Goal: Task Accomplishment & Management: Manage account settings

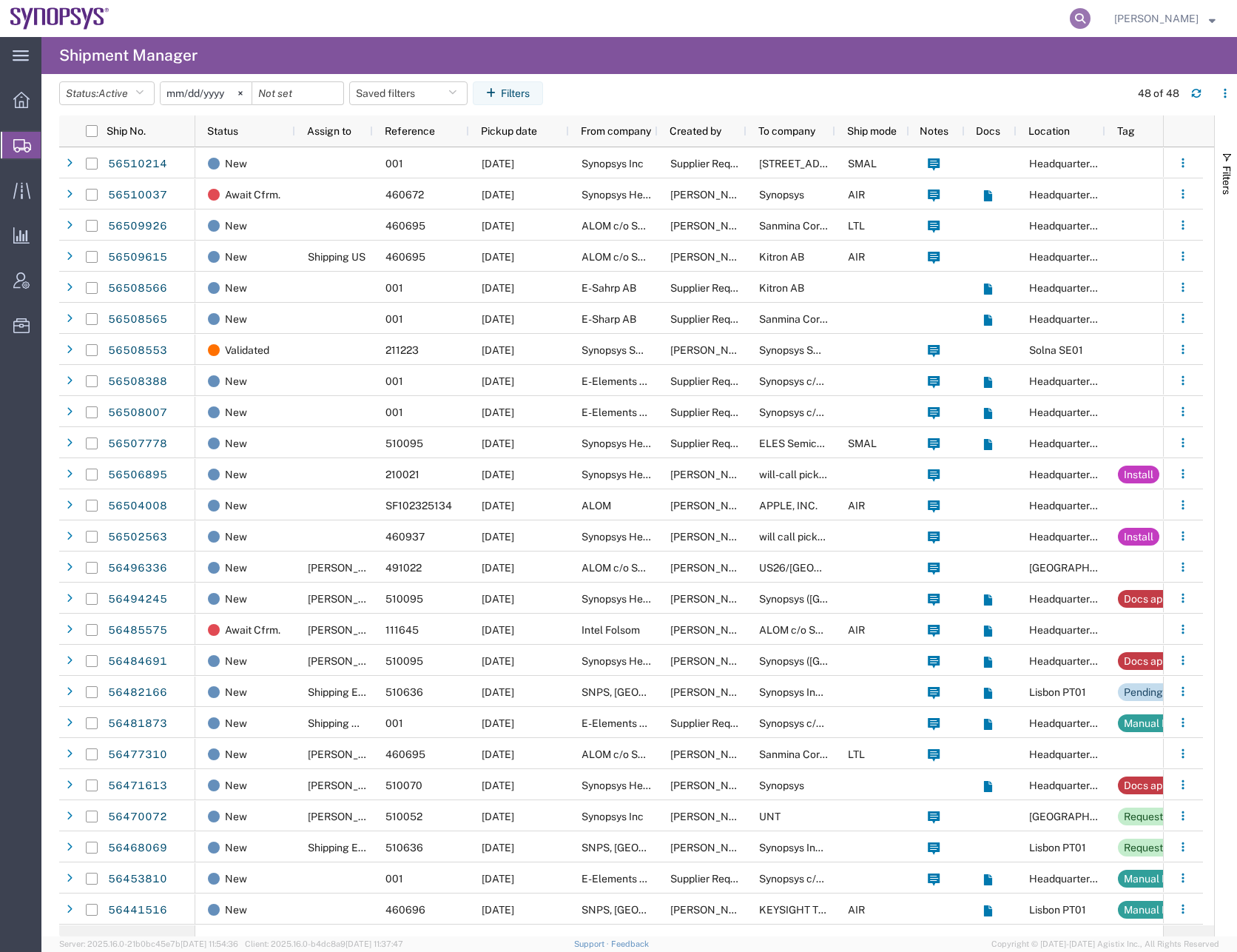
click at [1091, 20] on icon at bounding box center [1080, 18] width 20 height 20
type input "56477310"
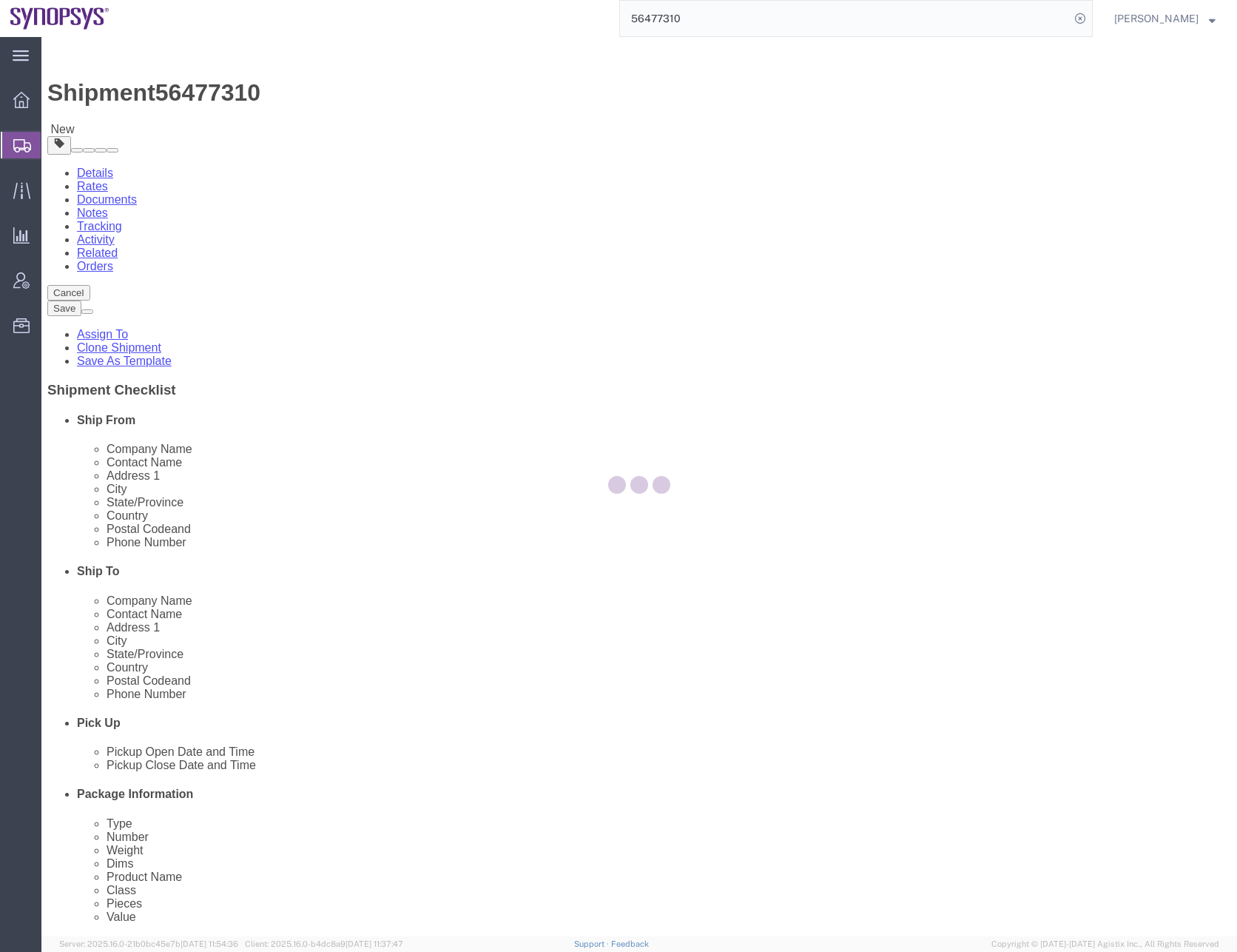
select select
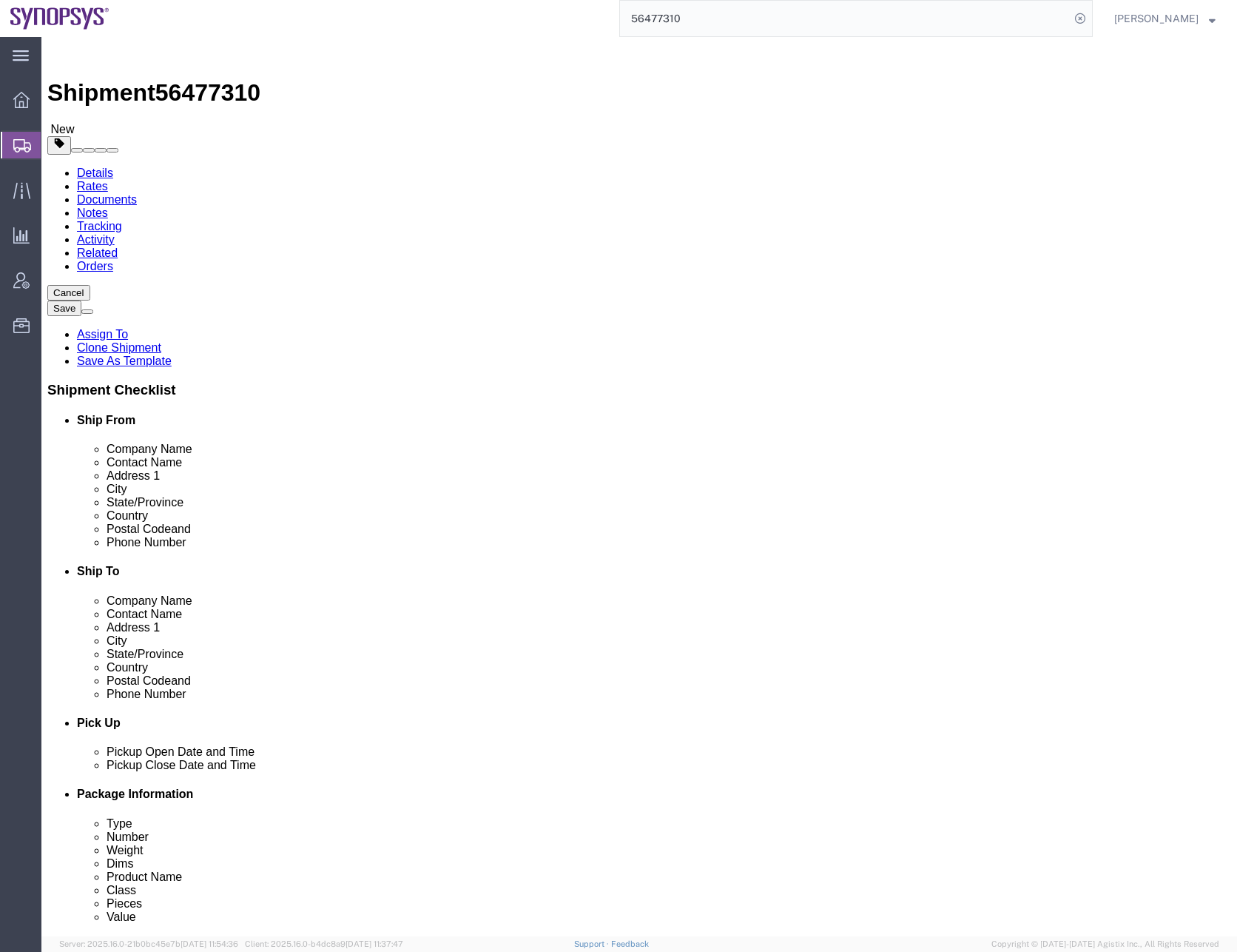
click link "Documents"
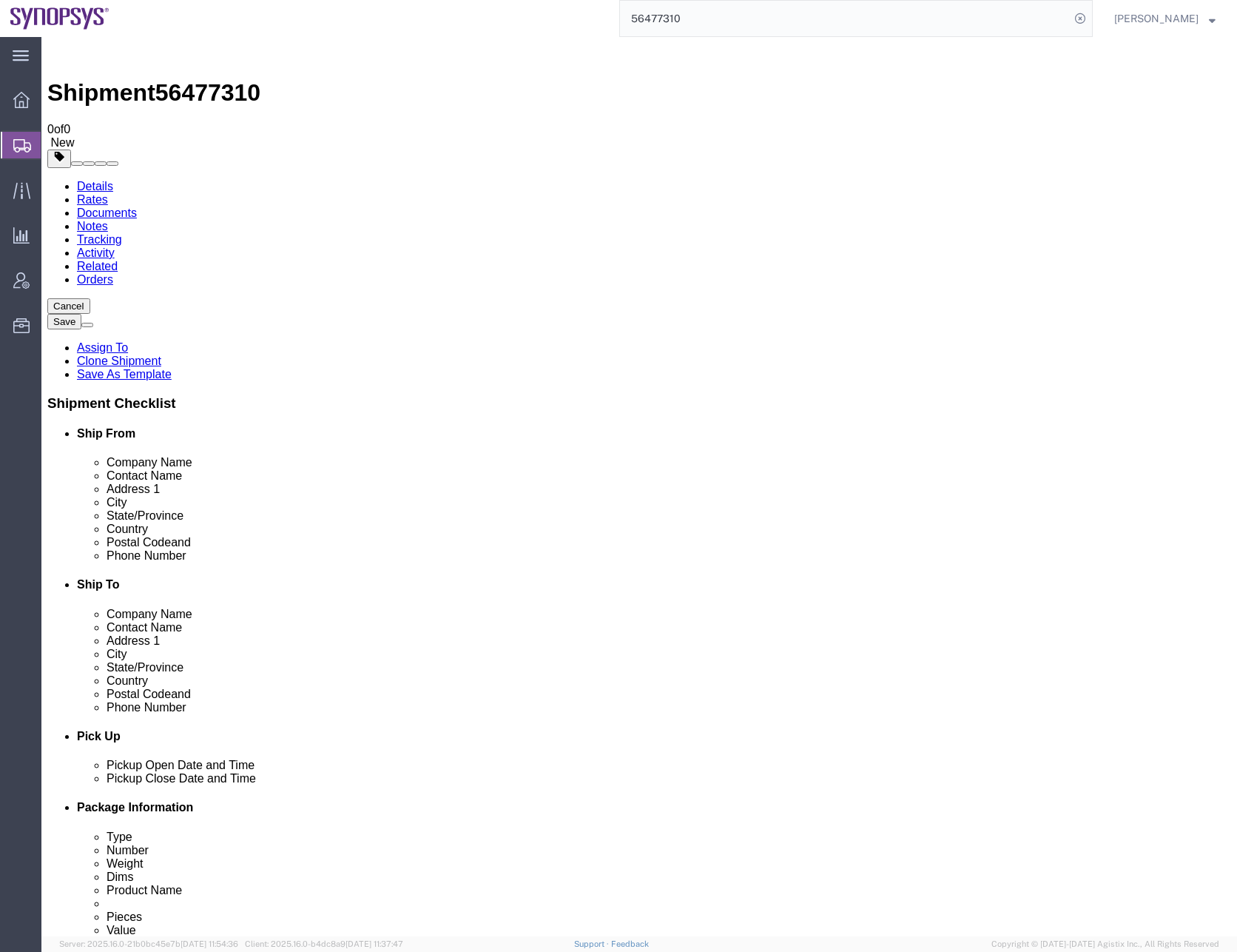
checkbox input "false"
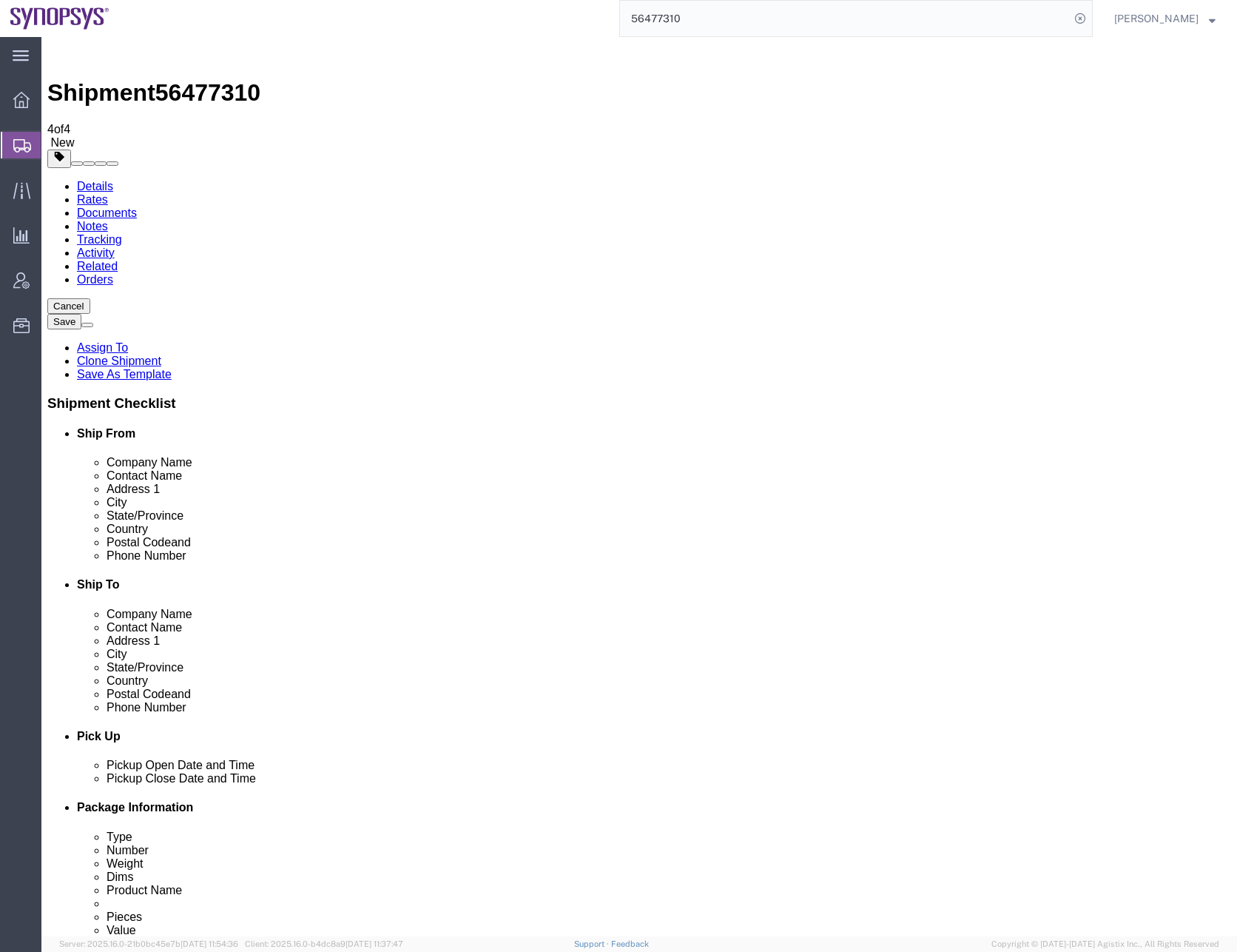
checkbox input "false"
checkbox input "true"
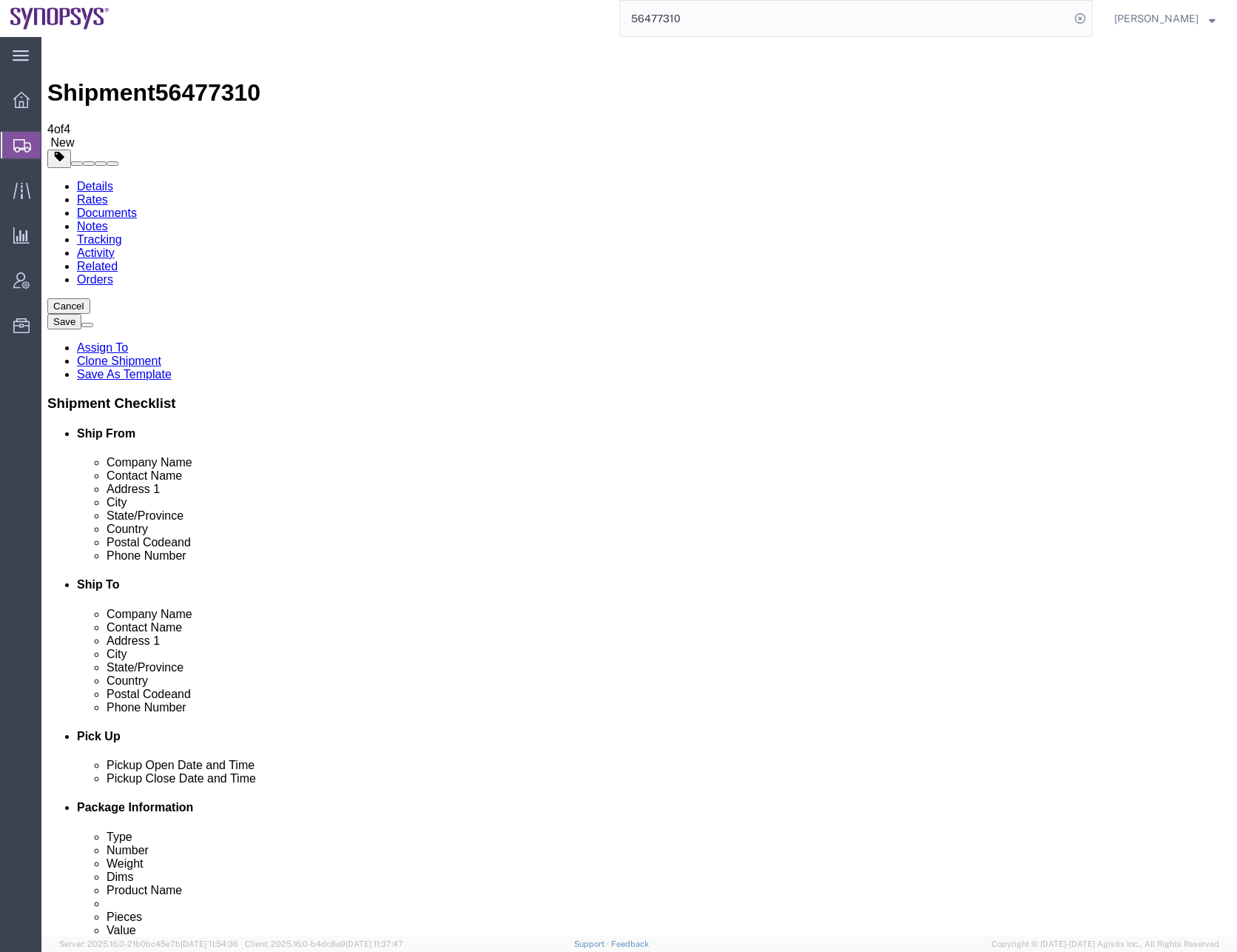
checkbox input "true"
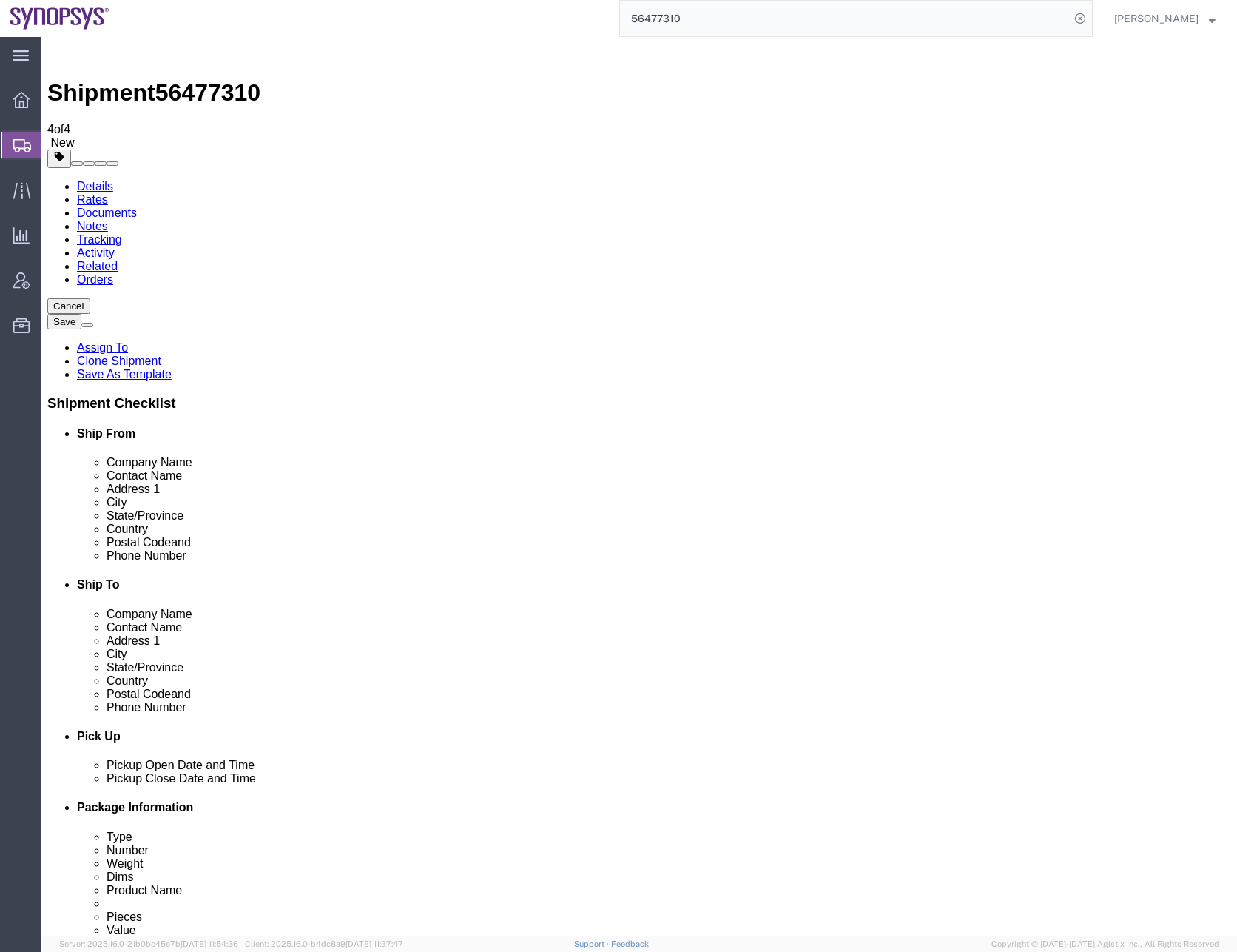
checkbox input "true"
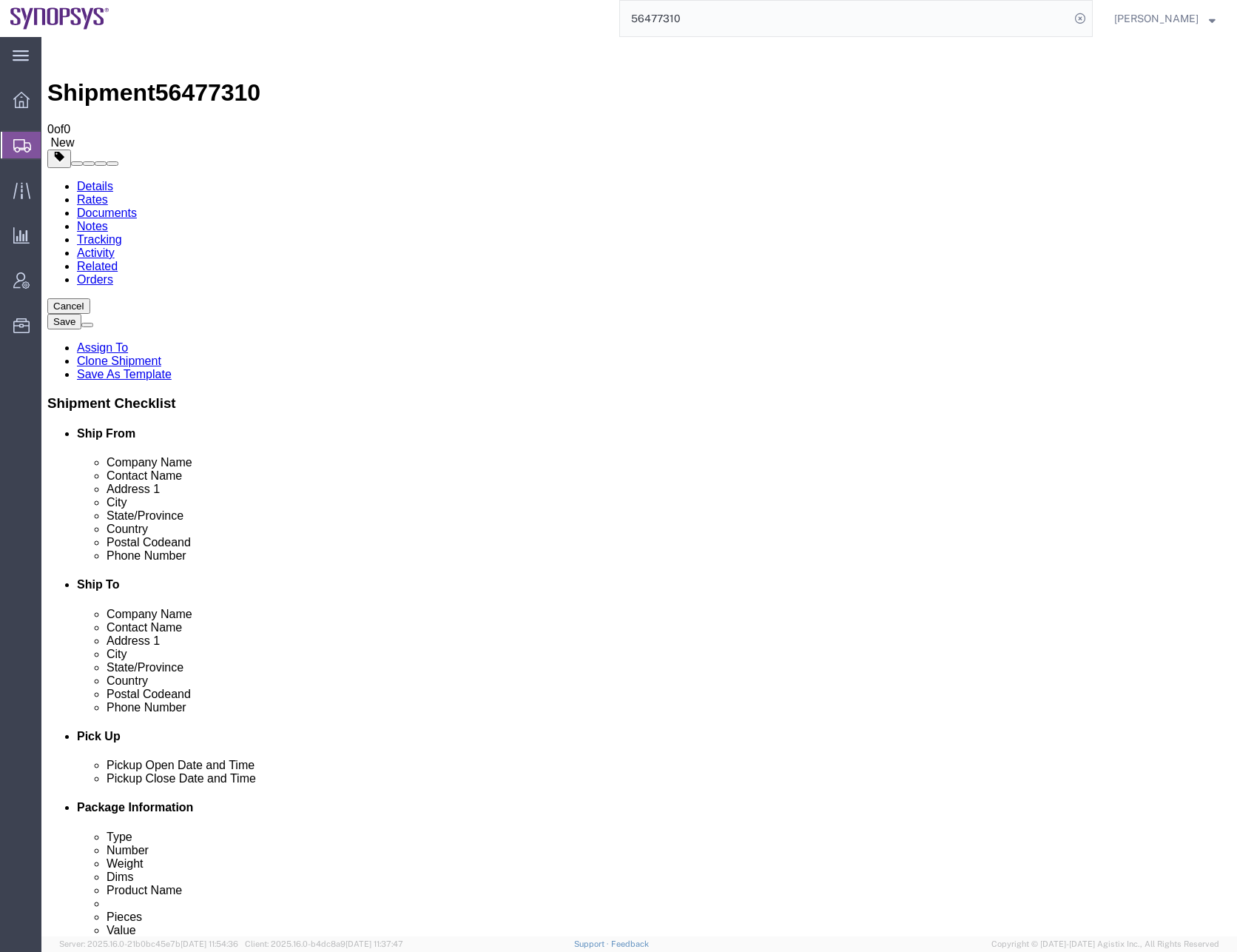
click at [128, 342] on link "Assign To" at bounding box center [102, 348] width 51 height 13
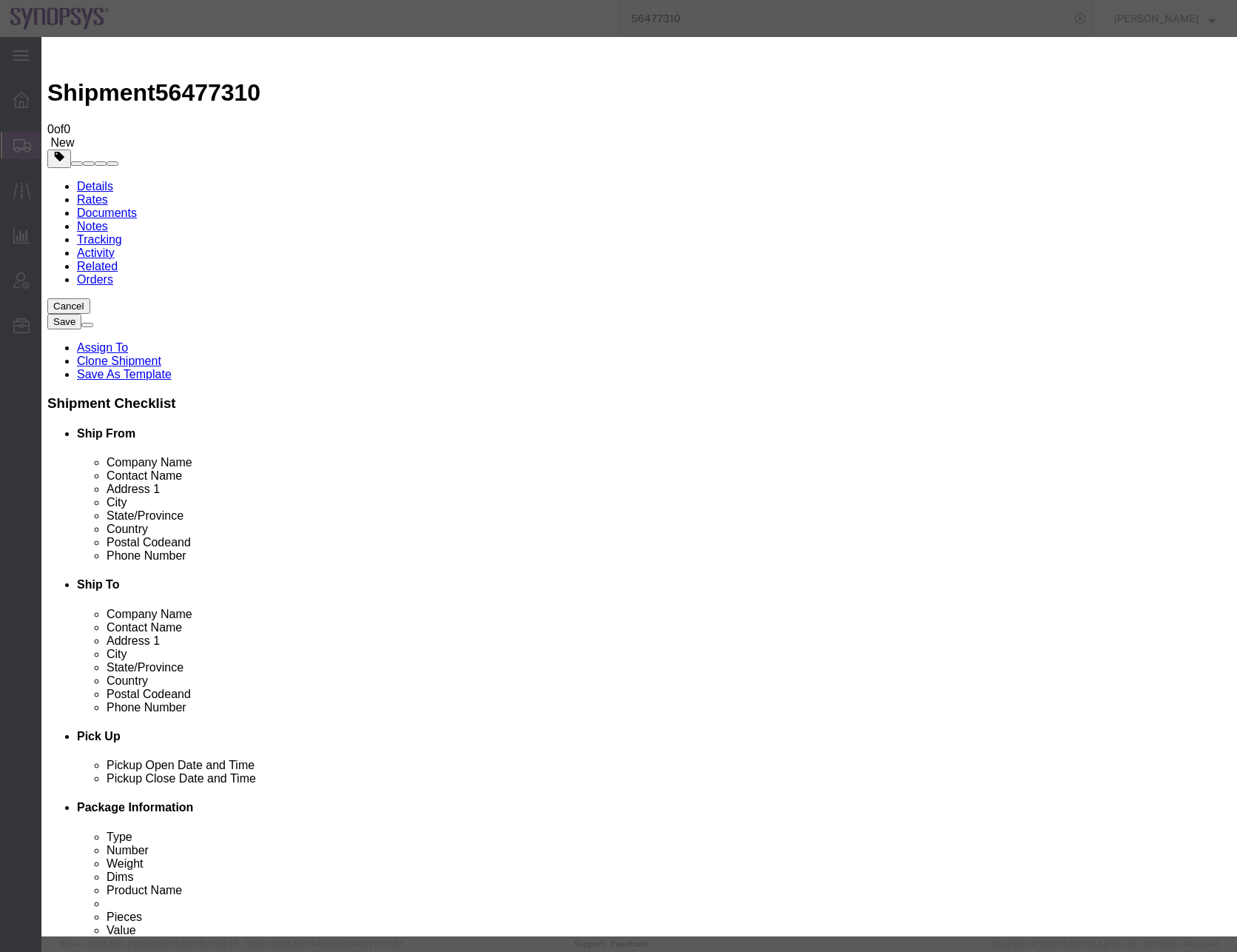
select select "117156"
select select
drag, startPoint x: 650, startPoint y: 185, endPoint x: 608, endPoint y: 148, distance: 56.0
type input "[PERSON_NAME]"
select select "95522"
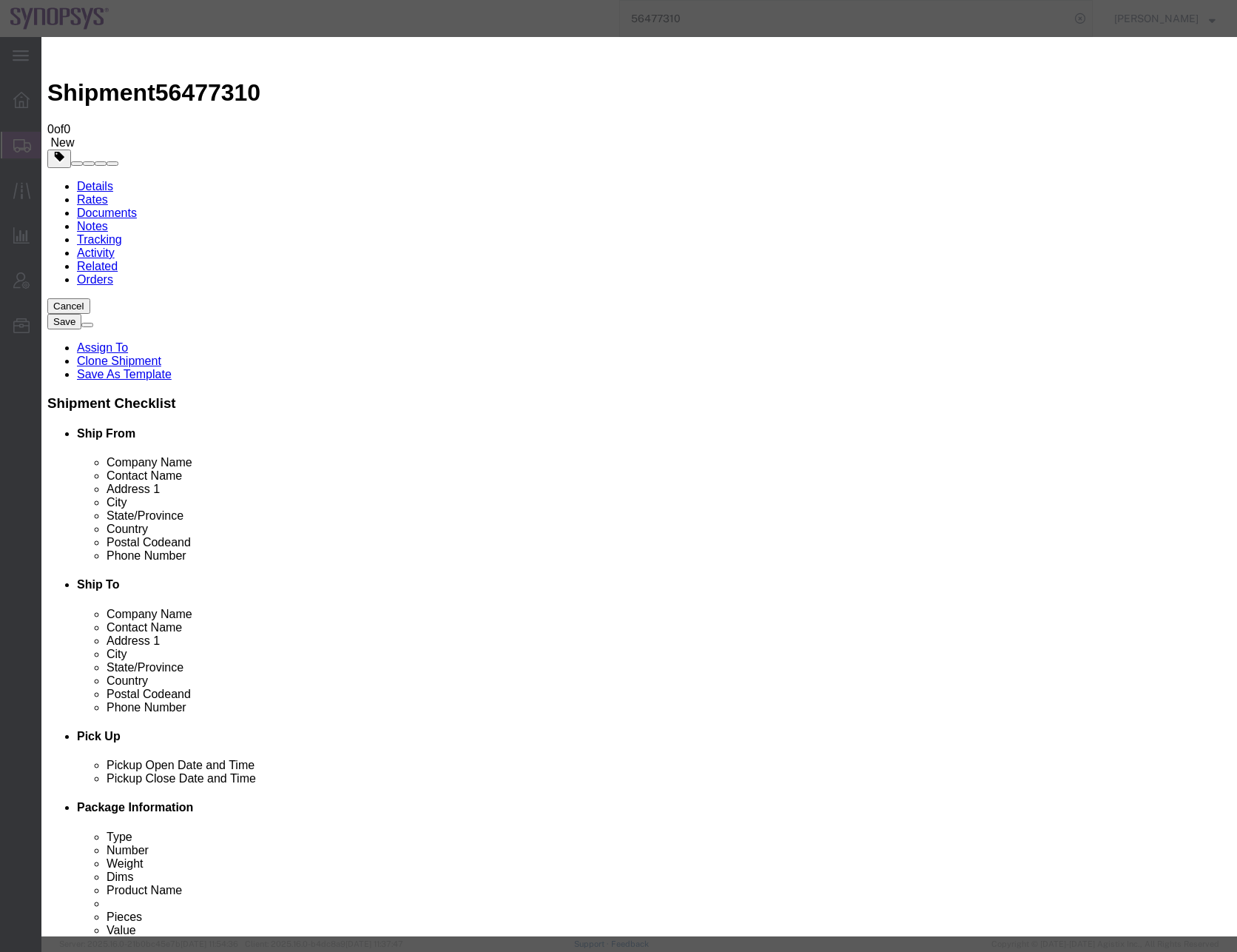
checkbox input "false"
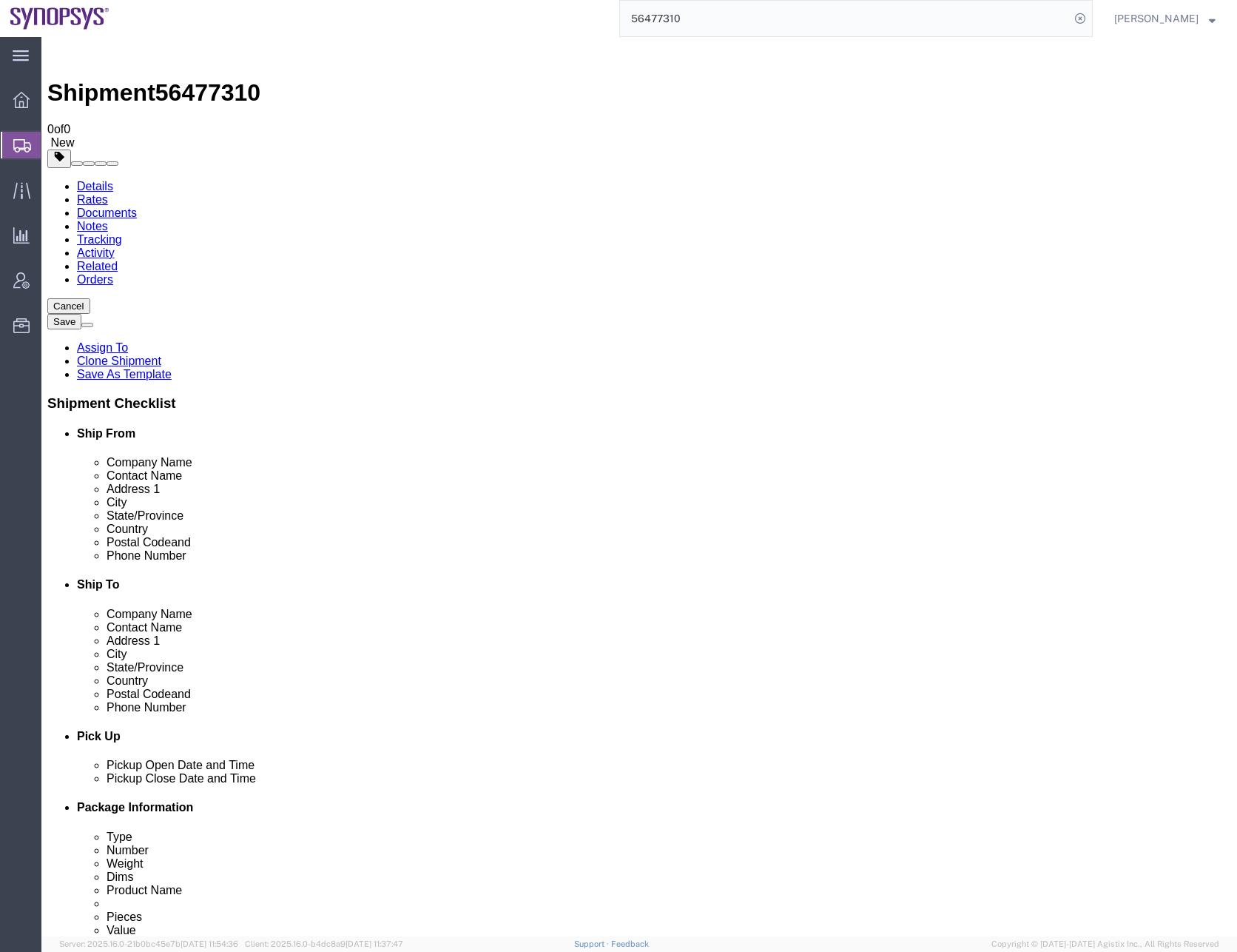
click at [23, 144] on icon at bounding box center [21, 146] width 18 height 13
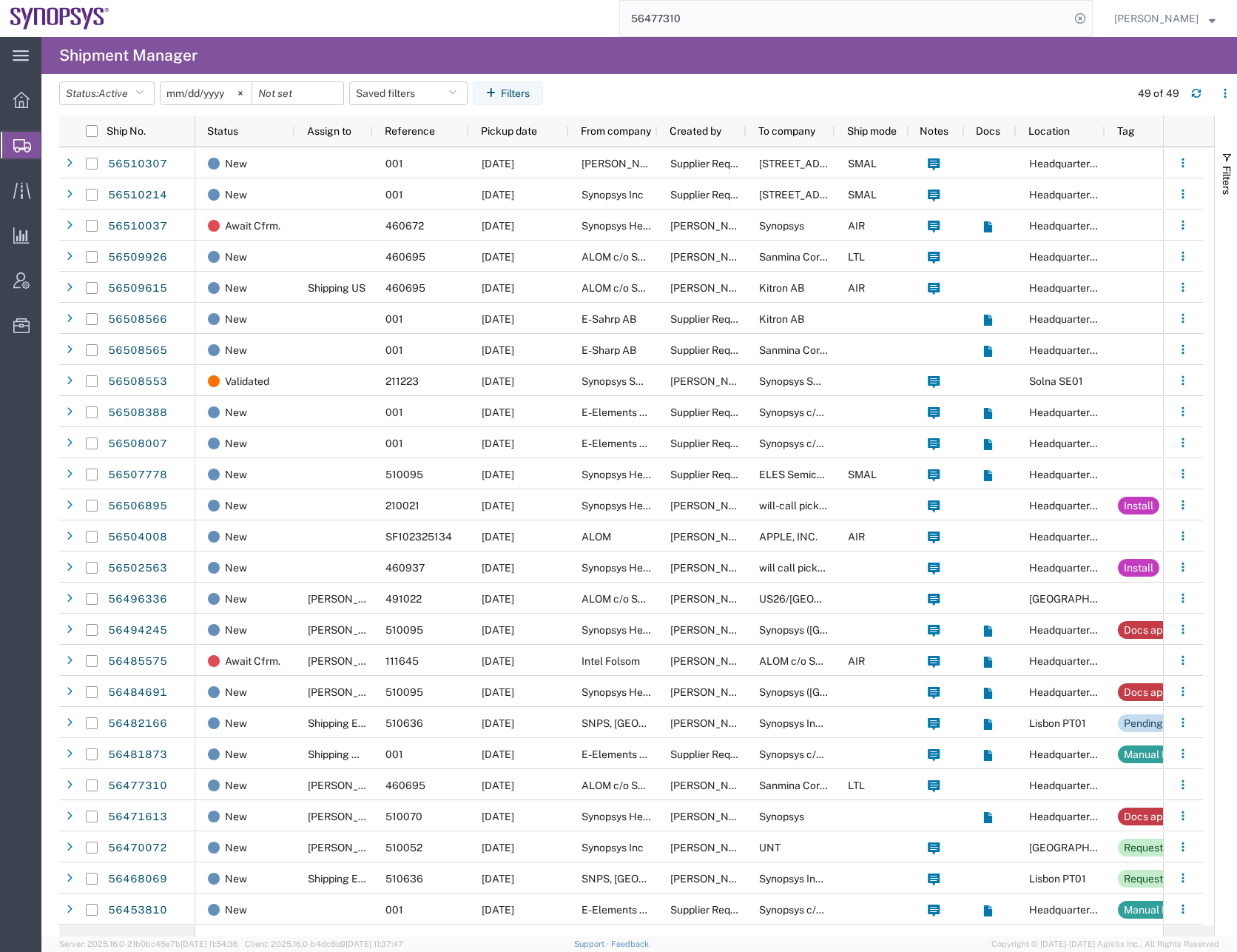
click at [707, 18] on input "56477310" at bounding box center [845, 18] width 450 height 35
type input "56496336"
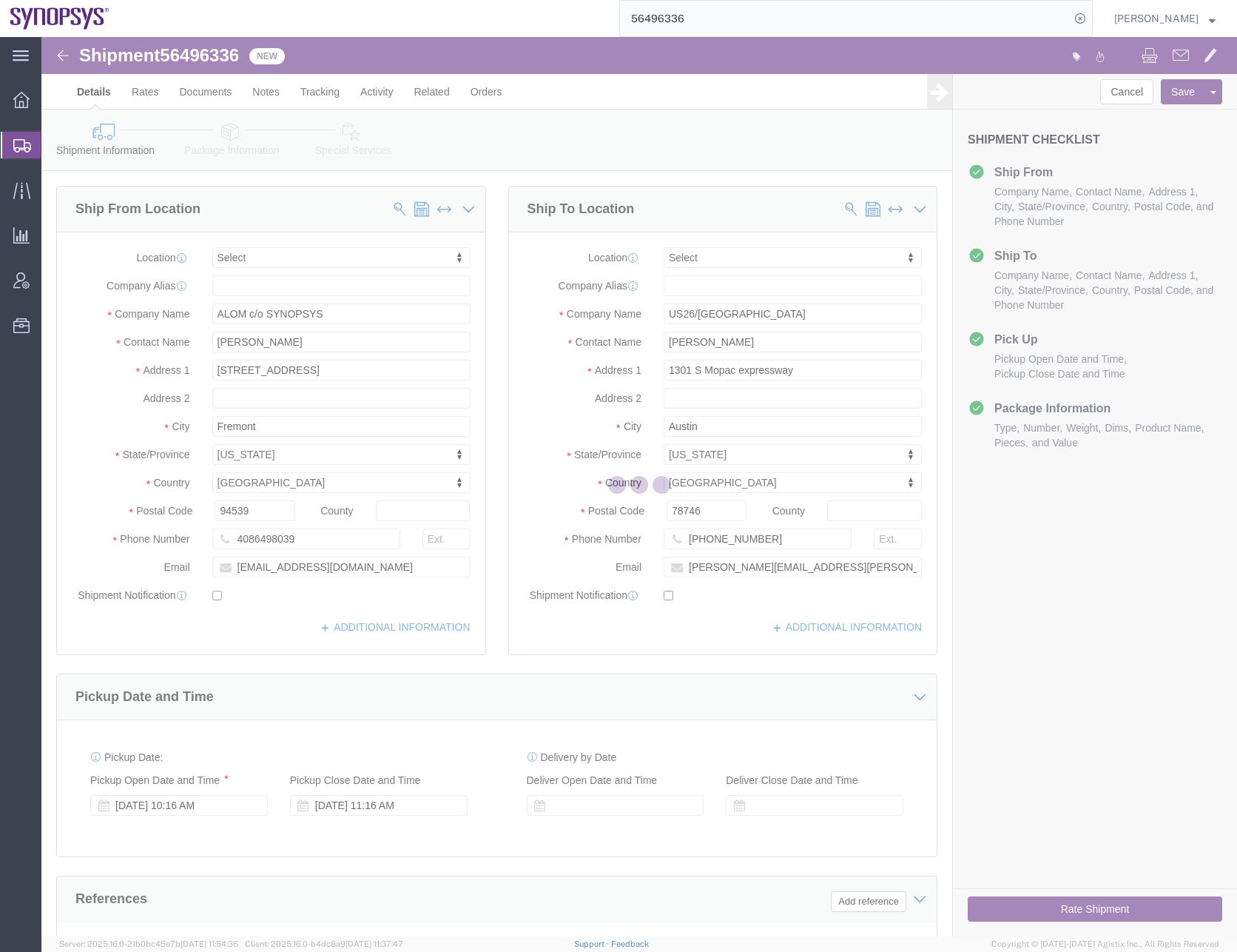
select select
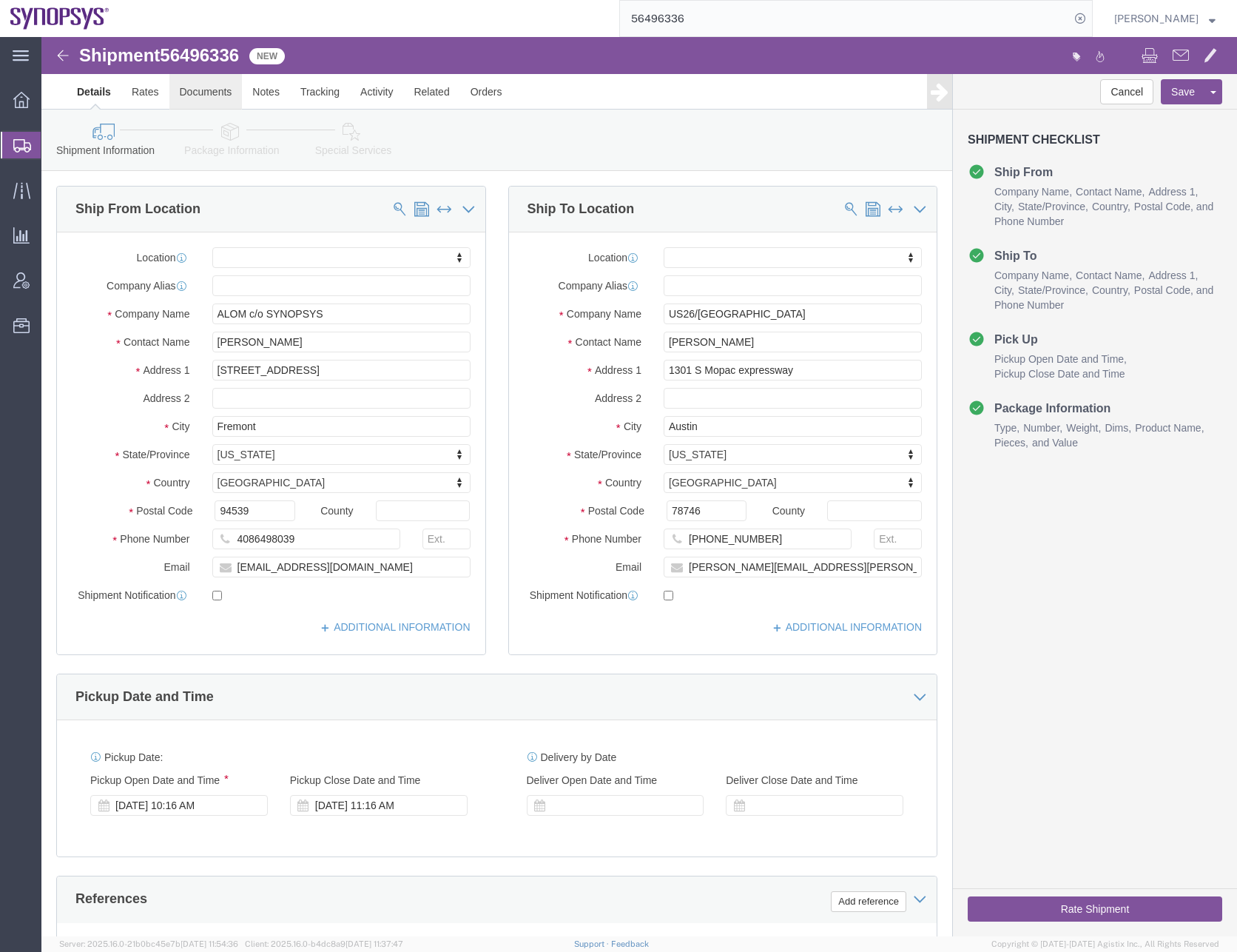
click link "Documents"
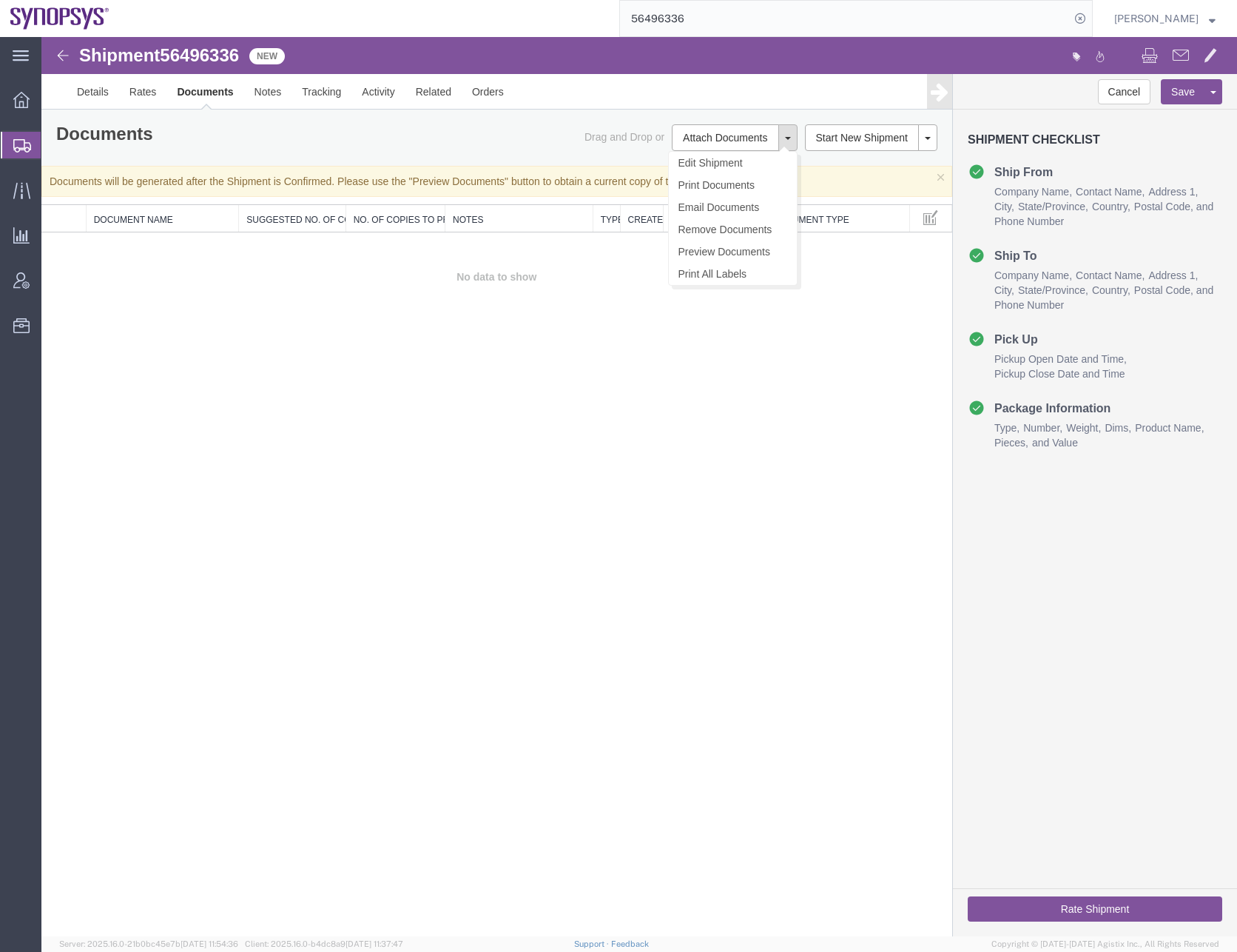
click at [789, 140] on span at bounding box center [788, 138] width 6 height 3
click at [703, 248] on link "Preview Documents" at bounding box center [733, 252] width 128 height 22
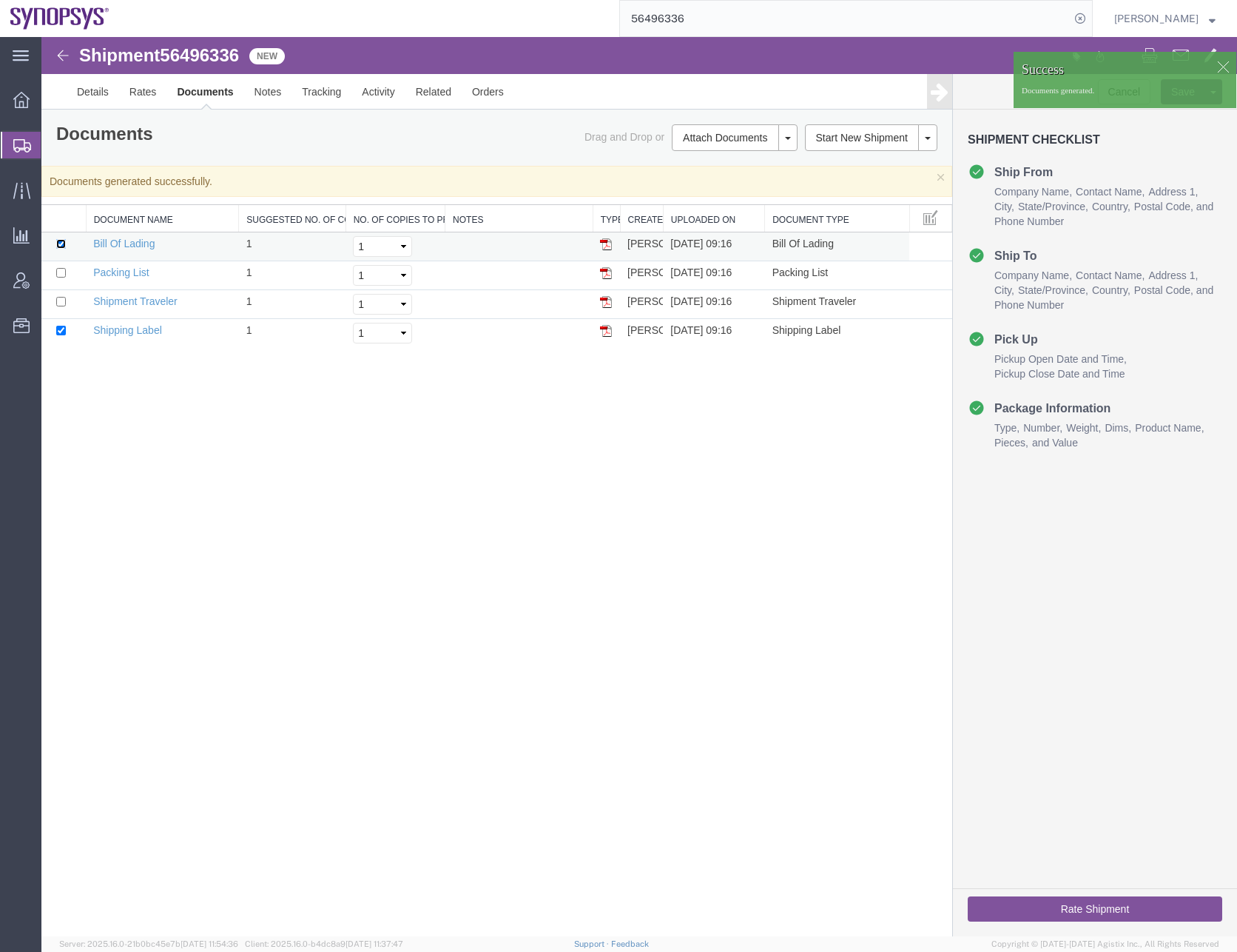
click at [58, 245] on input "checkbox" at bounding box center [61, 244] width 9 height 9
checkbox input "false"
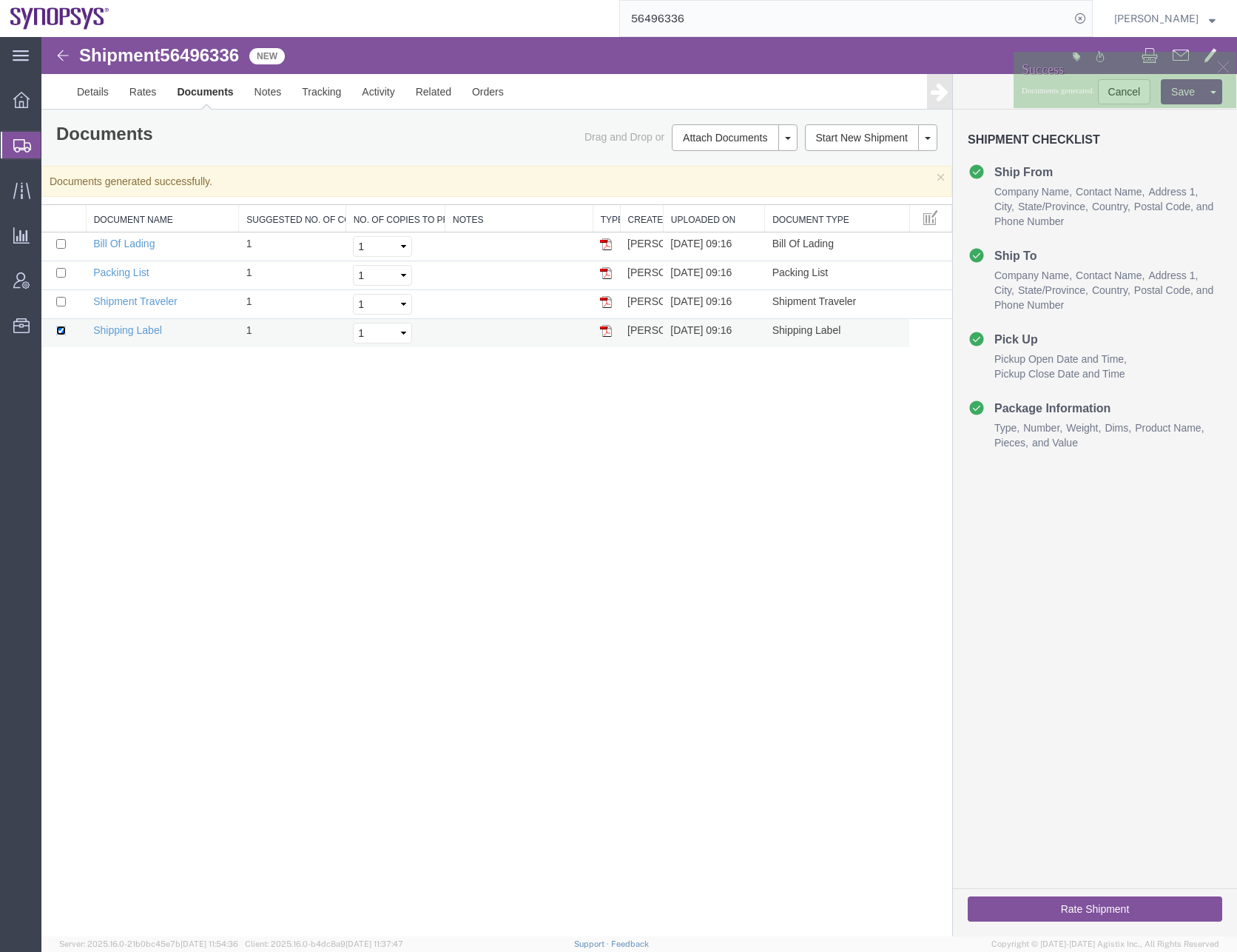
click at [57, 326] on input "checkbox" at bounding box center [61, 331] width 9 height 9
checkbox input "false"
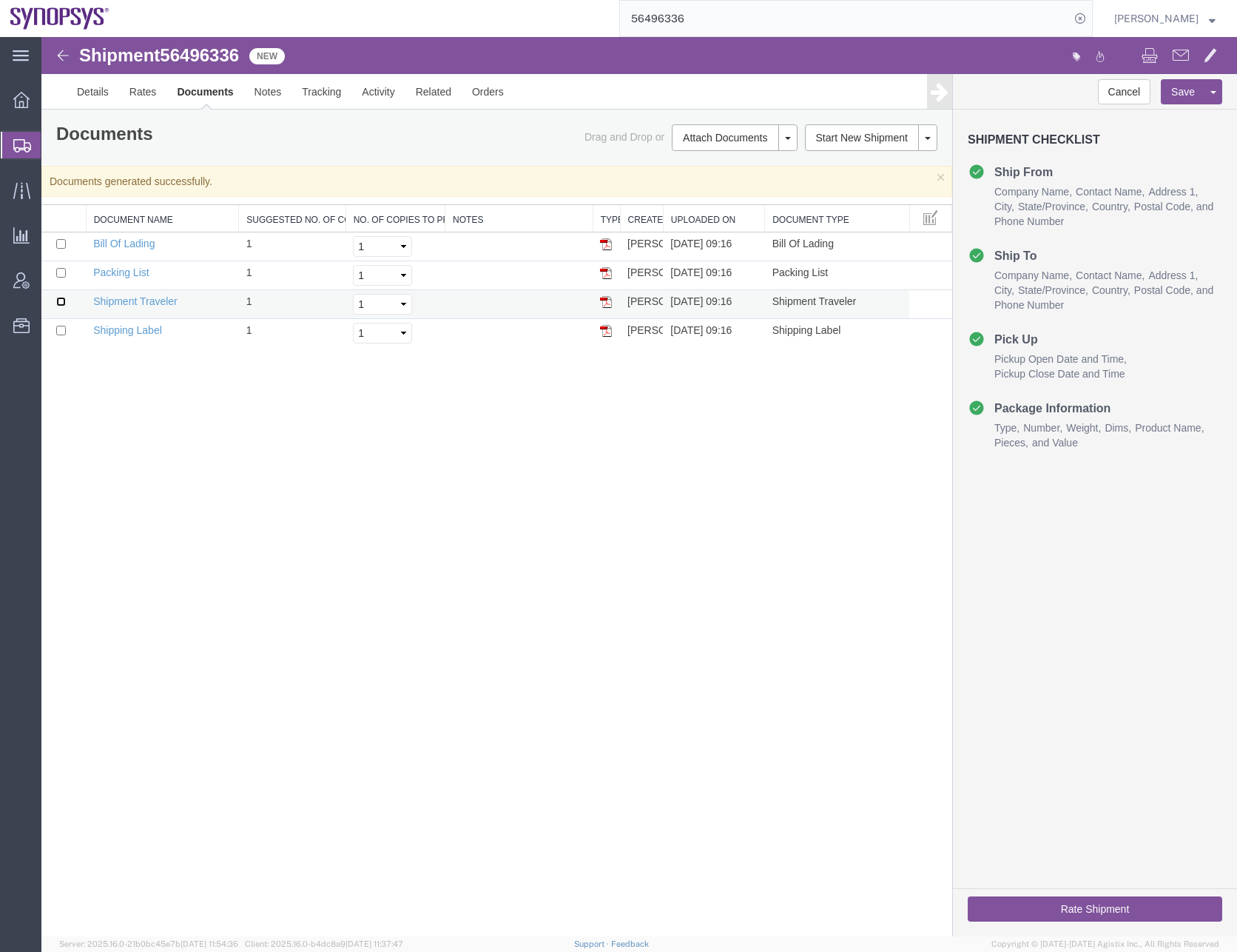
click at [59, 302] on input "checkbox" at bounding box center [61, 301] width 9 height 9
checkbox input "true"
click at [782, 138] on button at bounding box center [787, 138] width 19 height 27
click at [718, 186] on link "Print Documents" at bounding box center [732, 185] width 128 height 22
click at [329, 517] on div "Shipment 56496336 4 of 4 New Details Rates Documents Notes Tracking Activity Re…" at bounding box center [640, 487] width 1196 height 899
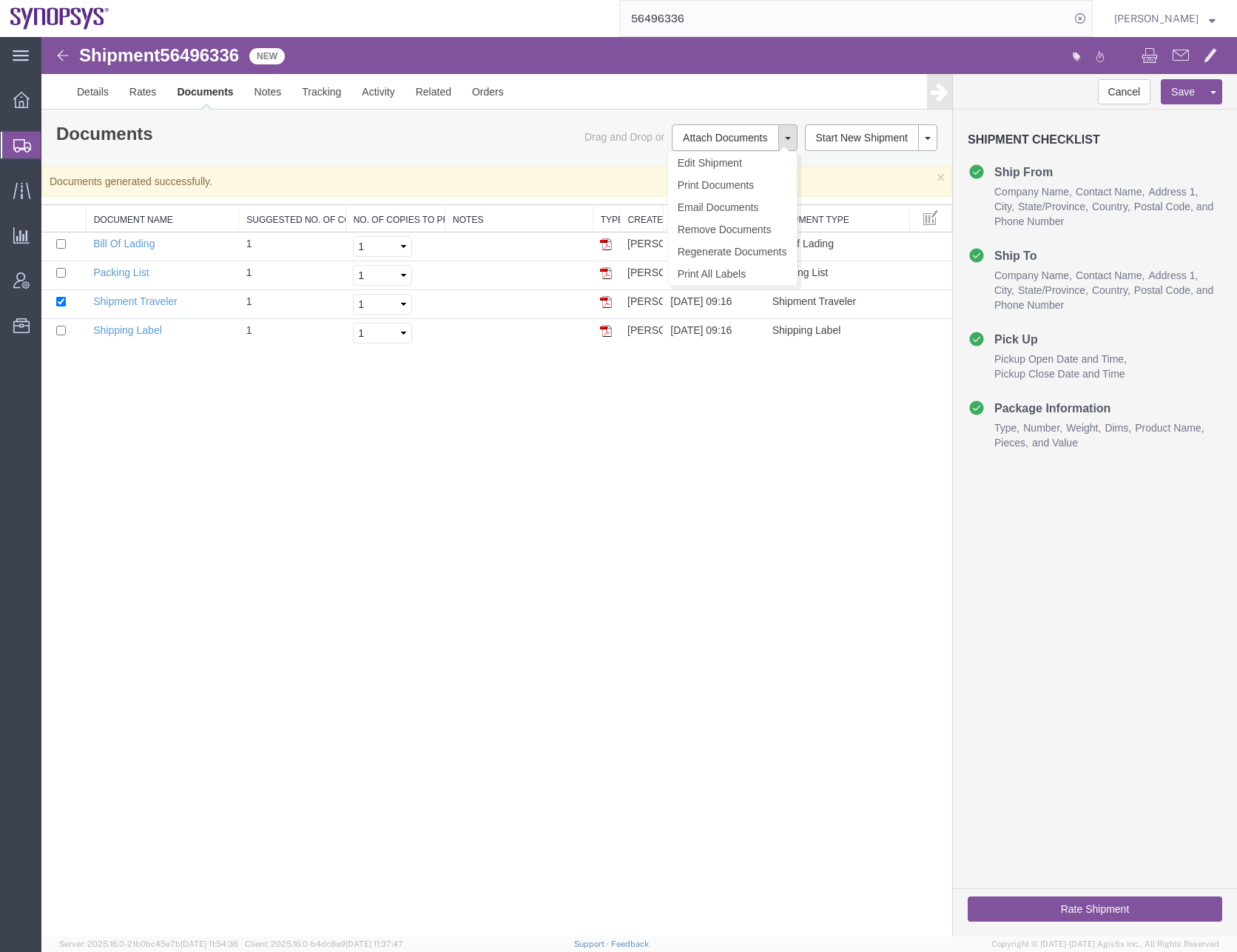
click at [792, 147] on button at bounding box center [787, 138] width 19 height 27
click at [734, 226] on link "Remove Documents" at bounding box center [732, 230] width 128 height 22
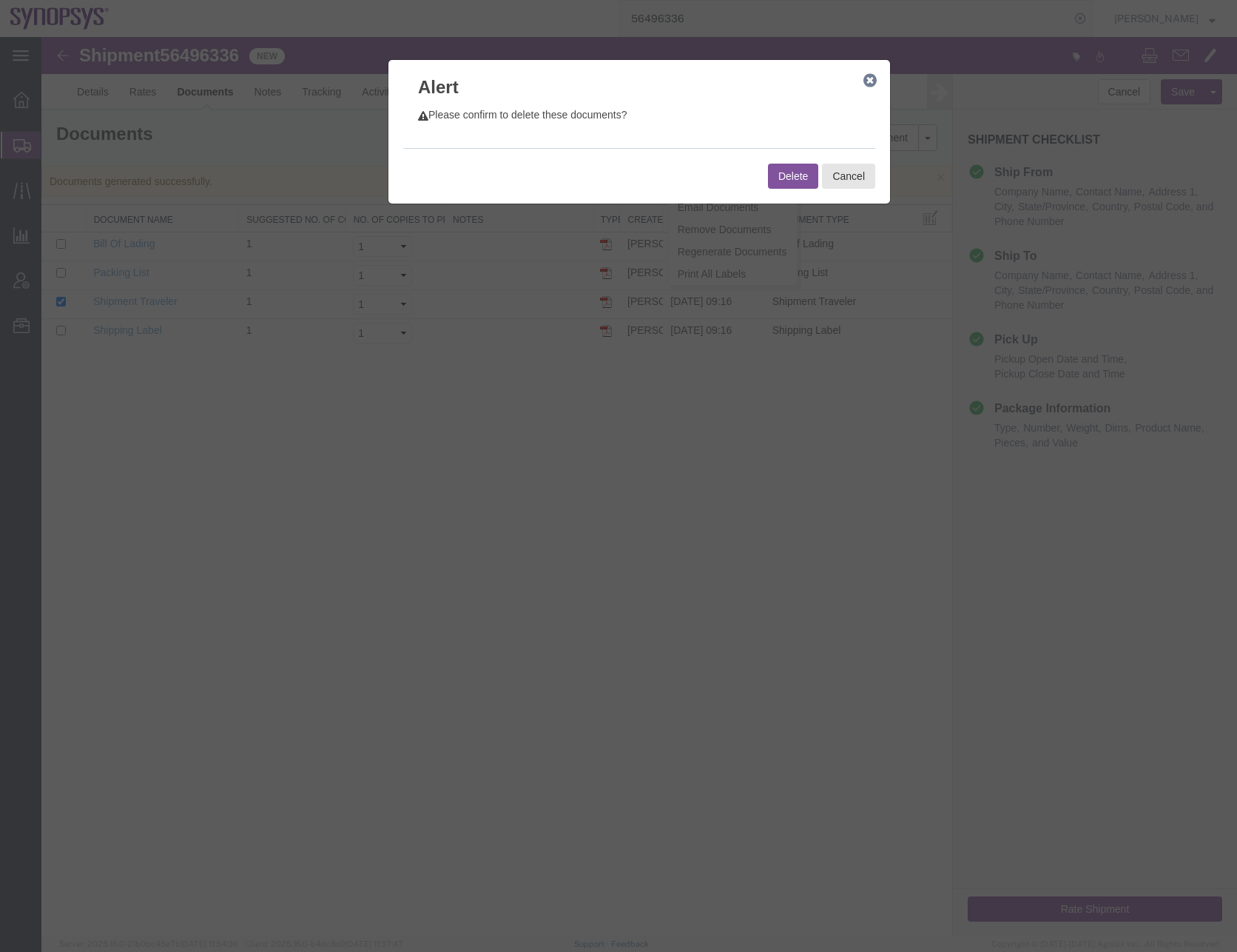
click at [784, 176] on button "Delete" at bounding box center [793, 175] width 51 height 25
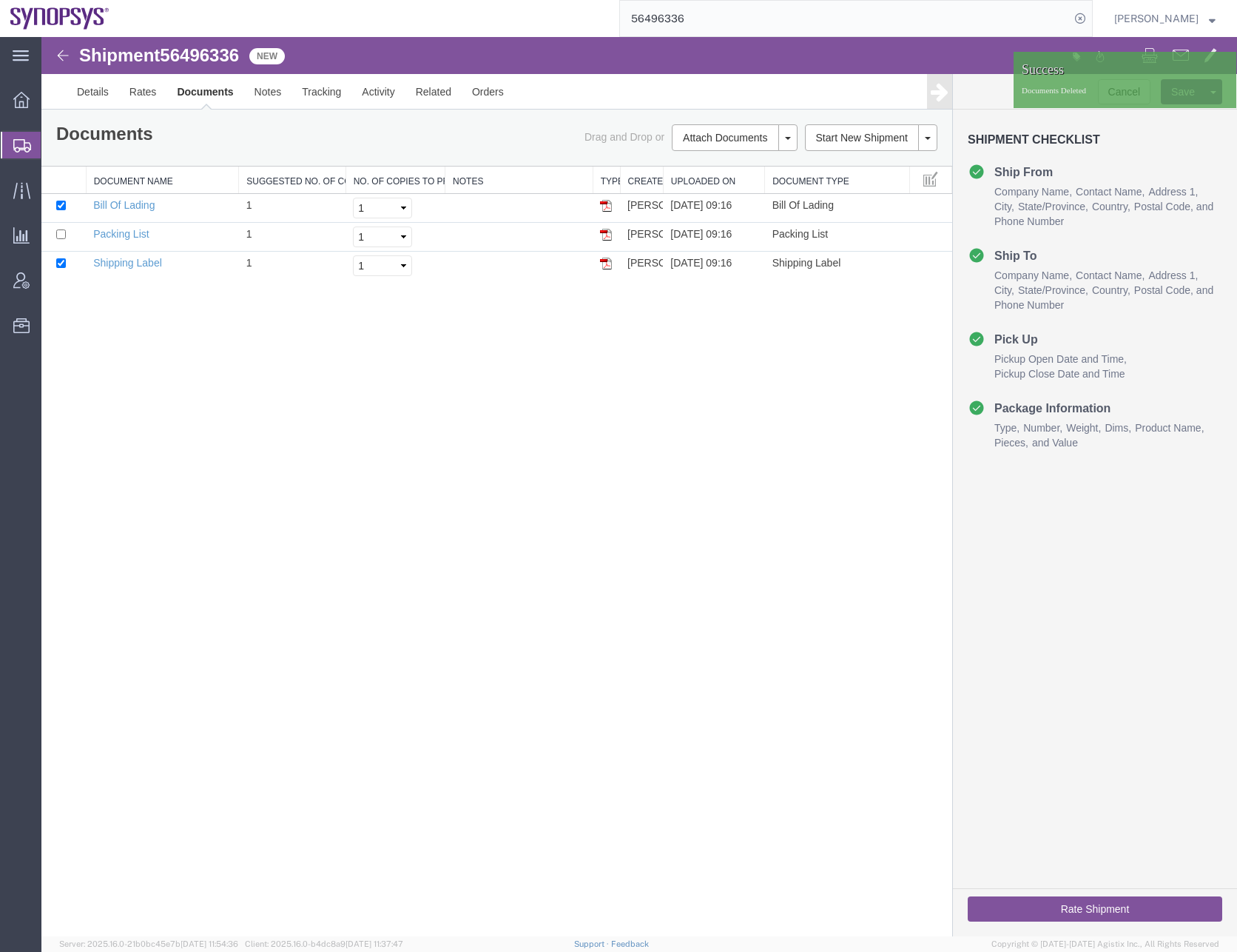
click at [681, 526] on div "Shipment 56496336 3 of 3 New Details Rates Documents Notes Tracking Activity Re…" at bounding box center [640, 487] width 1196 height 899
click at [1224, 65] on div at bounding box center [1223, 66] width 22 height 22
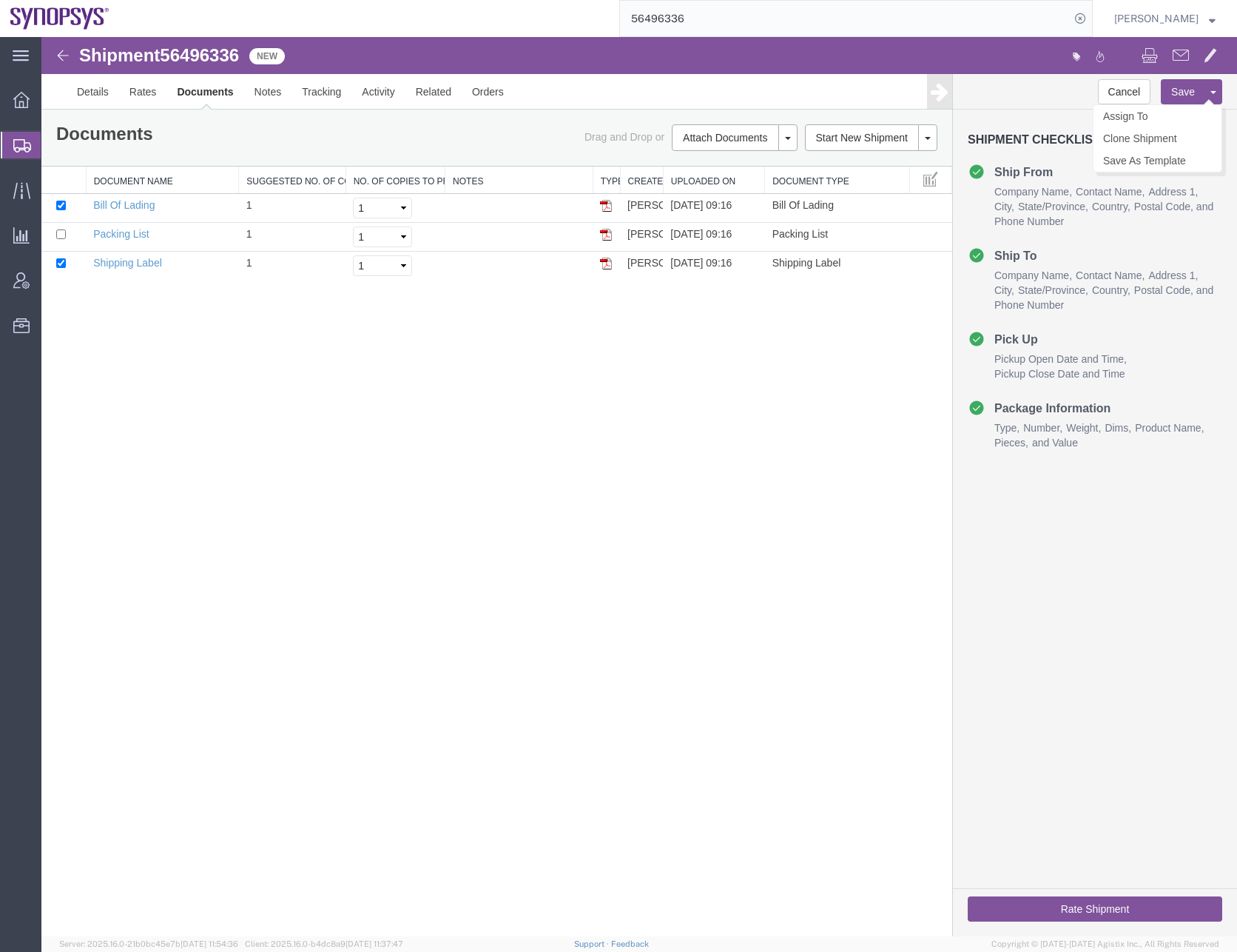
click at [1215, 90] on button at bounding box center [1213, 91] width 18 height 25
click at [1129, 114] on link "Assign To" at bounding box center [1158, 116] width 128 height 22
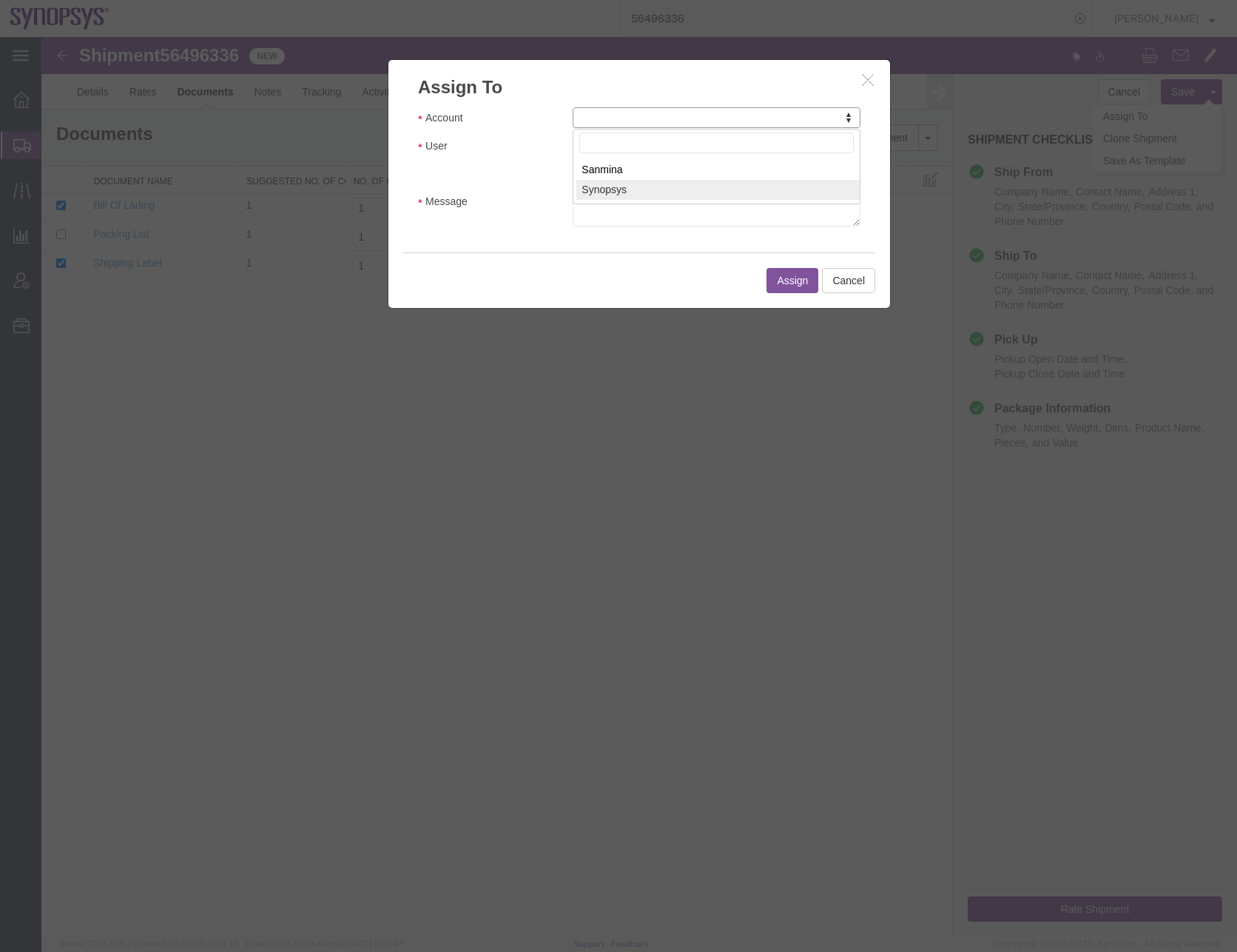
select select "117156"
select select
type input "raf"
select select "95522"
click at [577, 170] on input "Send notification email" at bounding box center [578, 171] width 9 height 9
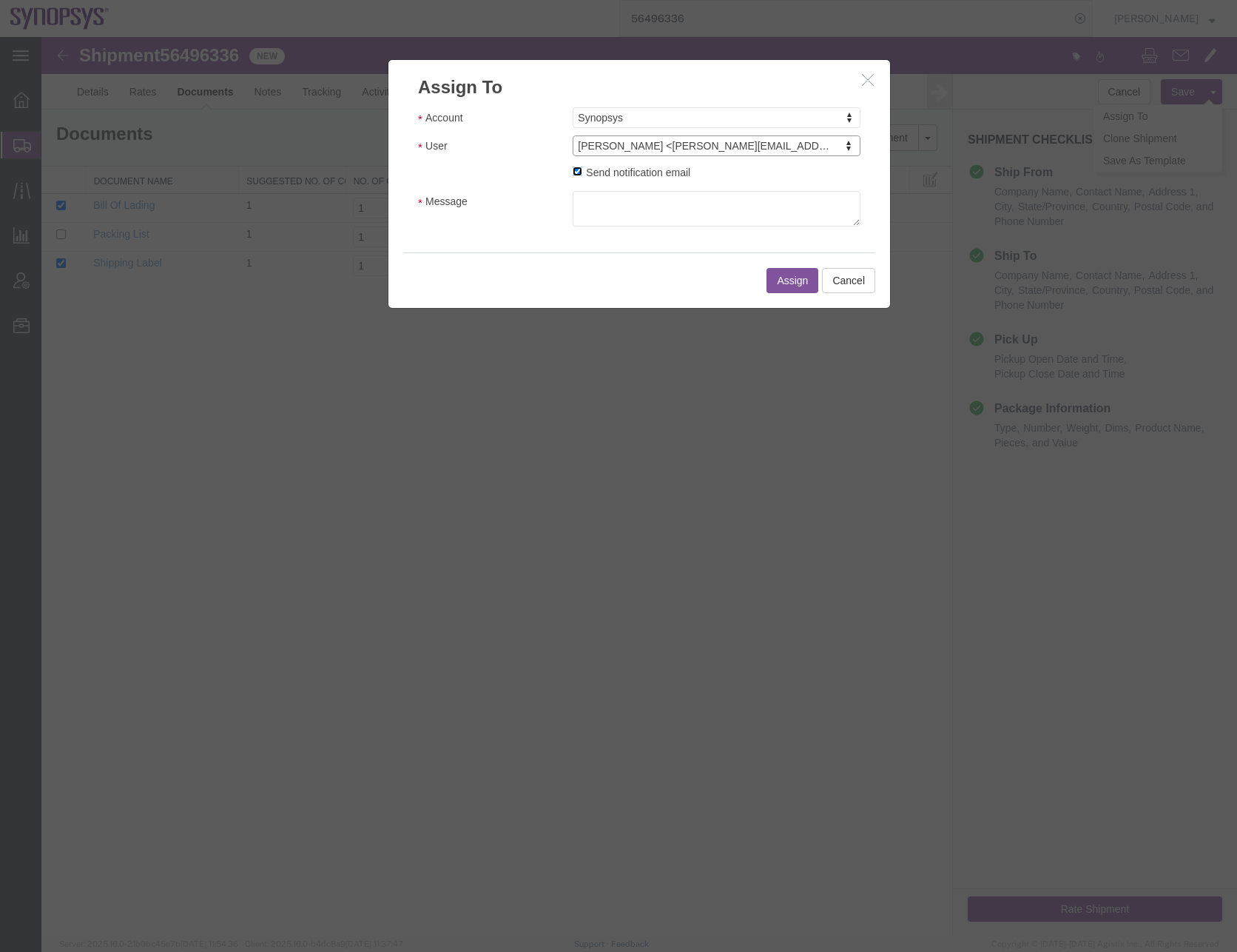
checkbox input "false"
click at [781, 281] on button "Assign" at bounding box center [793, 280] width 52 height 25
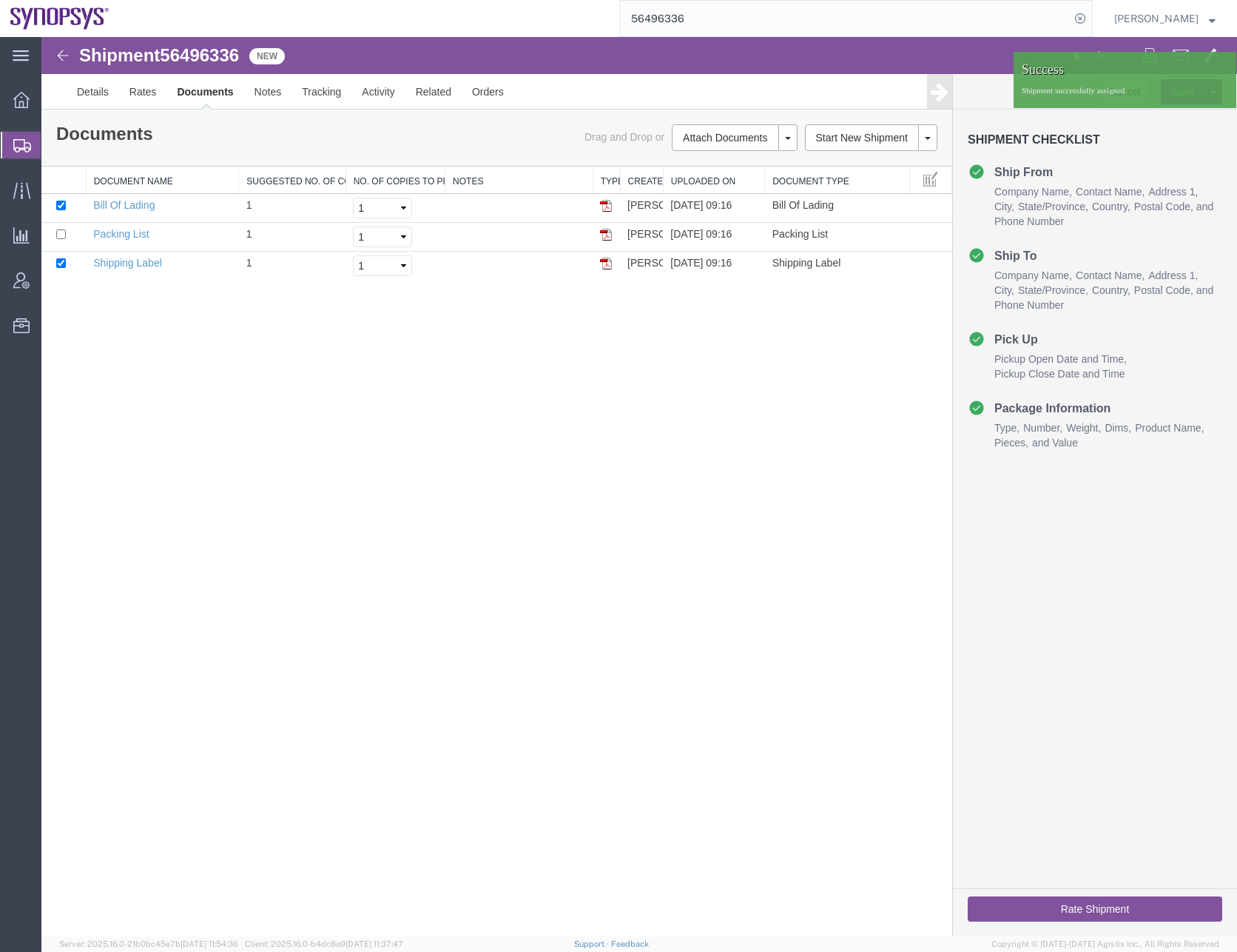
click at [763, 398] on div "Shipment 56496336 3 of 3 New Details Rates Documents Notes Tracking Activity Re…" at bounding box center [640, 487] width 1196 height 899
click at [1226, 65] on div at bounding box center [1223, 66] width 22 height 22
click at [1182, 93] on p "Shipment successfully assigned." at bounding box center [1125, 90] width 207 height 12
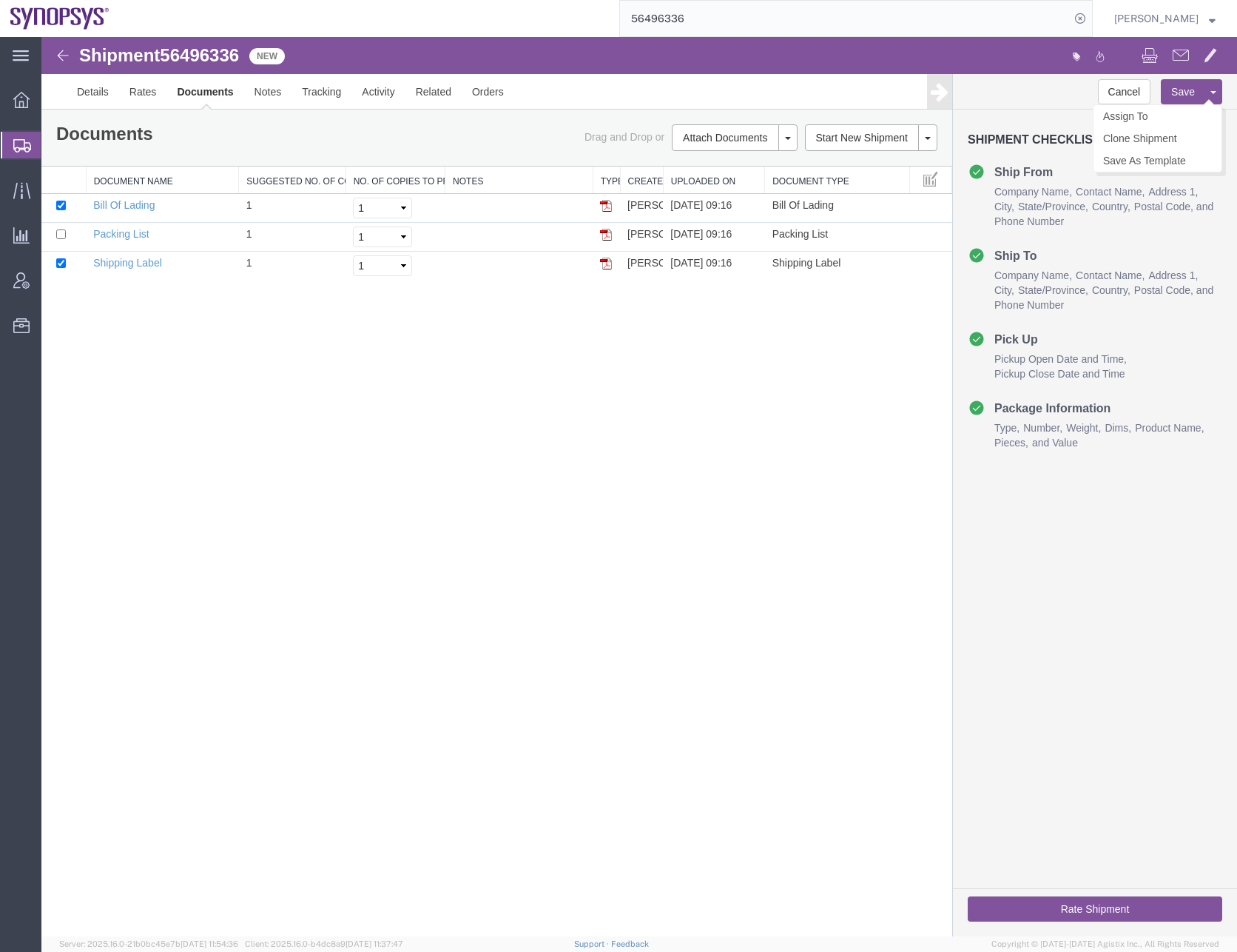
click at [1186, 89] on button "Save" at bounding box center [1183, 91] width 44 height 25
click at [61, 235] on input "checkbox" at bounding box center [61, 235] width 9 height 9
checkbox input "true"
click at [434, 388] on div "Shipment 56496336 3 of 3 New Details Rates Documents Notes Tracking Activity Re…" at bounding box center [640, 487] width 1196 height 899
click at [792, 139] on button at bounding box center [787, 138] width 19 height 27
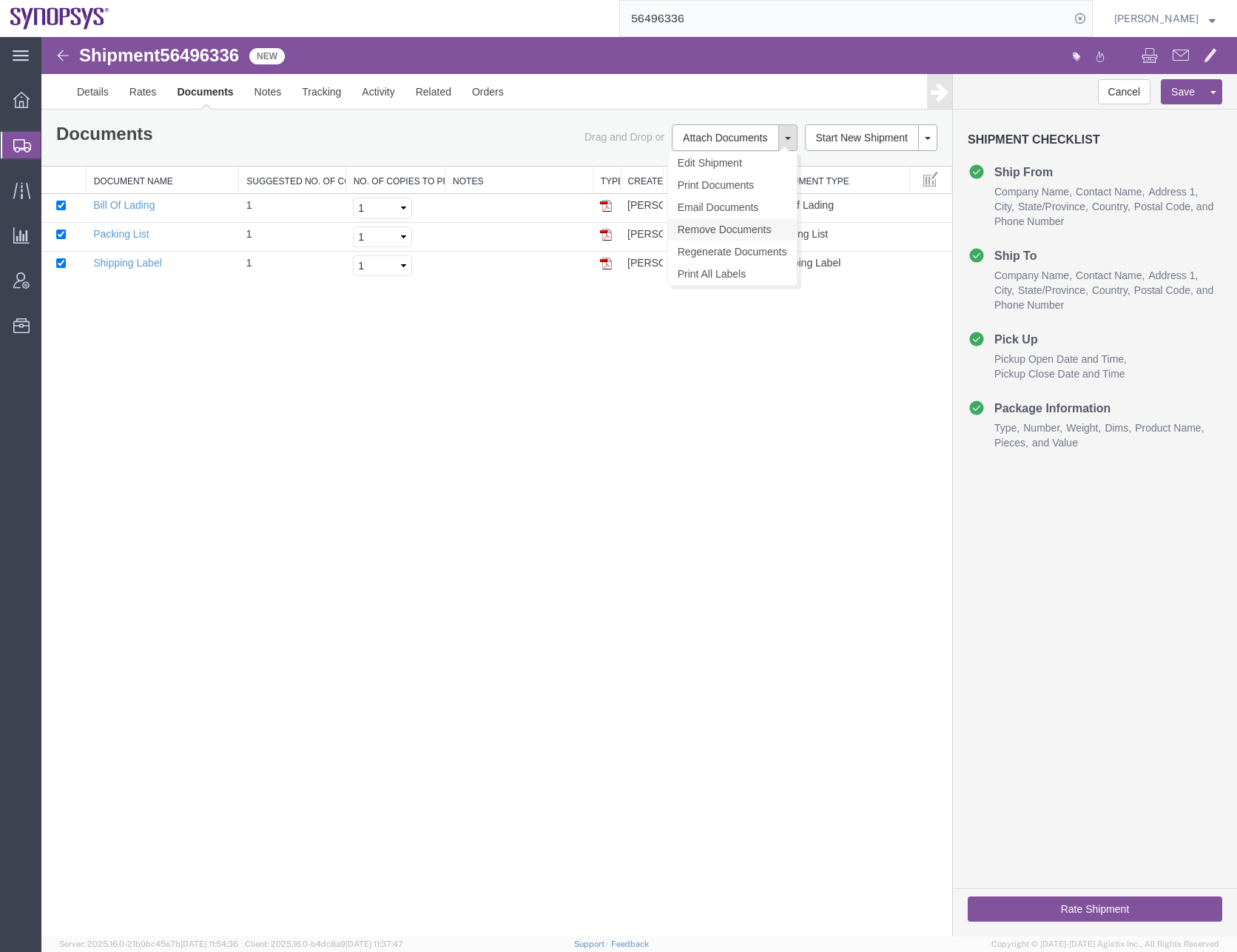
click at [733, 223] on link "Remove Documents" at bounding box center [732, 230] width 128 height 22
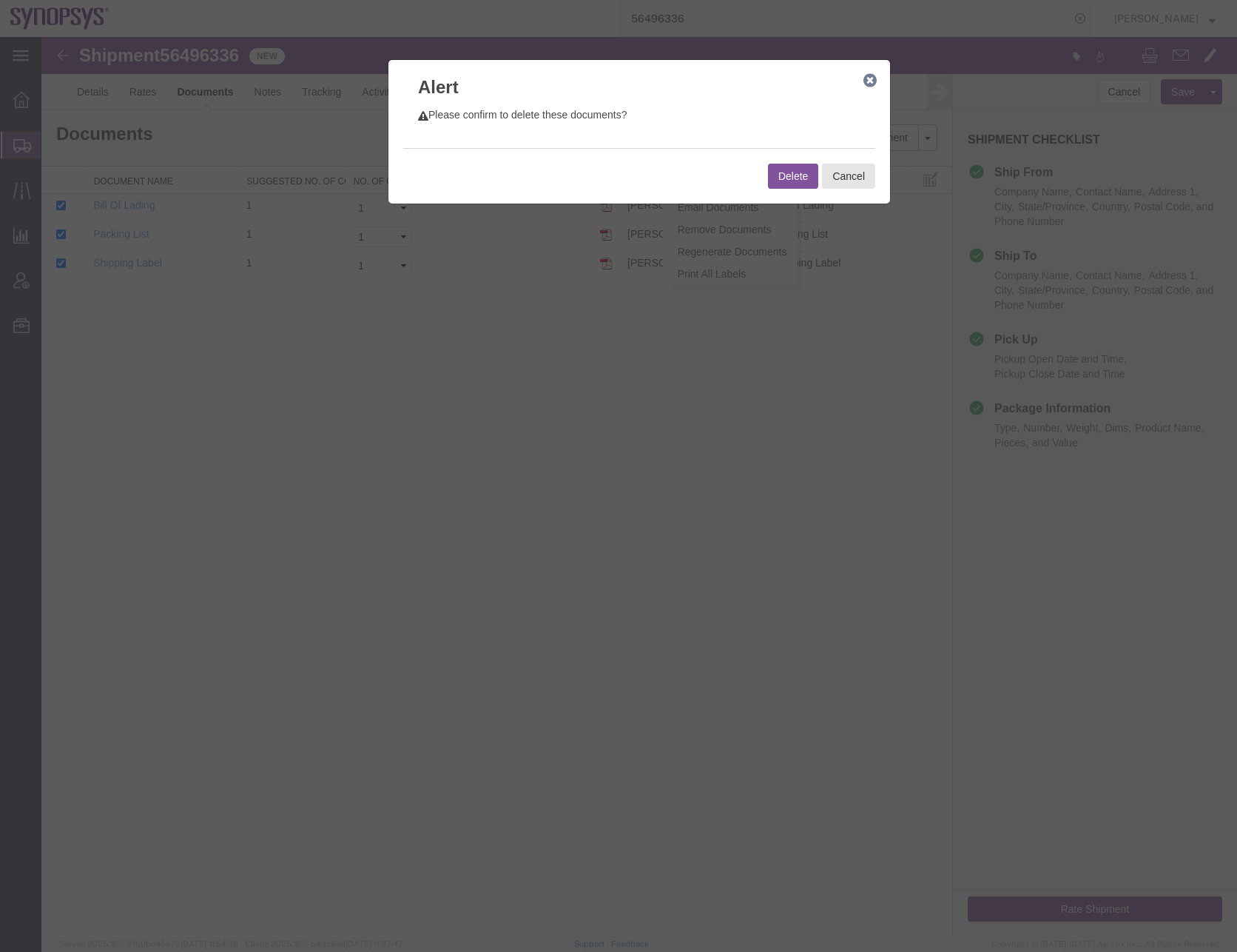
click at [789, 170] on button "Delete" at bounding box center [793, 175] width 51 height 25
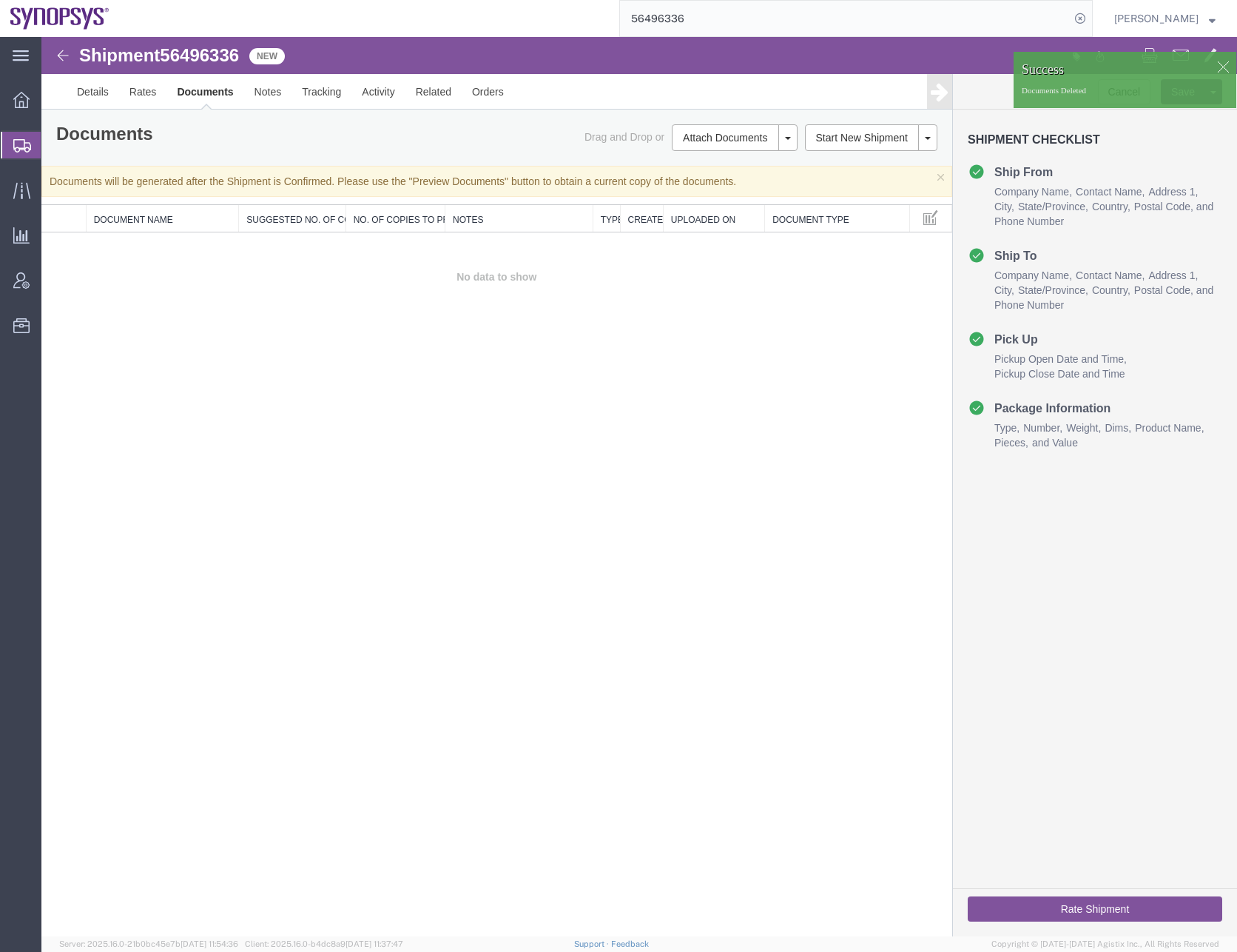
click at [394, 498] on div "Shipment 56496336 0 of 0 New Details Rates Documents Notes Tracking Activity Re…" at bounding box center [640, 487] width 1196 height 899
click at [1221, 64] on div at bounding box center [1223, 66] width 22 height 22
click at [394, 489] on div "Shipment 56496336 0 of 0 New Details Rates Documents Notes Tracking Activity Re…" at bounding box center [640, 487] width 1196 height 899
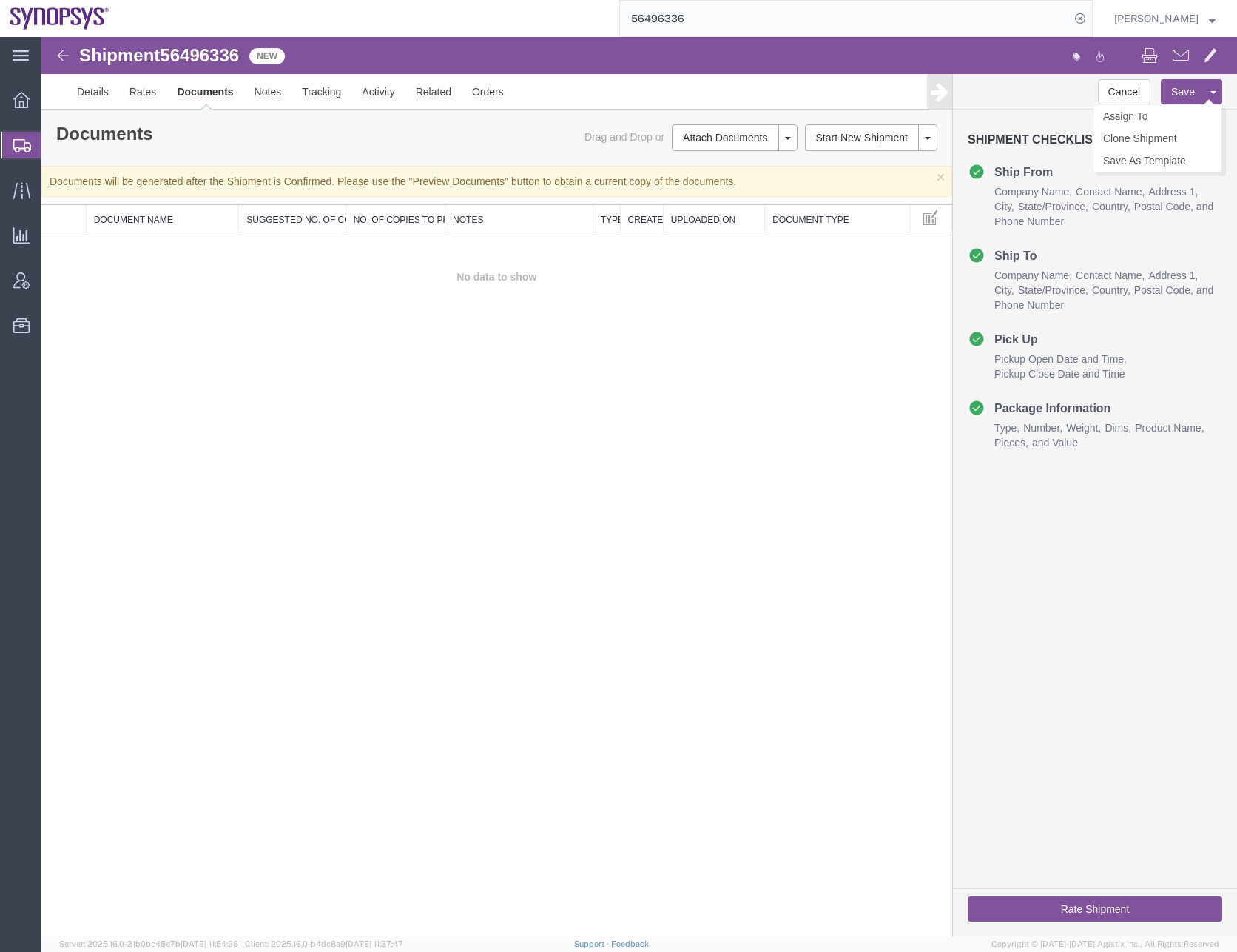
click at [1180, 86] on button "Save" at bounding box center [1183, 91] width 44 height 25
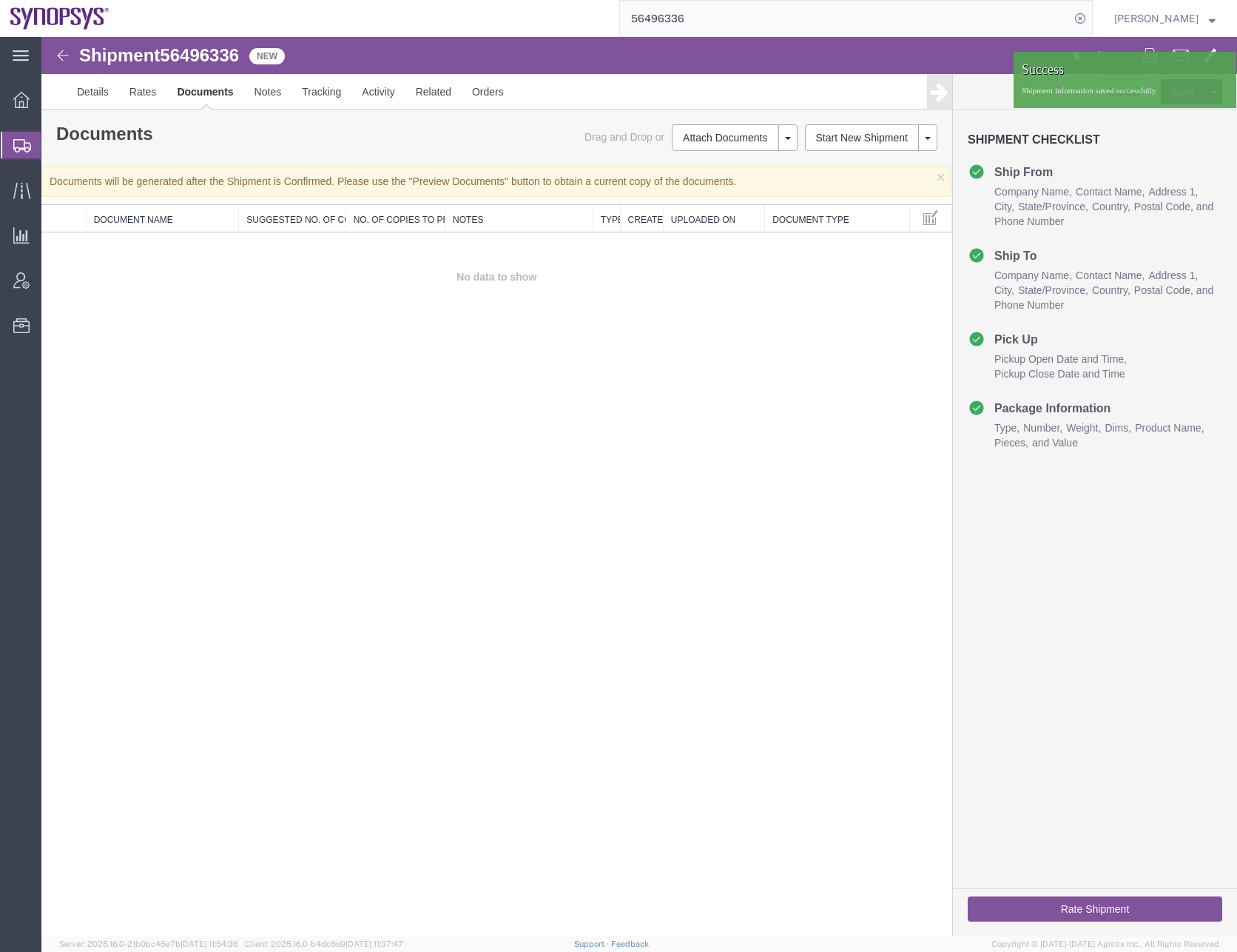
click at [456, 447] on div "Shipment 56496336 0 of 0 New Details Rates Documents Notes Tracking Activity Re…" at bounding box center [640, 487] width 1196 height 899
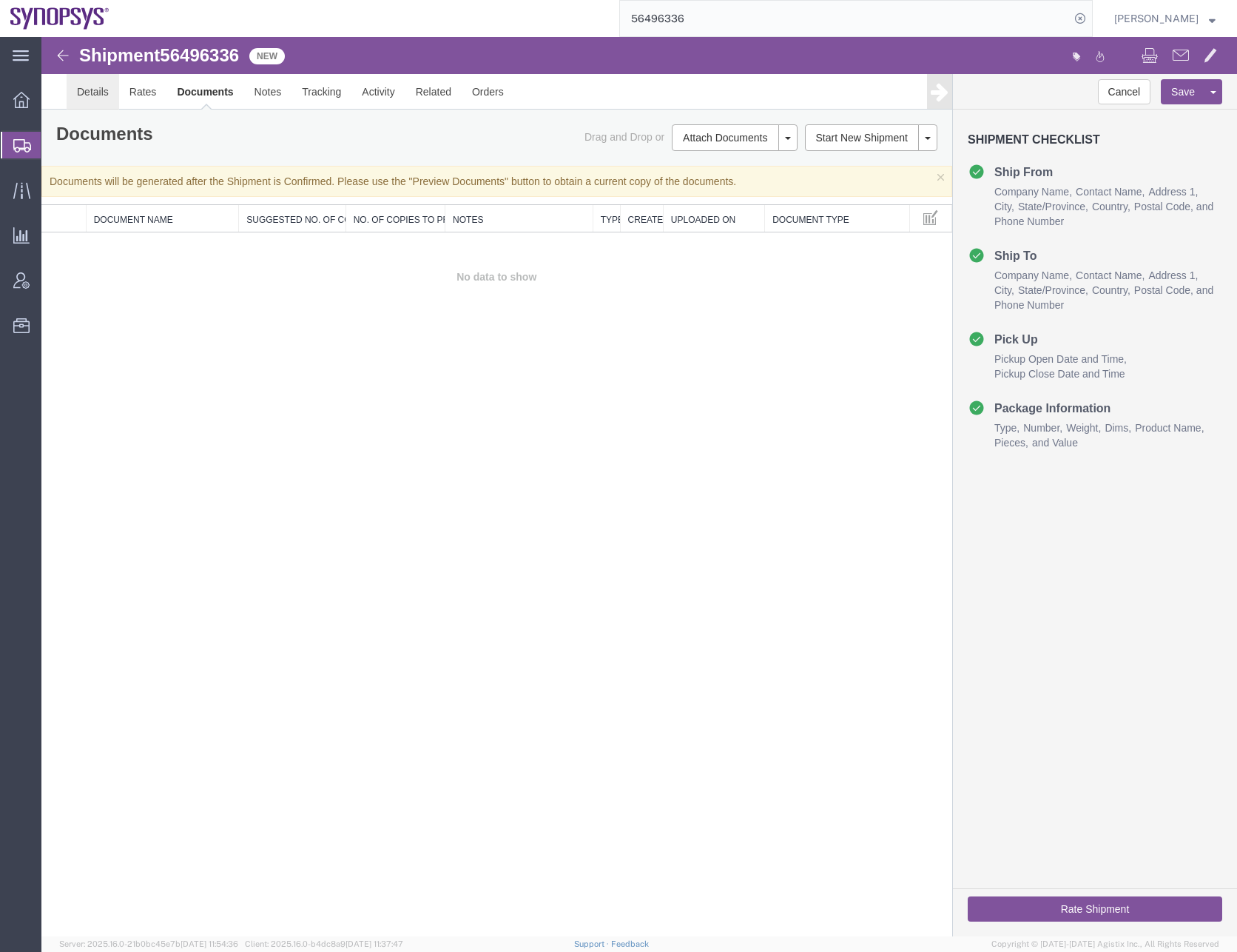
click at [87, 86] on link "Details" at bounding box center [92, 91] width 53 height 35
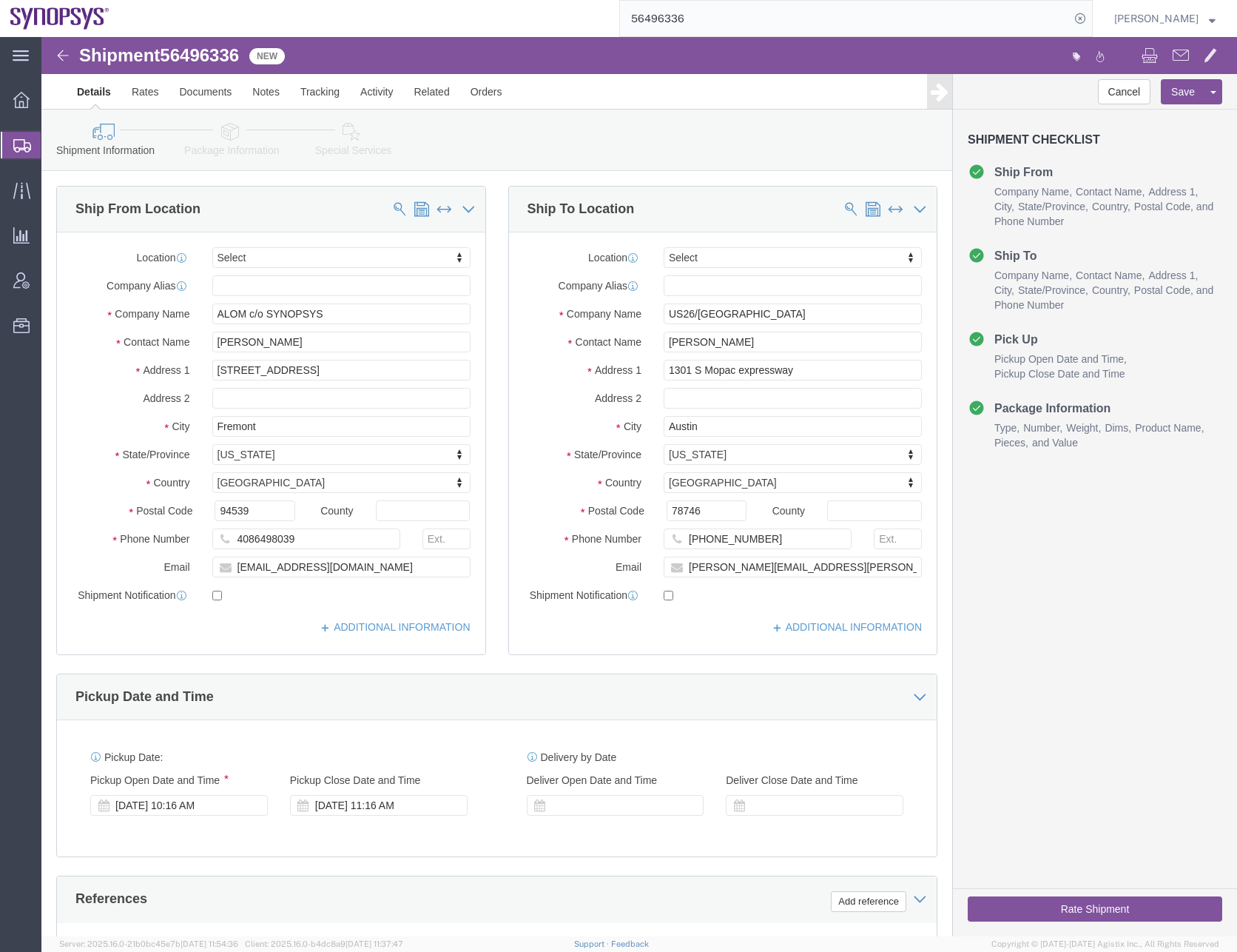
click div "Shipment Information Package Information Special Services"
click at [18, 147] on icon at bounding box center [21, 146] width 18 height 13
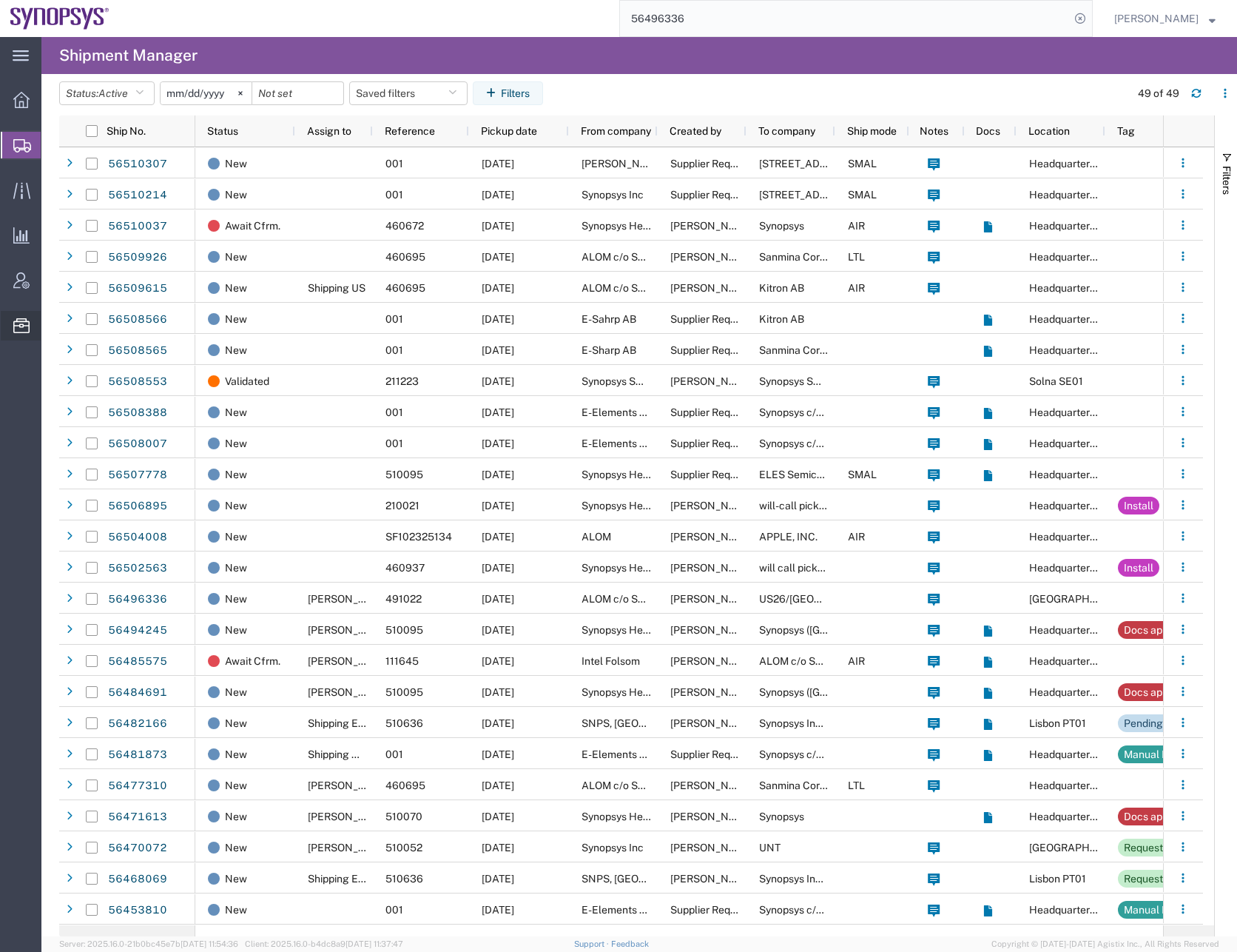
click at [0, 0] on span "Address Book" at bounding box center [0, 0] width 0 height 0
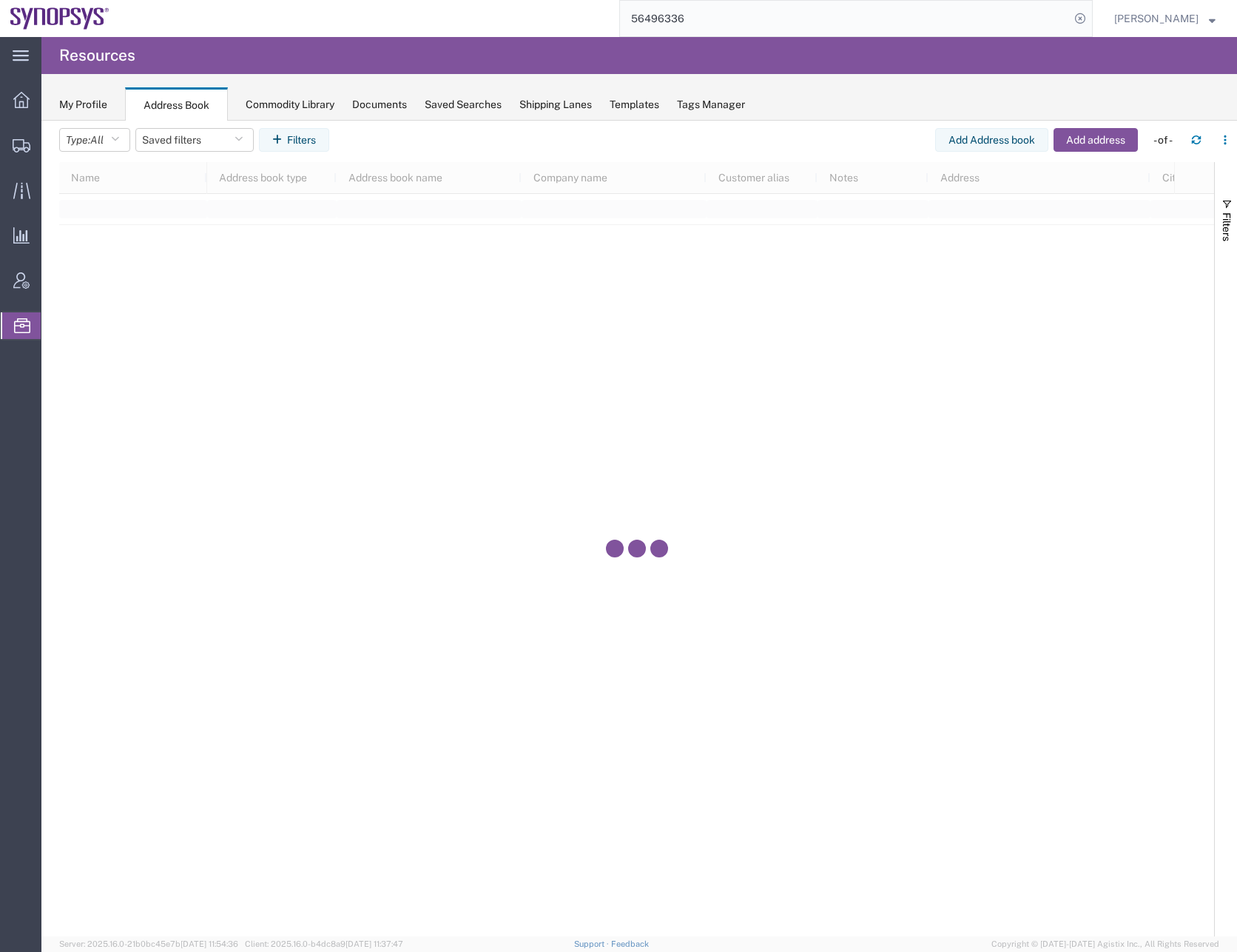
click at [0, 0] on span "Address Book" at bounding box center [0, 0] width 0 height 0
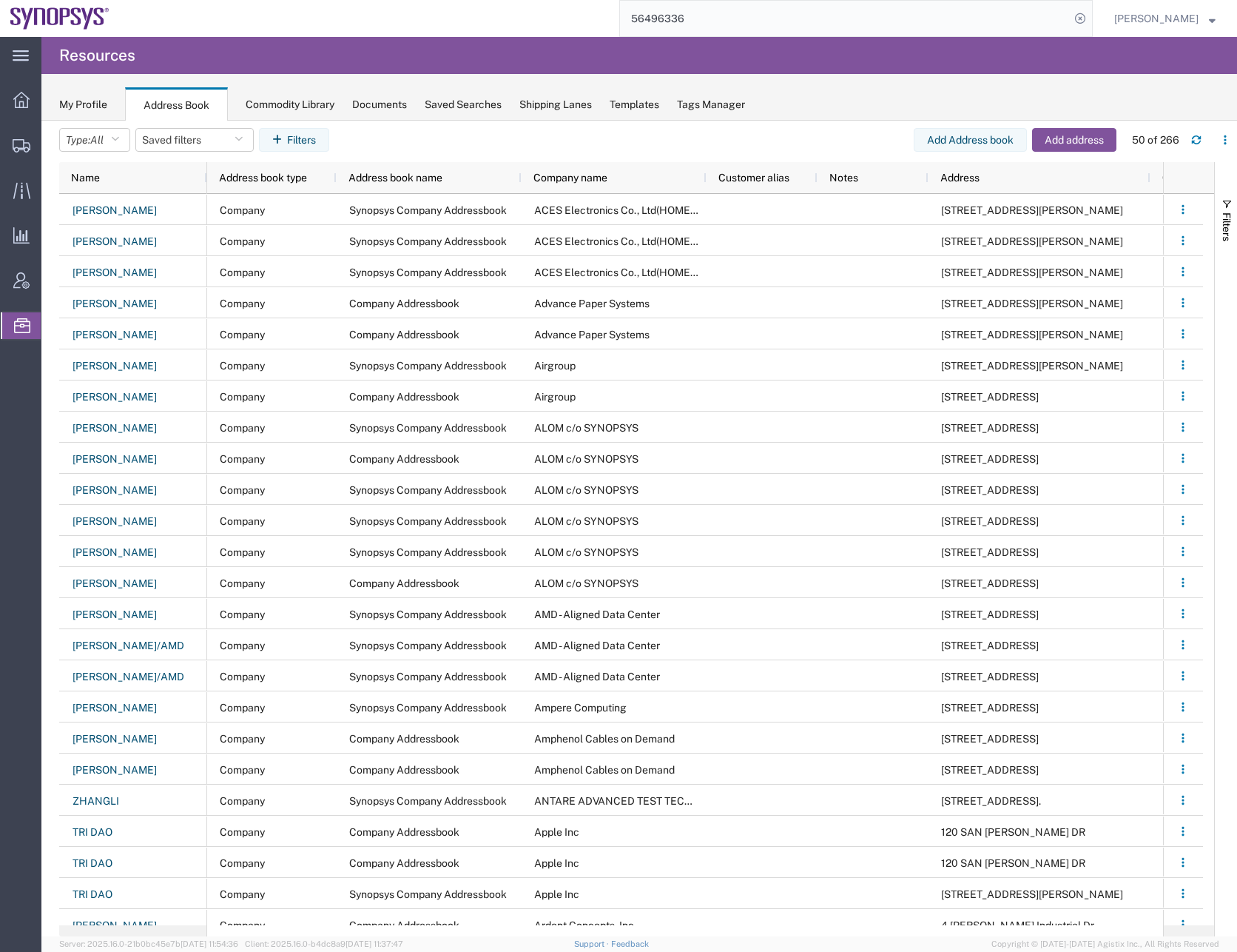
click at [80, 106] on div "My Profile" at bounding box center [83, 104] width 48 height 16
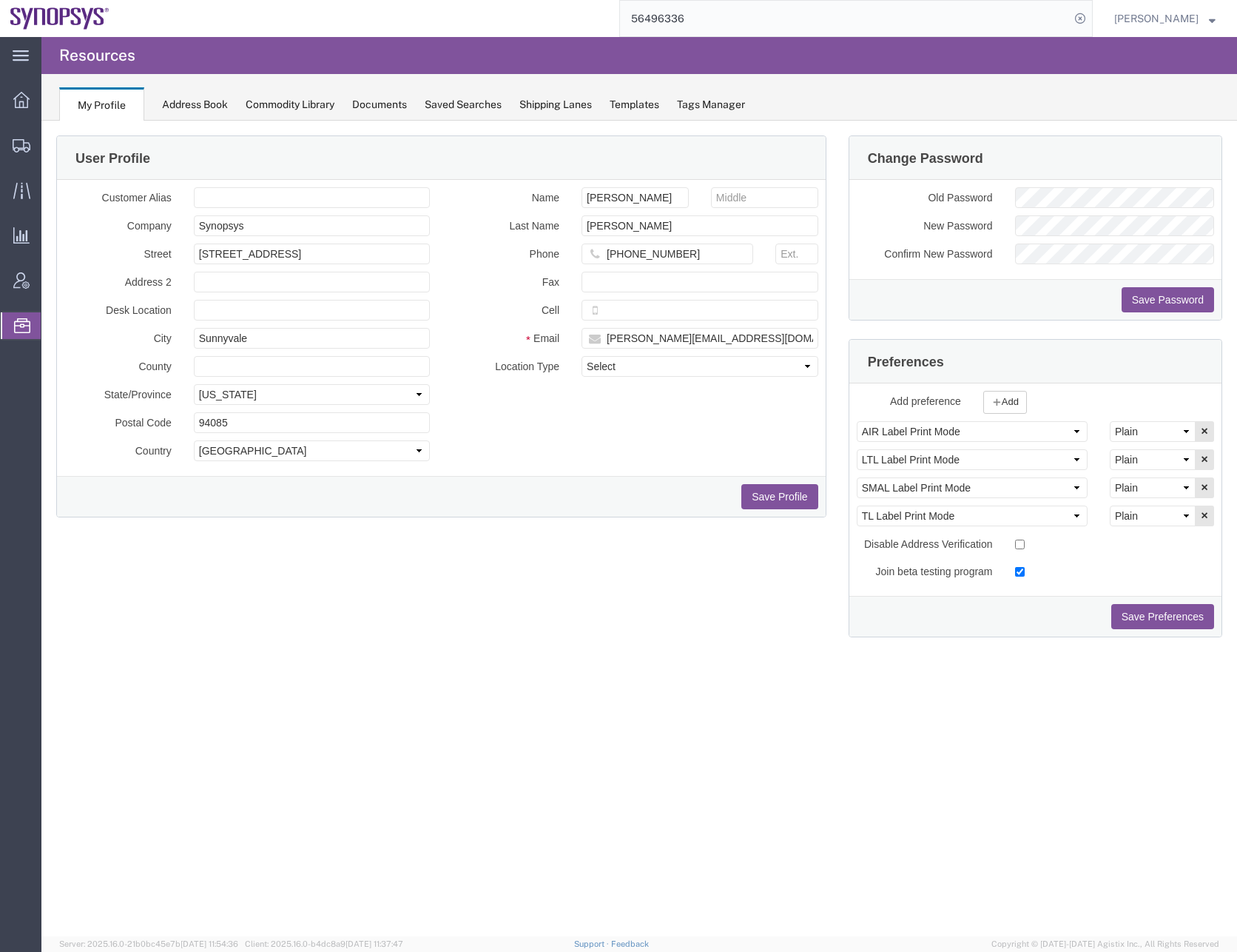
click at [467, 641] on div "User Profile Customer Alias Company Synopsys Street [STREET_ADDRESS] Address 2 …" at bounding box center [640, 396] width 1189 height 521
click at [189, 102] on div "Address Book" at bounding box center [195, 104] width 66 height 16
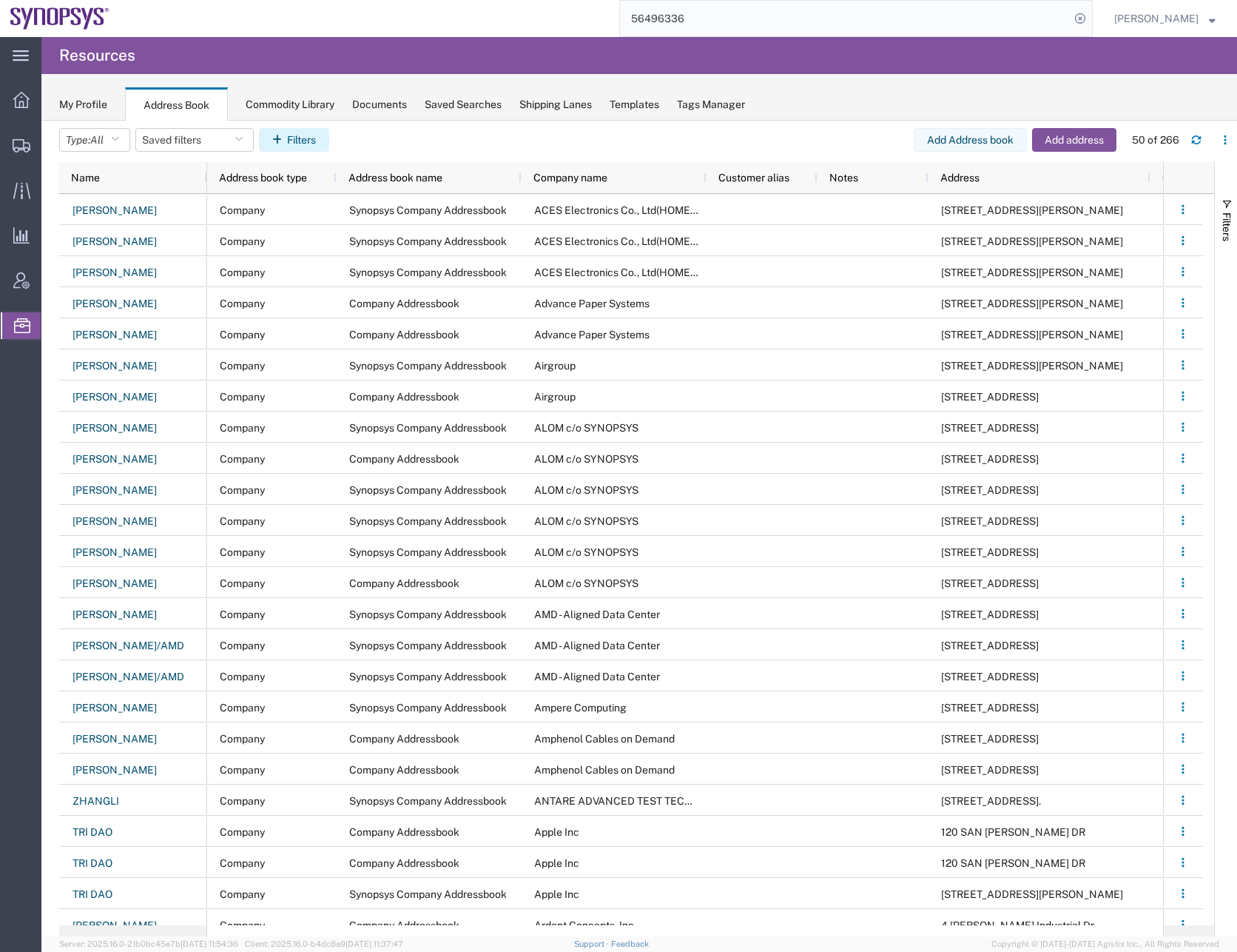
click at [305, 138] on button "Filters" at bounding box center [294, 140] width 70 height 24
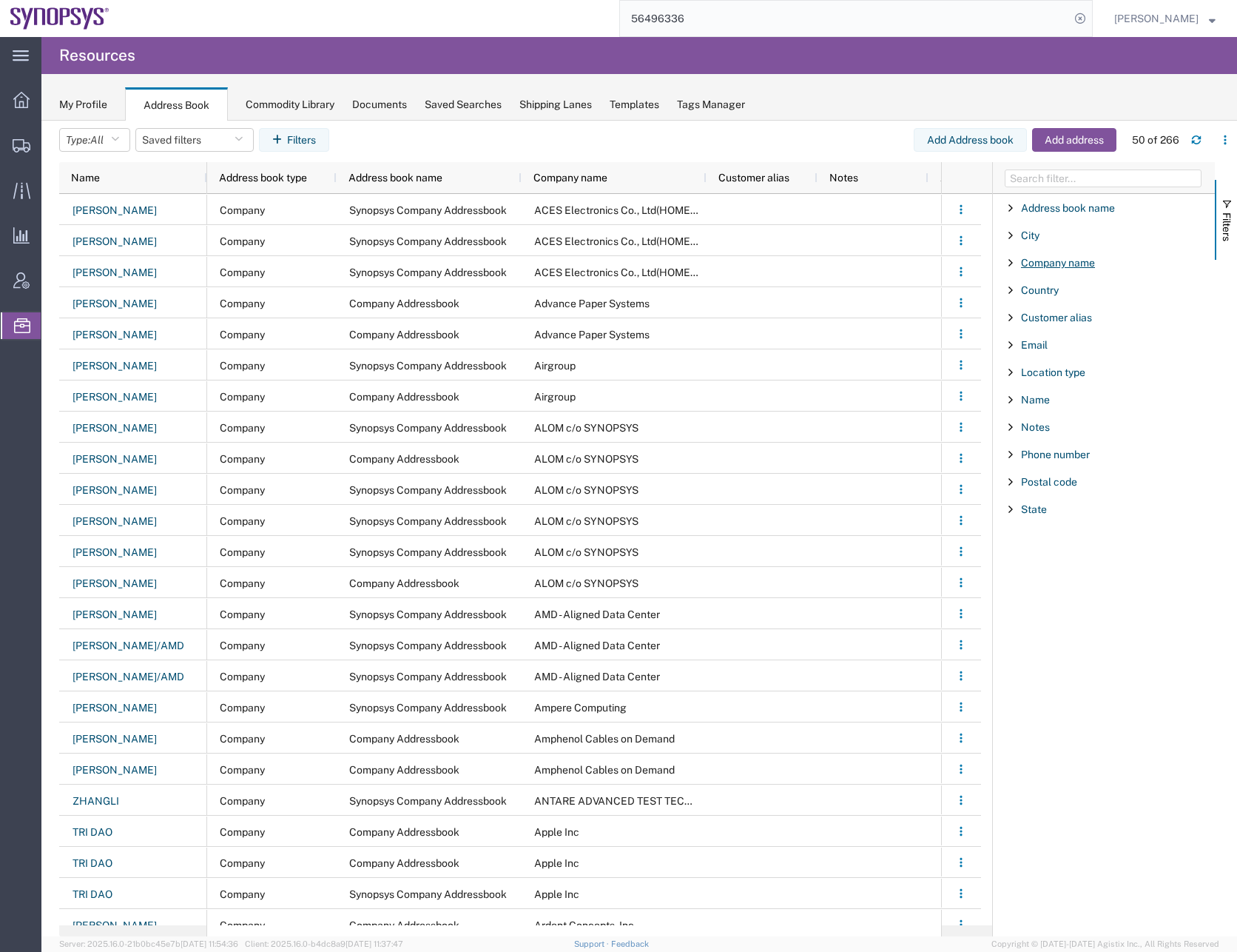
click at [1069, 259] on span "Company name" at bounding box center [1058, 262] width 74 height 12
click at [13, 327] on div at bounding box center [21, 325] width 42 height 27
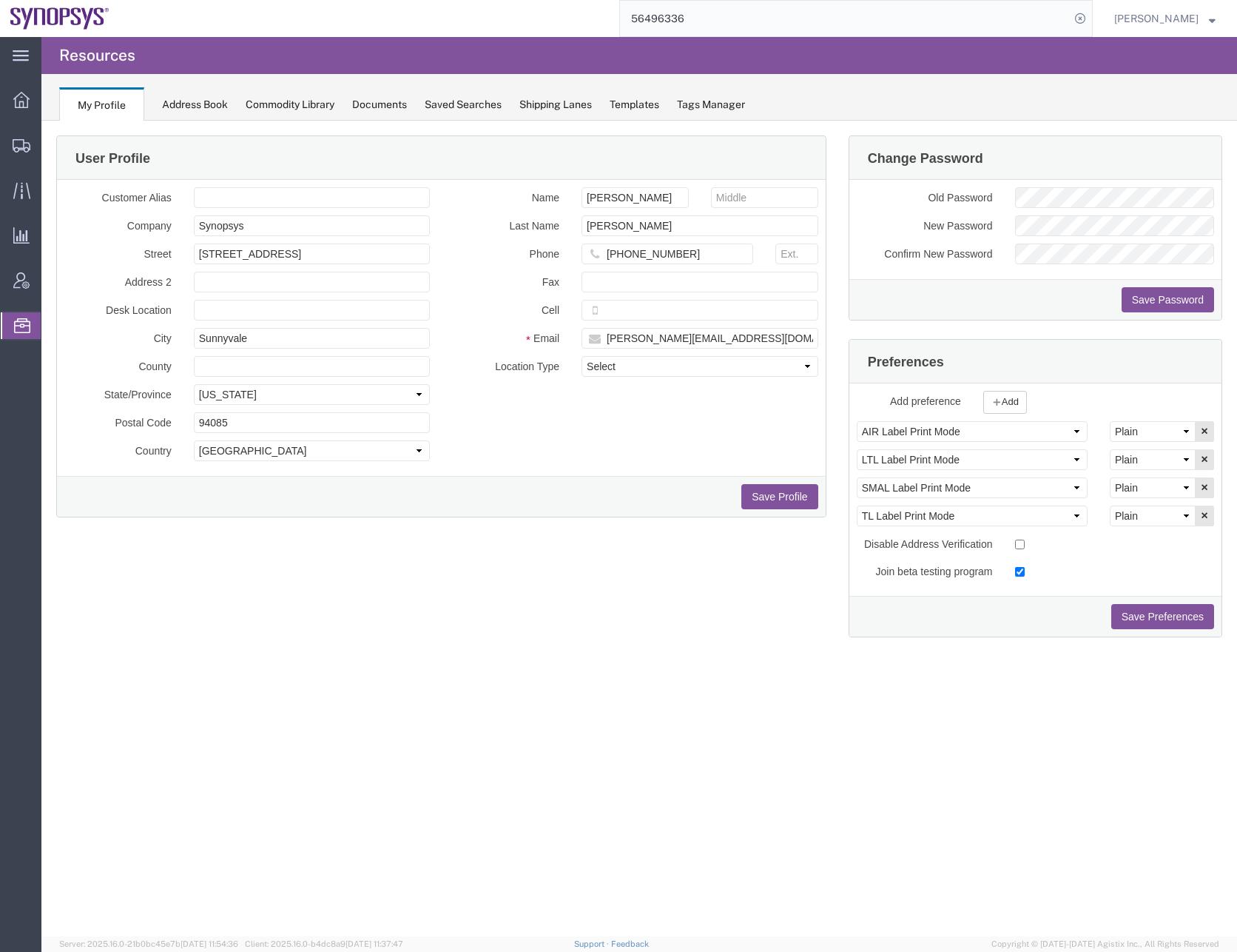
click at [184, 106] on div "Address Book" at bounding box center [195, 104] width 66 height 16
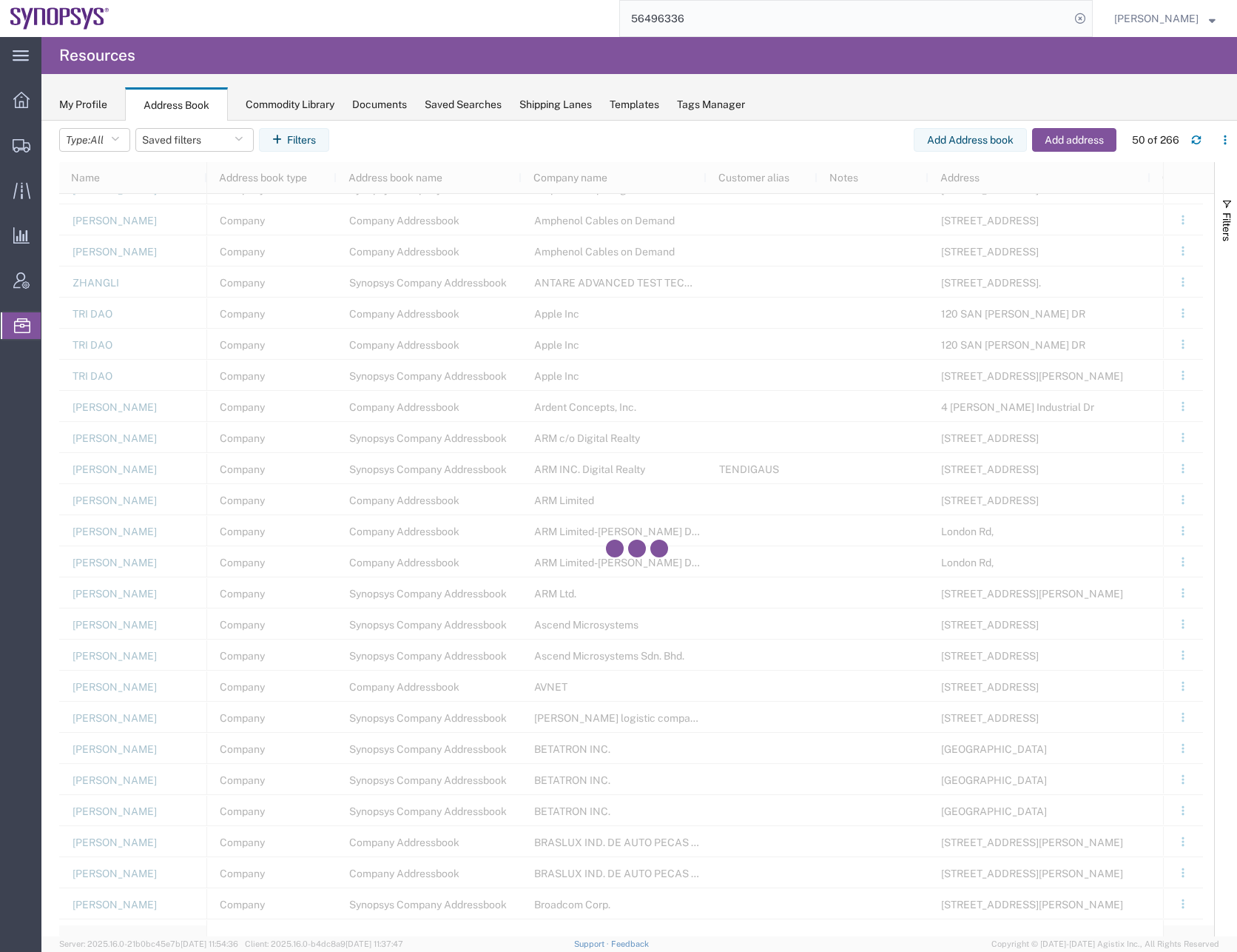
scroll to position [518, 0]
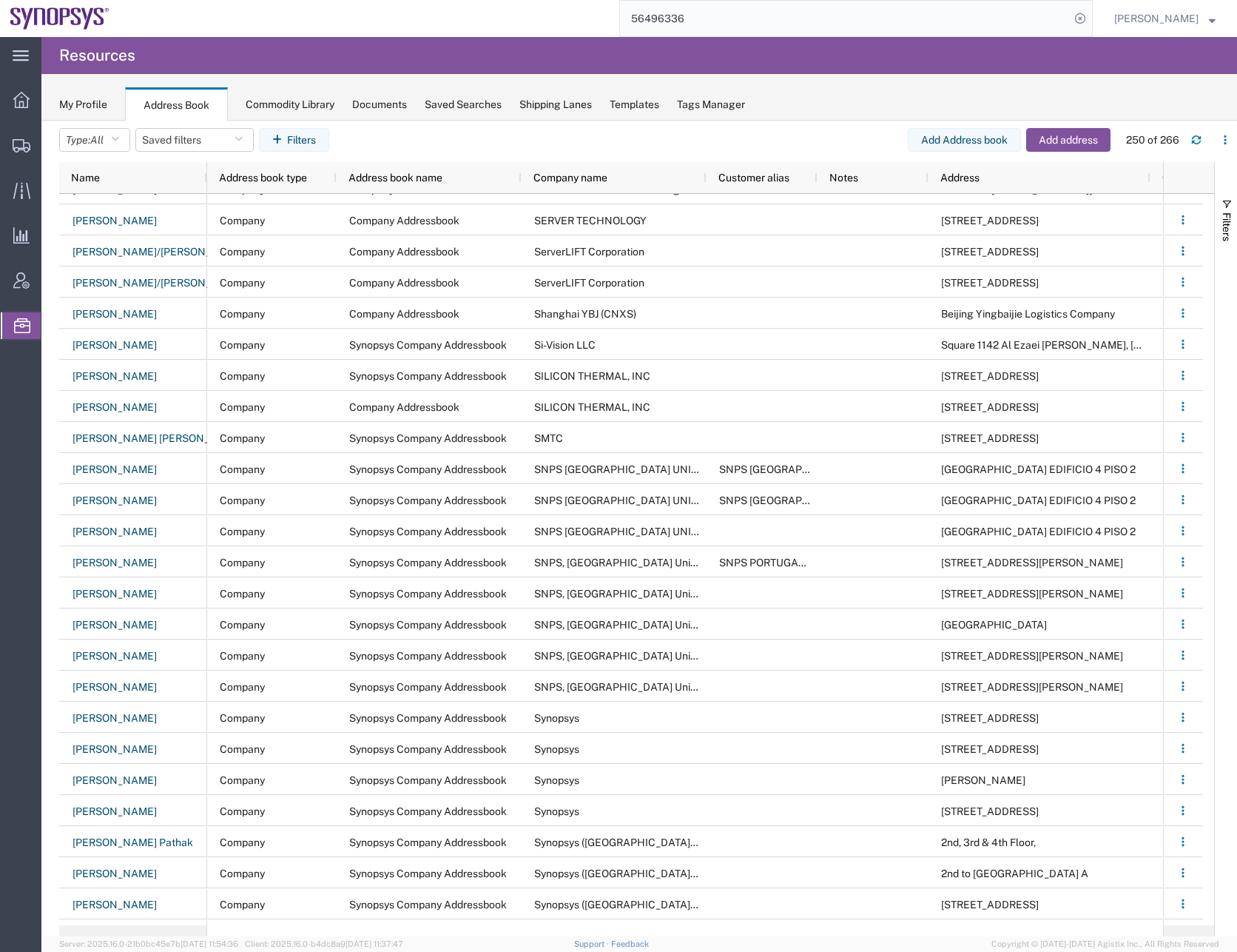
click at [0, 0] on span "Upload Address Book" at bounding box center [0, 0] width 0 height 0
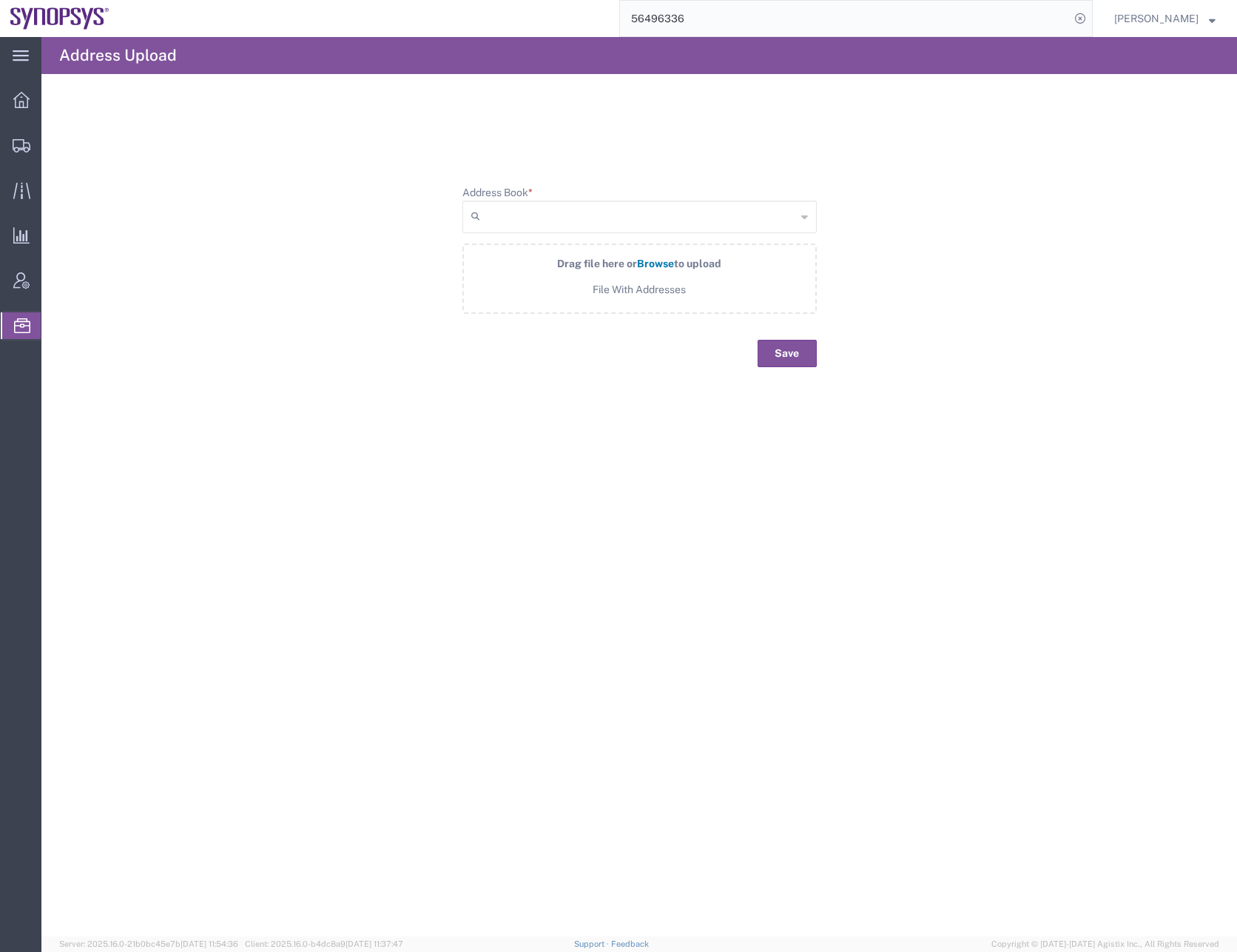
click at [53, 318] on span "Resources" at bounding box center [46, 326] width 12 height 30
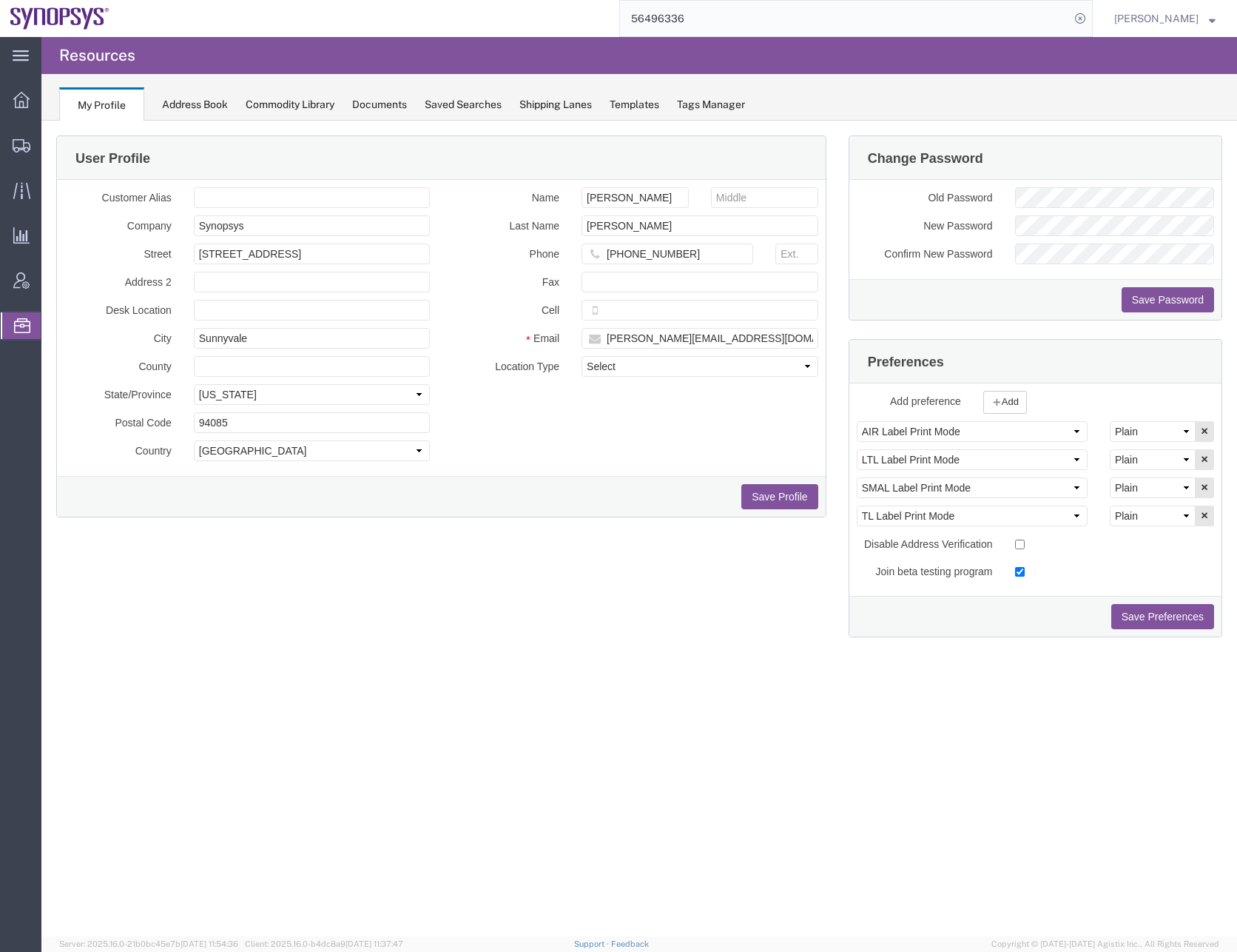
click at [659, 624] on div "User Profile Customer Alias Company Synopsys Street [STREET_ADDRESS] Address 2 …" at bounding box center [640, 396] width 1189 height 521
click at [19, 282] on icon at bounding box center [21, 281] width 17 height 17
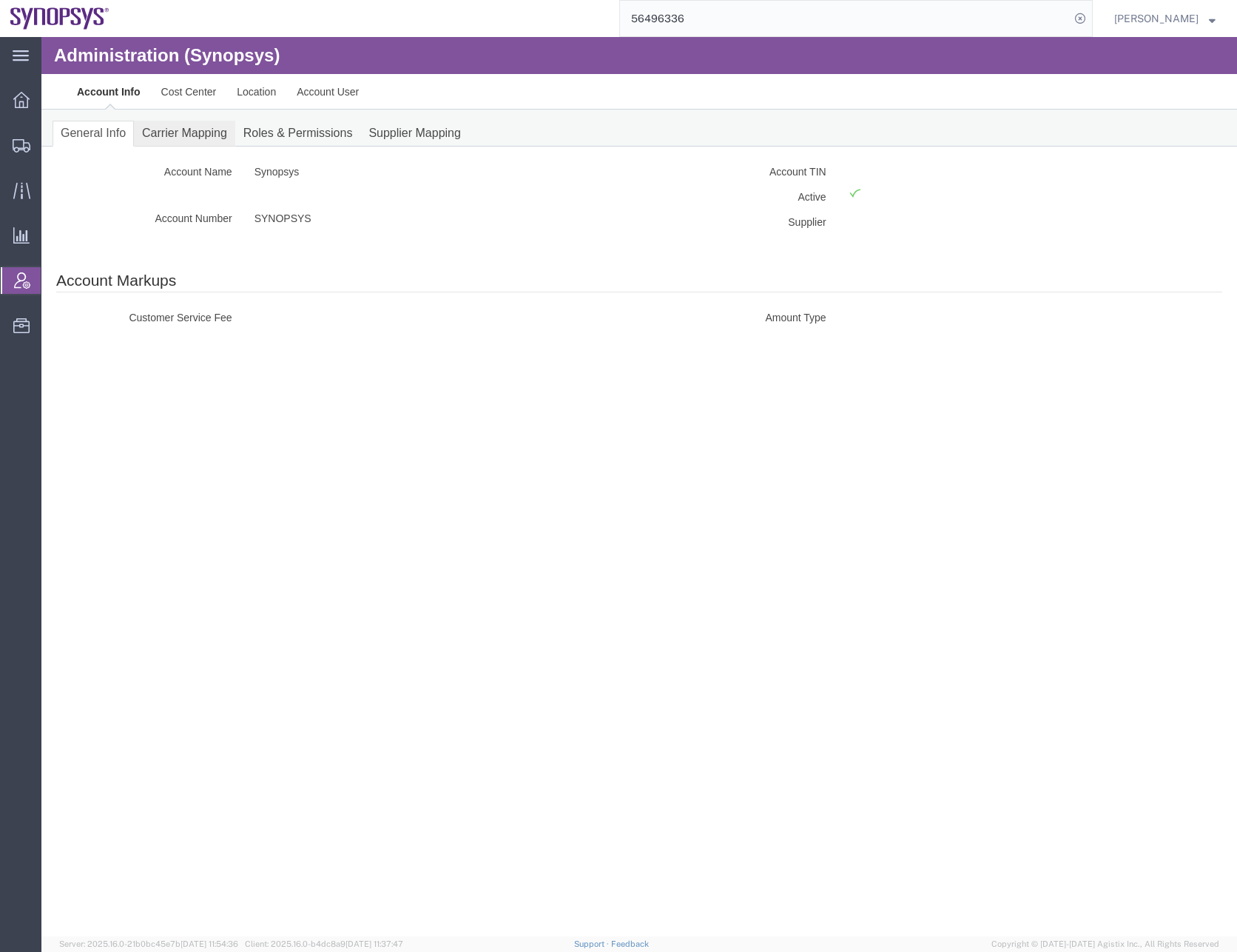
click at [185, 132] on link "Carrier Mapping" at bounding box center [185, 134] width 102 height 26
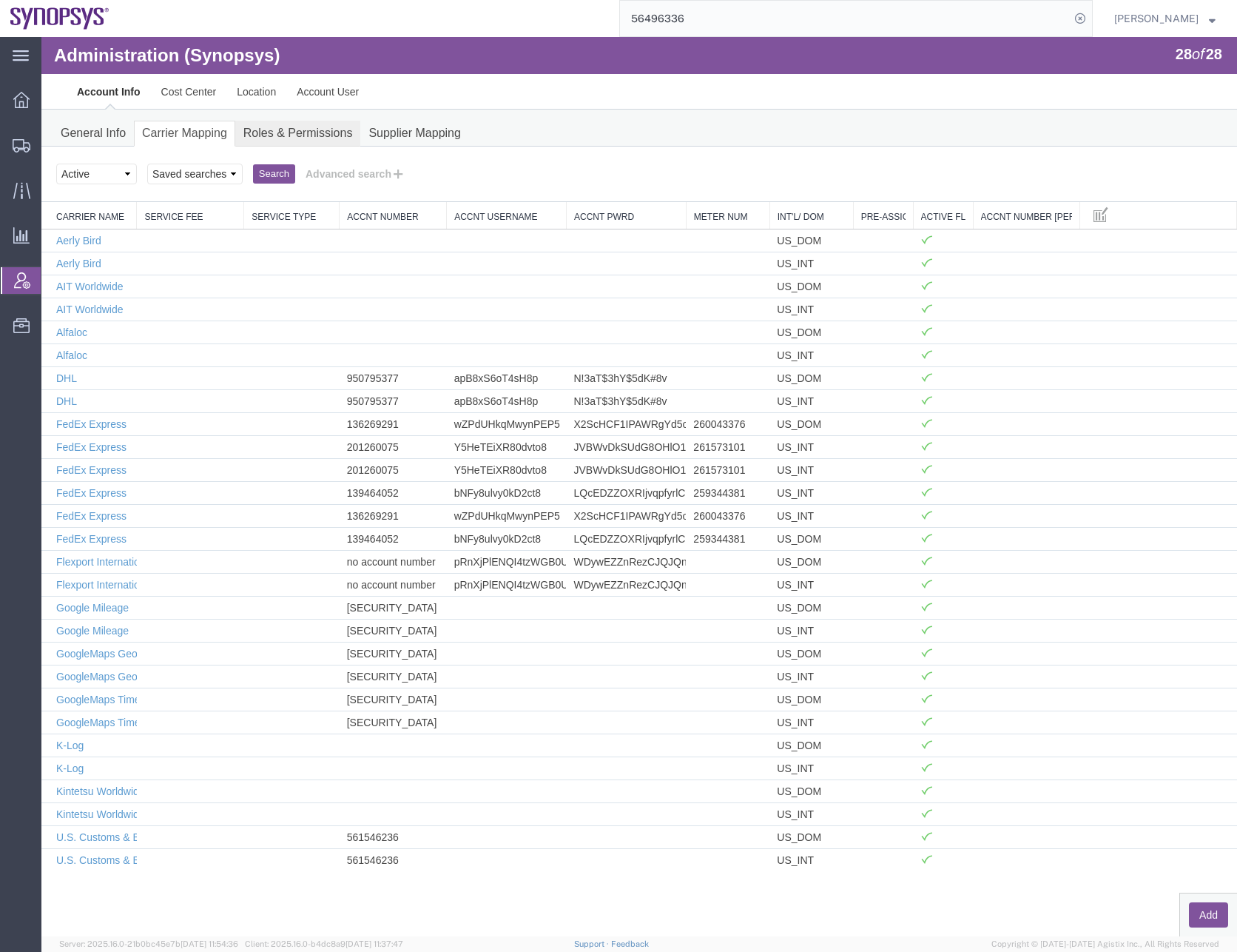
click at [298, 135] on link "Roles & Permissions" at bounding box center [298, 134] width 126 height 26
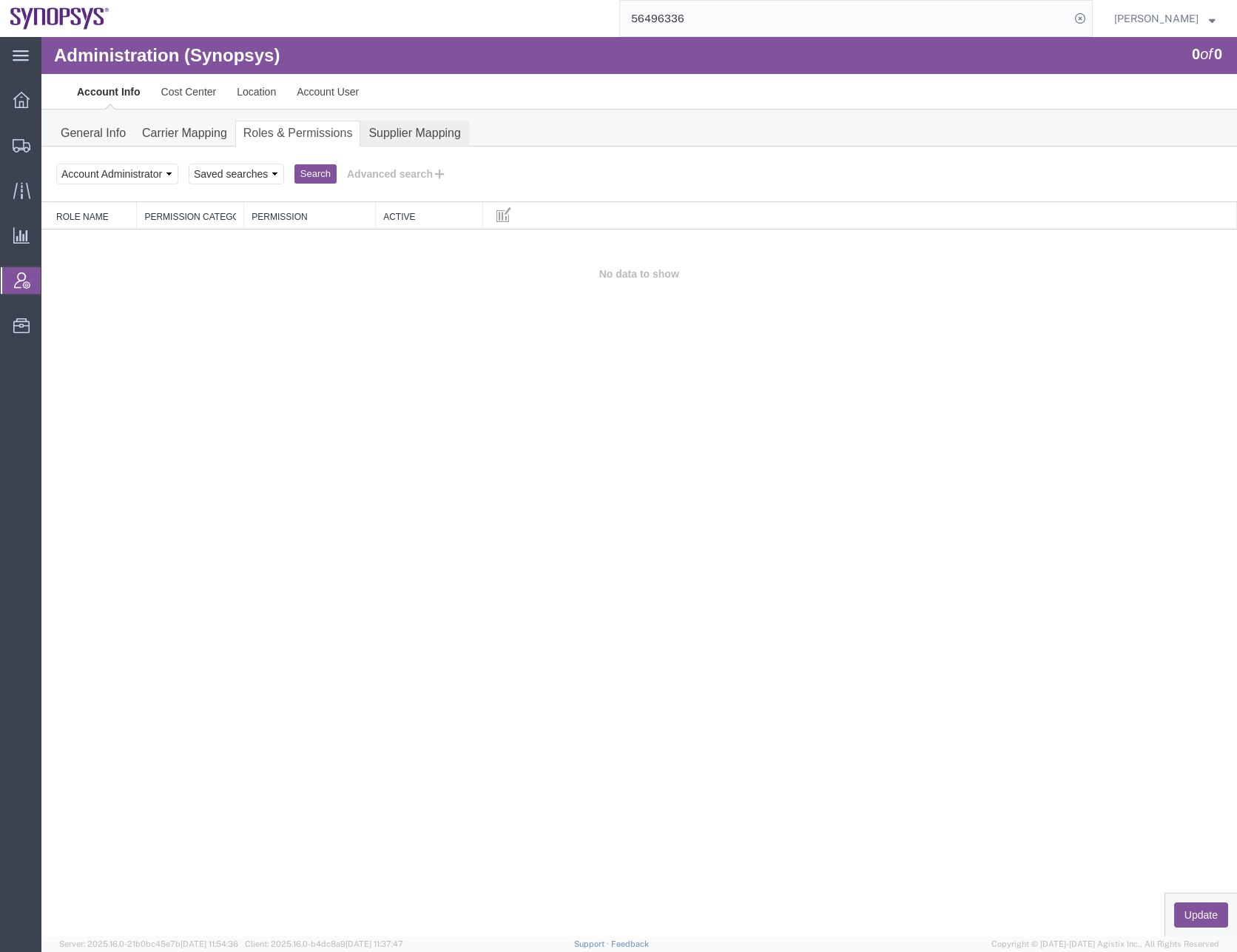
click at [410, 138] on link "Supplier Mapping" at bounding box center [414, 134] width 109 height 26
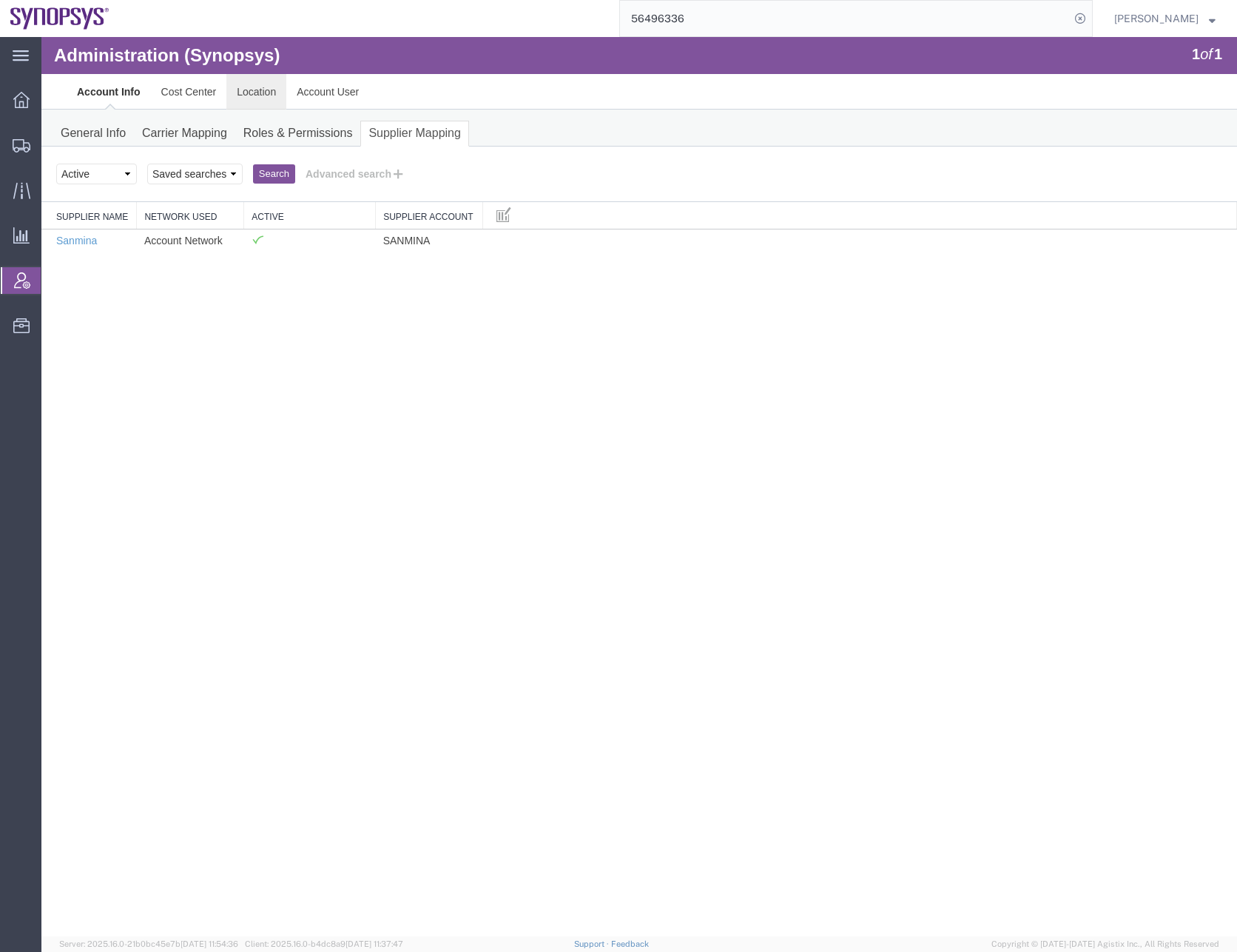
click at [248, 97] on link "Location" at bounding box center [256, 91] width 60 height 35
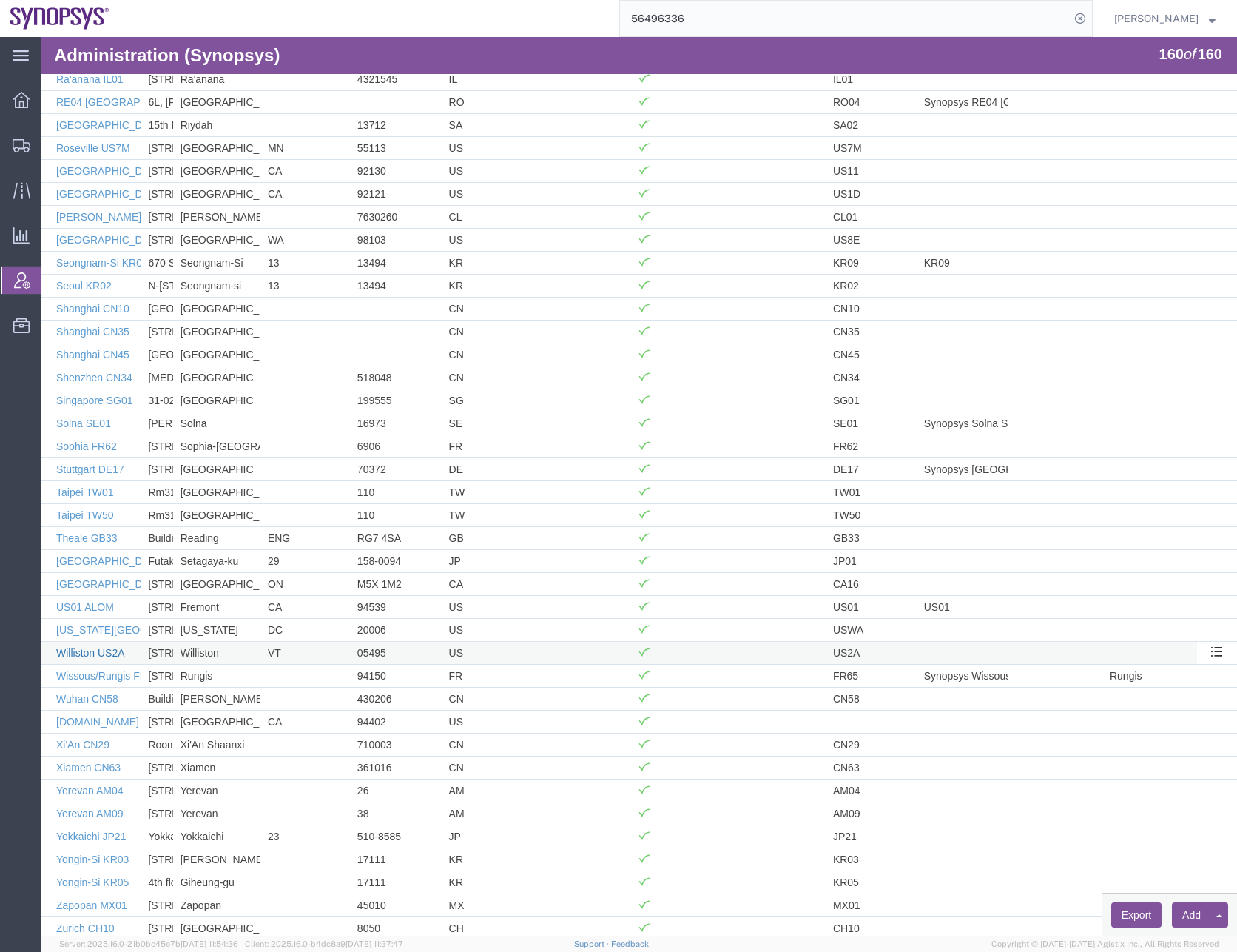
scroll to position [2980, 0]
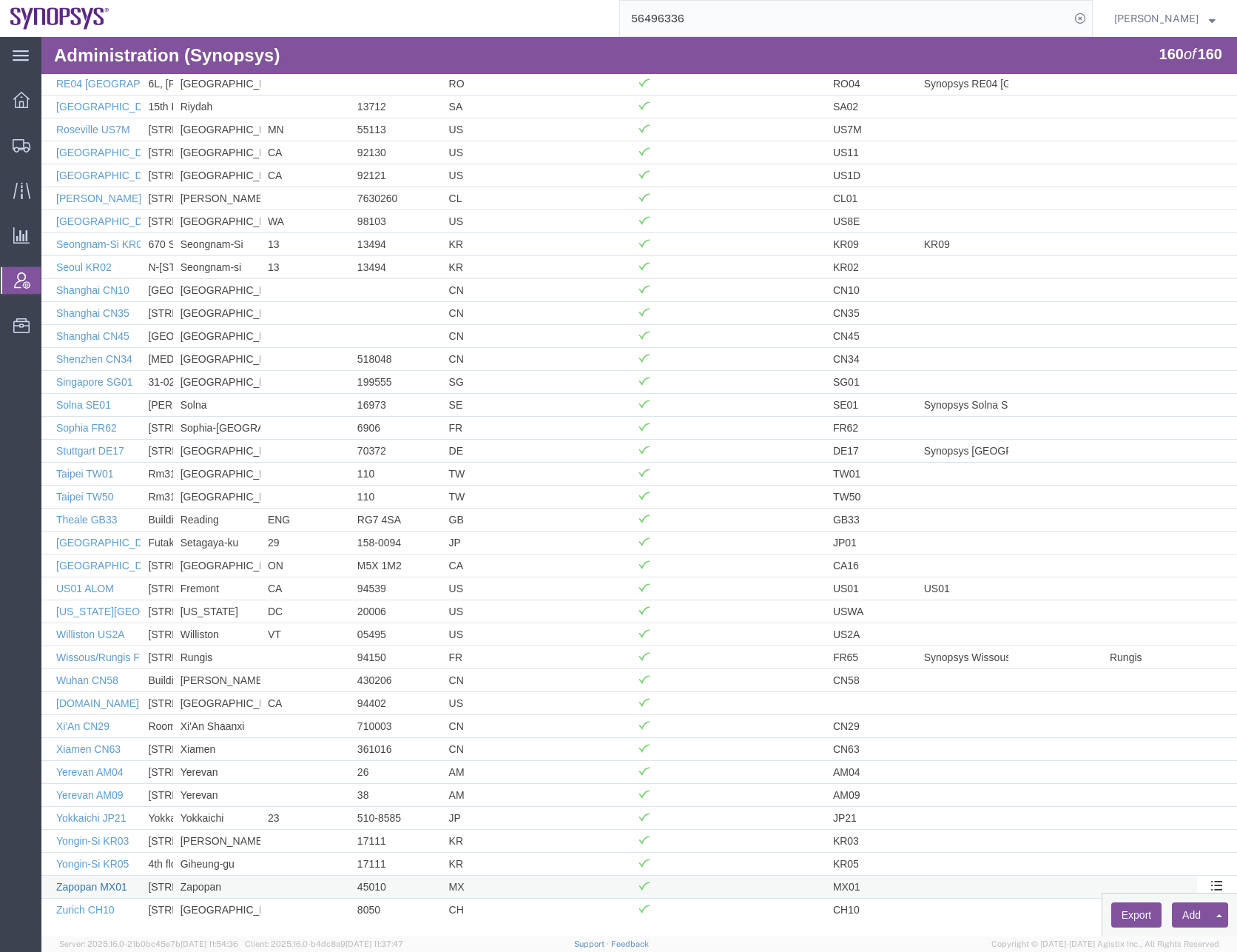
click at [104, 886] on link "Zapopan MX01" at bounding box center [91, 886] width 71 height 12
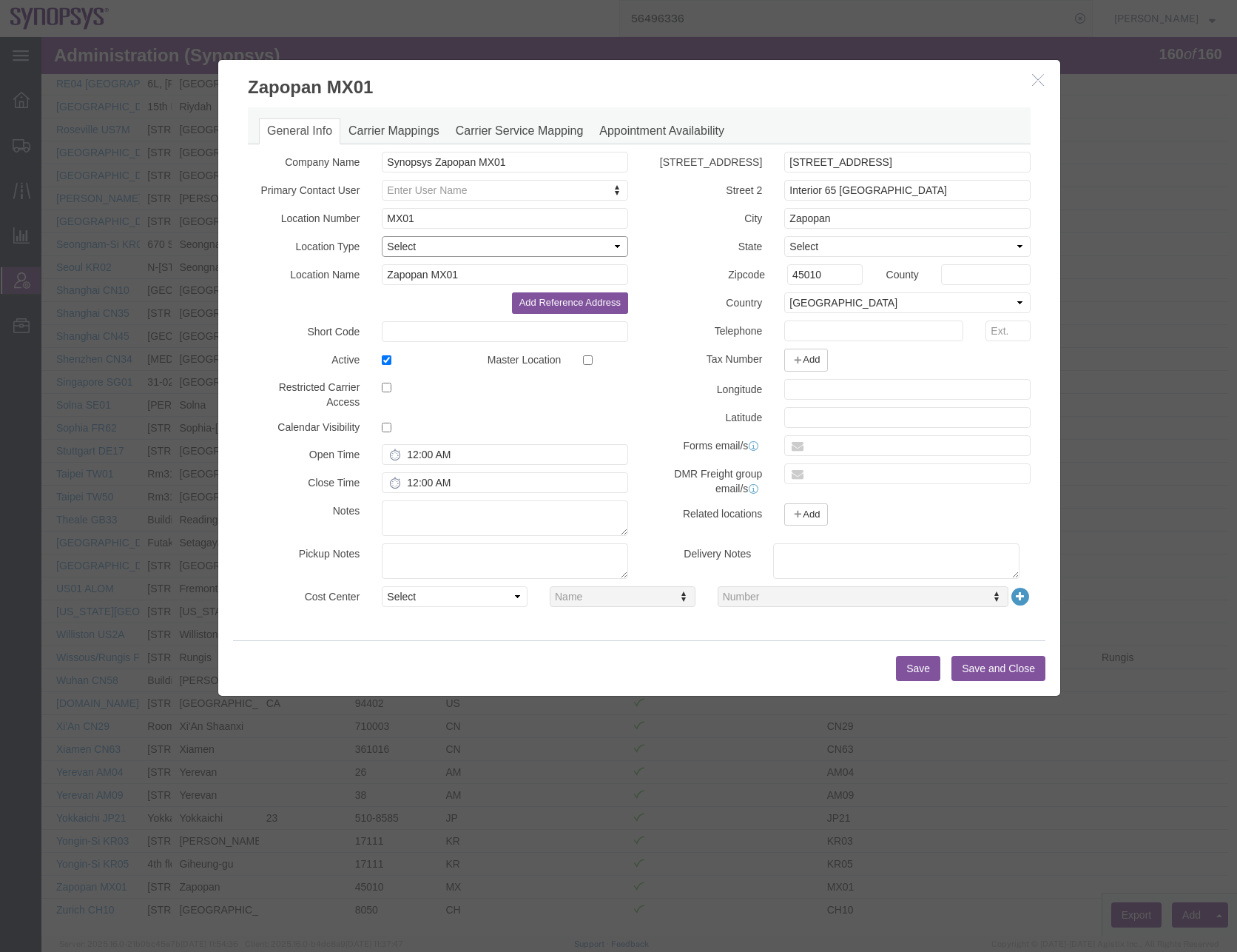
click at [440, 247] on select "Select Business No Loading Dock Business Business w/ Loading Dock Construction …" at bounding box center [505, 247] width 246 height 20
click at [904, 155] on input "[STREET_ADDRESS]" at bounding box center [907, 162] width 246 height 20
drag, startPoint x: 903, startPoint y: 158, endPoint x: 755, endPoint y: 165, distance: 148.2
click at [755, 165] on div "[STREET_ADDRESS] [STREET_ADDRESS]" at bounding box center [841, 162] width 402 height 20
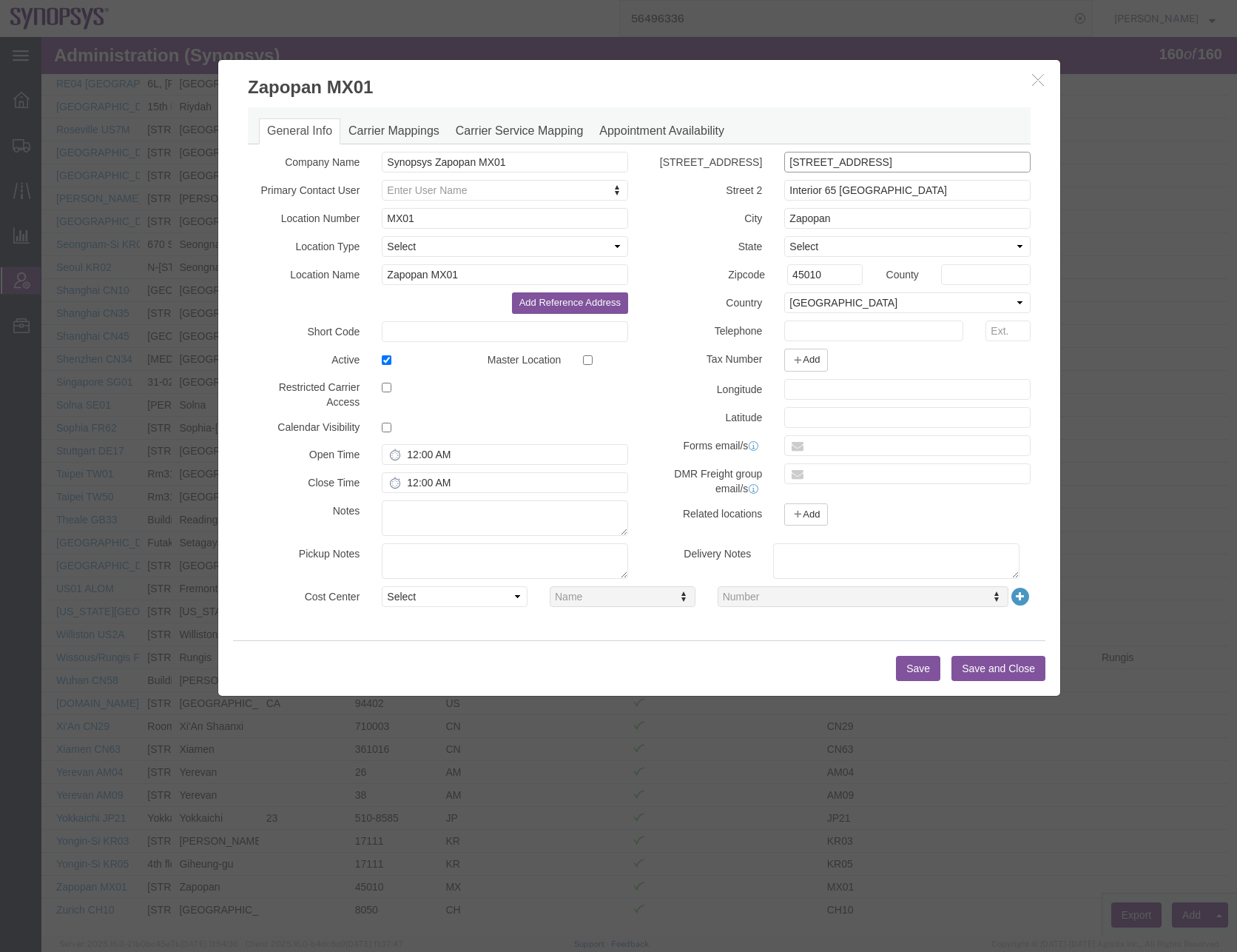
paste input "#6503 local F65"
type input "[STREET_ADDRESS]"
drag, startPoint x: 943, startPoint y: 186, endPoint x: 762, endPoint y: 191, distance: 181.1
click at [762, 191] on div "Street 2 Interior 65 [GEOGRAPHIC_DATA]" at bounding box center [841, 190] width 402 height 20
paste input "Esquina Periferic"
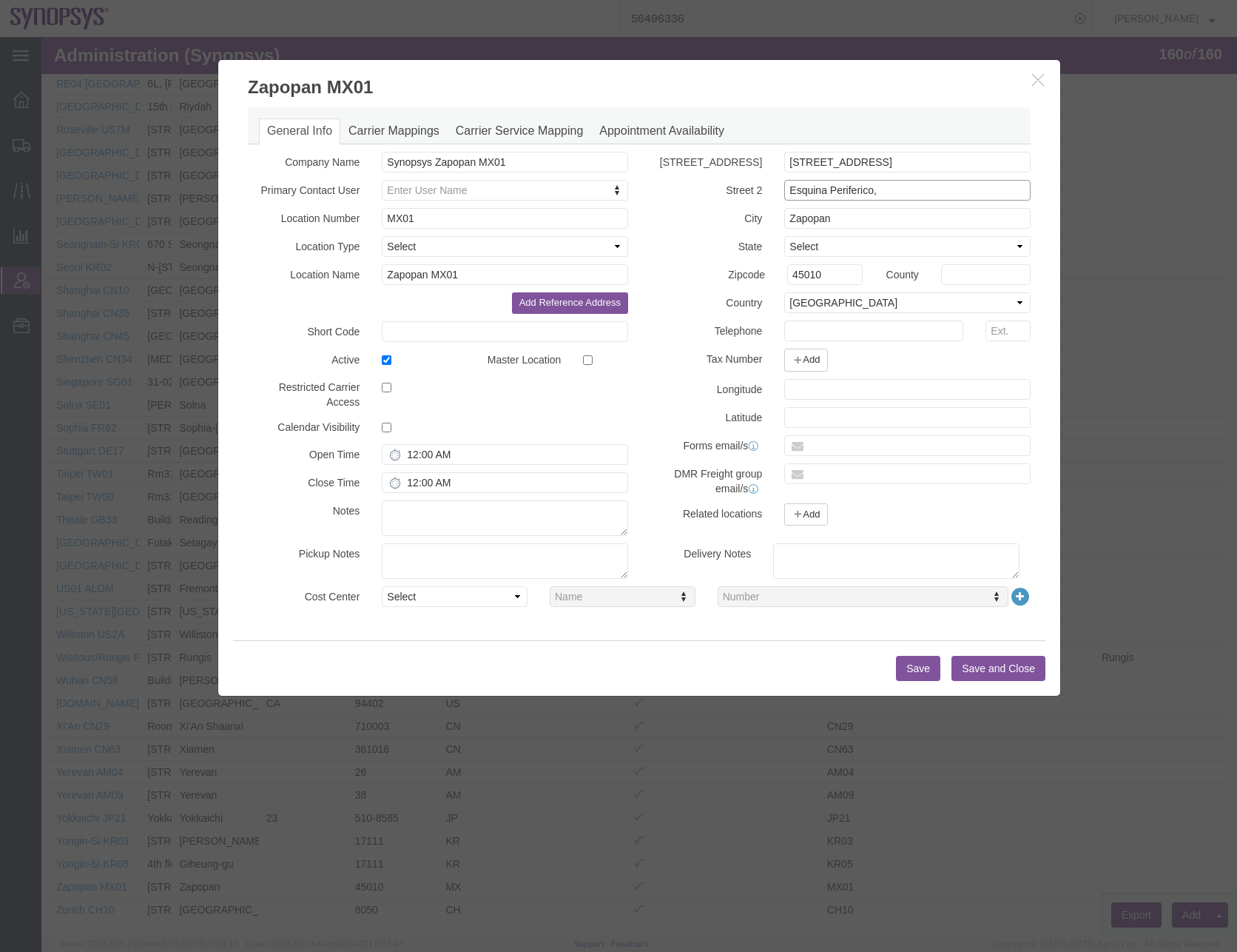
click at [913, 195] on input "Esquina Periferico," at bounding box center [907, 190] width 246 height 20
paste input "[GEOGRAPHIC_DATA]"
type input "Esquina Periferico, [GEOGRAPHIC_DATA]"
click at [843, 246] on select "Select [GEOGRAPHIC_DATA] [GEOGRAPHIC_DATA][US_STATE] [GEOGRAPHIC_DATA] [US_STAT…" at bounding box center [907, 247] width 246 height 20
select select "[PERSON_NAME]"
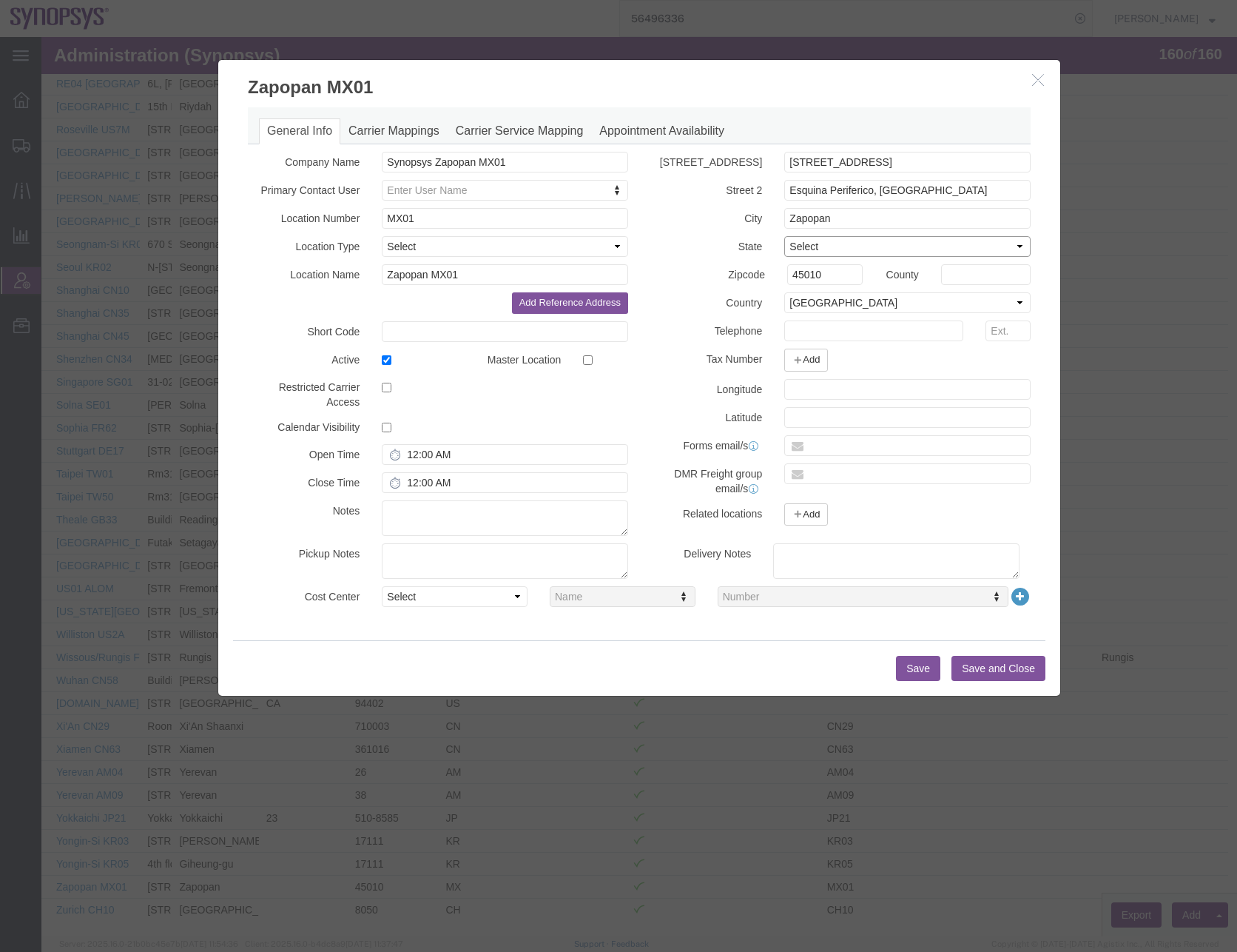
click at [785, 236] on select "Select [GEOGRAPHIC_DATA] [GEOGRAPHIC_DATA][US_STATE] [GEOGRAPHIC_DATA] [US_STAT…" at bounding box center [907, 247] width 246 height 20
click at [829, 278] on input "45010" at bounding box center [825, 274] width 76 height 20
click at [809, 326] on input "text" at bounding box center [874, 331] width 179 height 20
drag, startPoint x: 472, startPoint y: 162, endPoint x: 374, endPoint y: 160, distance: 98.0
click at [374, 160] on div "Synopsys Zapopan MX01" at bounding box center [505, 162] width 269 height 20
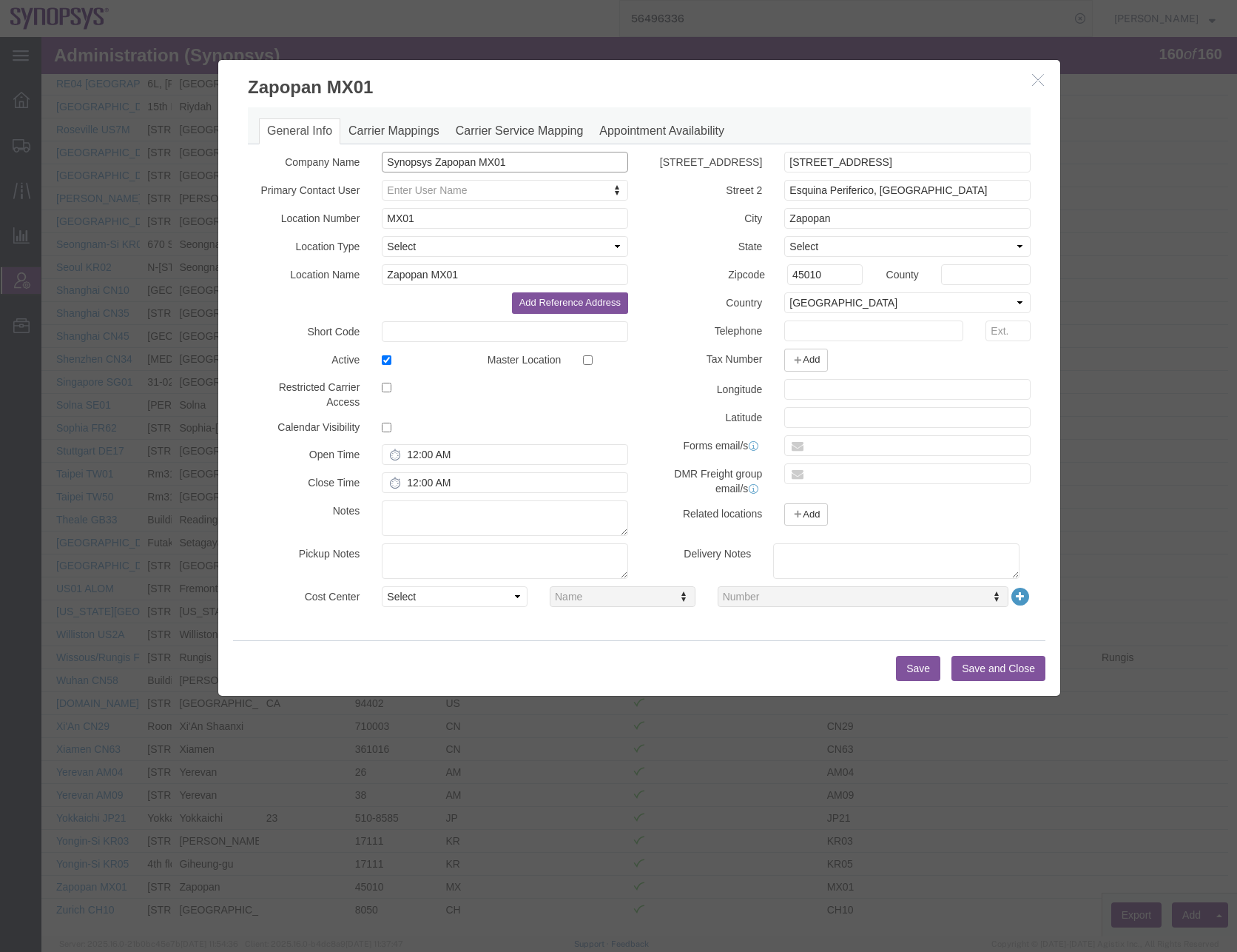
paste input "Americas, Inc."
type input "Synopsys Americas, Inc. MX01"
click at [911, 667] on button "Save" at bounding box center [919, 668] width 44 height 25
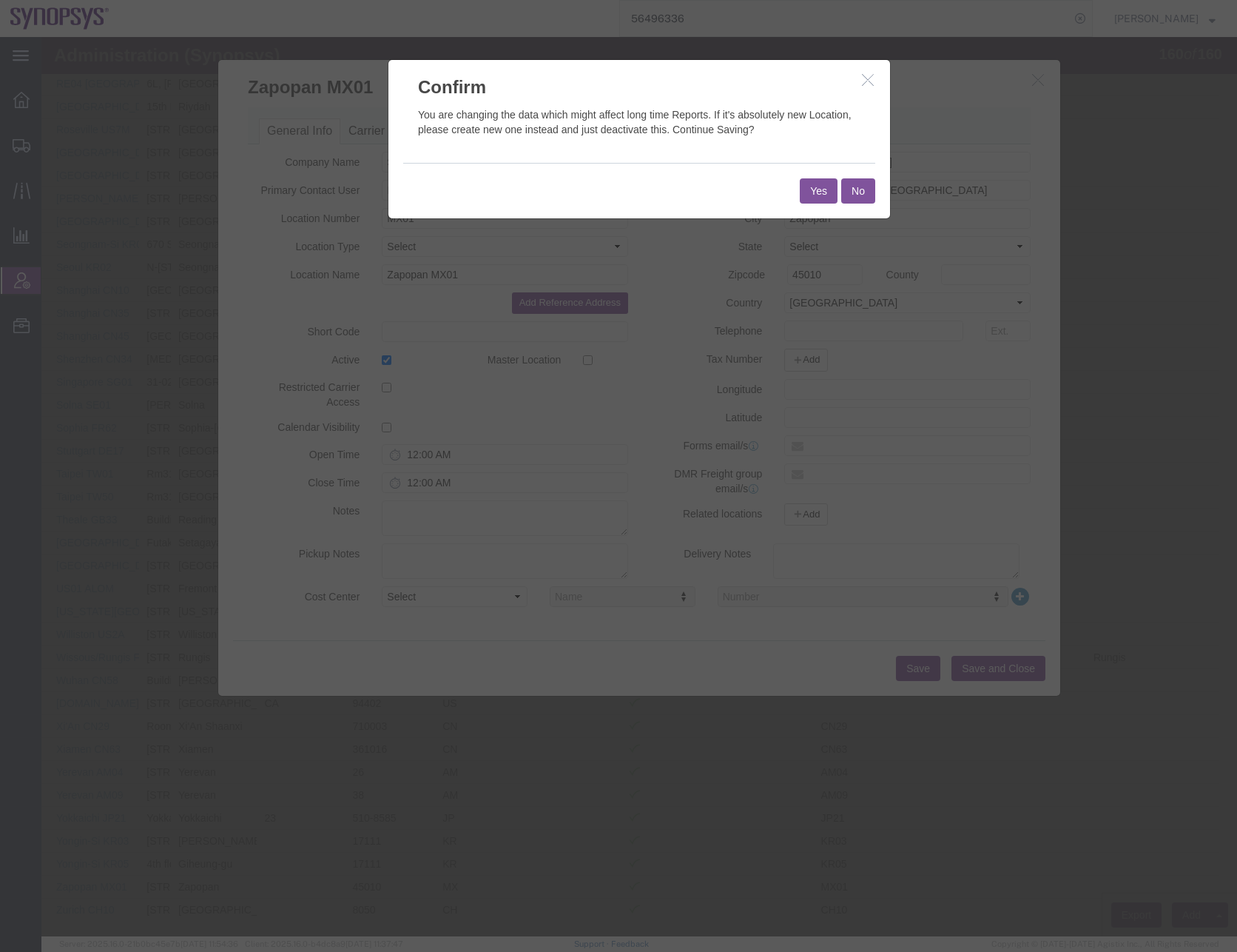
click at [811, 189] on button "Yes" at bounding box center [819, 190] width 38 height 25
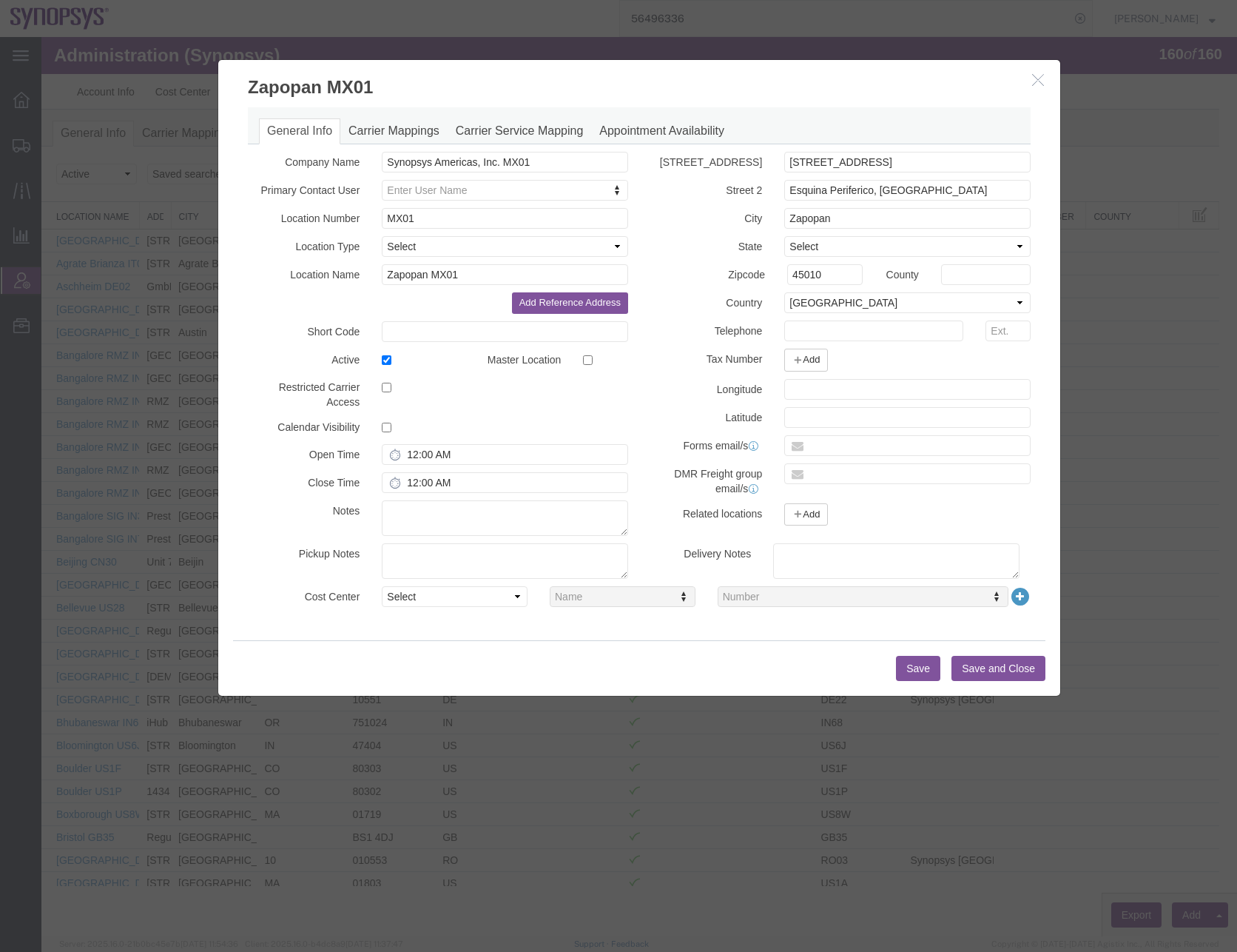
scroll to position [0, 0]
click at [640, 134] on link "Appointment Availability" at bounding box center [662, 131] width 141 height 26
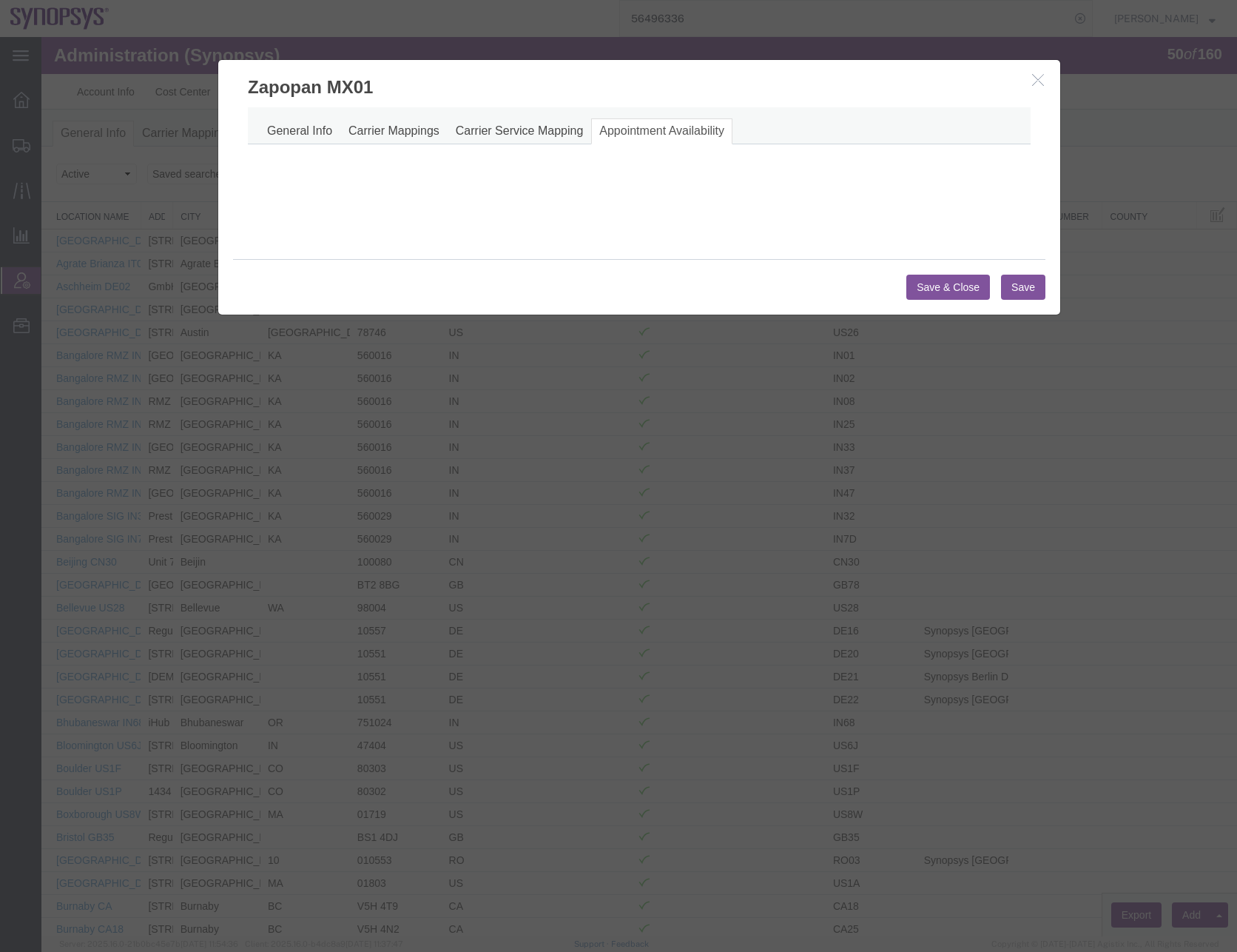
select select "AM"
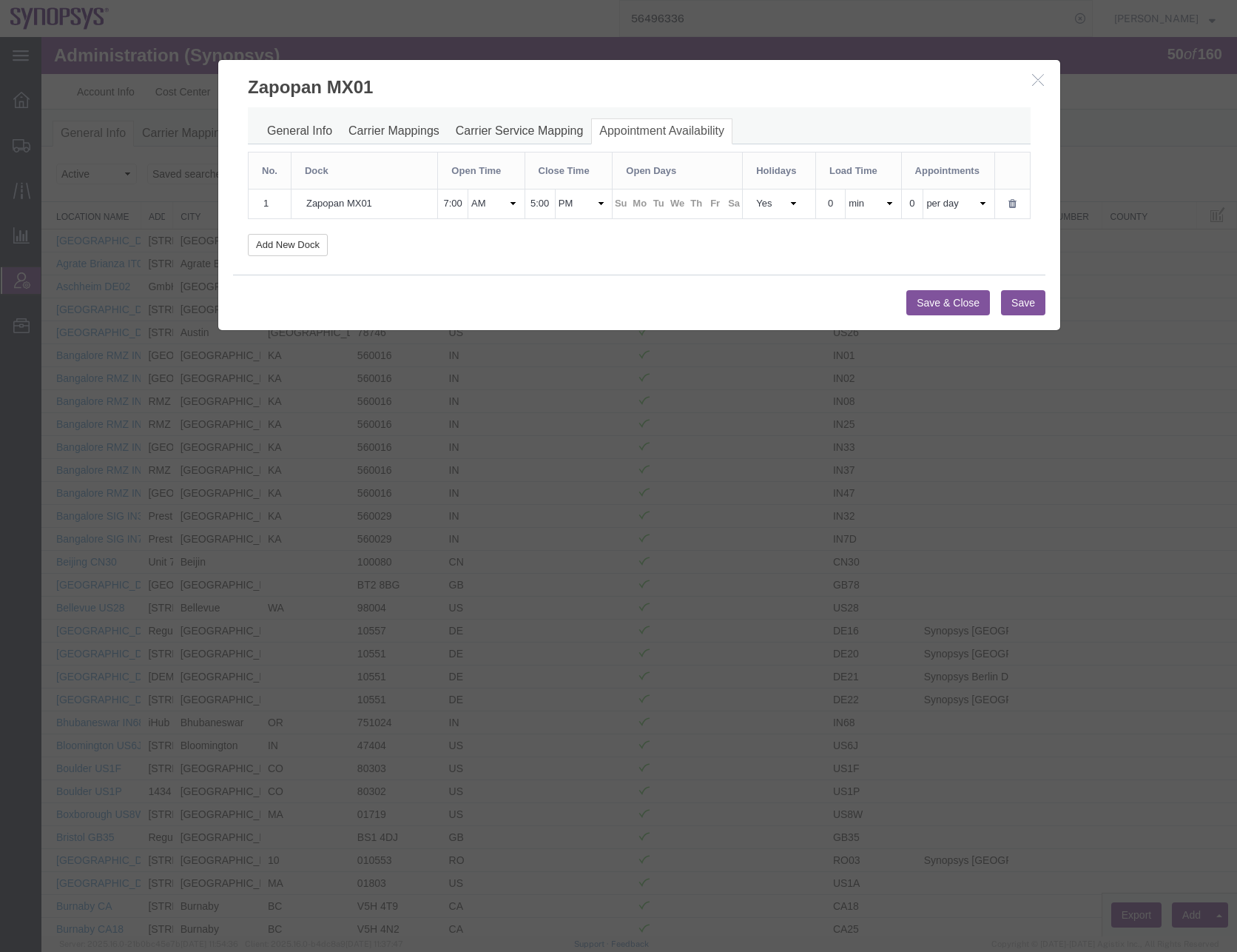
click at [950, 299] on button "Save & Close" at bounding box center [948, 302] width 84 height 25
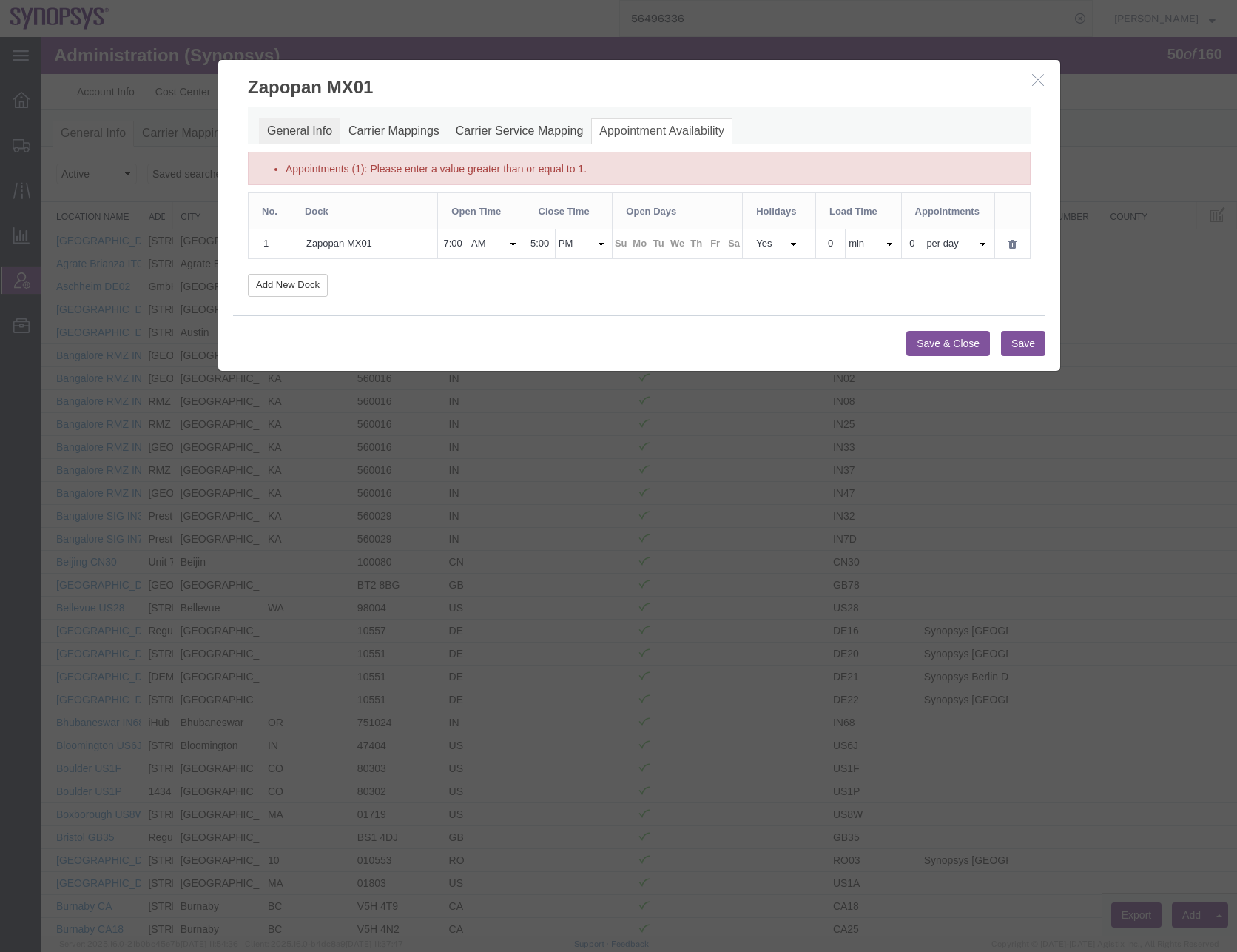
click at [289, 126] on link "General Info" at bounding box center [300, 131] width 81 height 26
click at [288, 133] on link "General Info" at bounding box center [300, 131] width 81 height 26
click at [964, 342] on button "Save & Close" at bounding box center [948, 343] width 84 height 25
click at [316, 163] on label "Appointments (1): Please enter a value greater than or equal to 1." at bounding box center [436, 169] width 301 height 15
click at [316, 125] on link "General Info" at bounding box center [300, 131] width 81 height 26
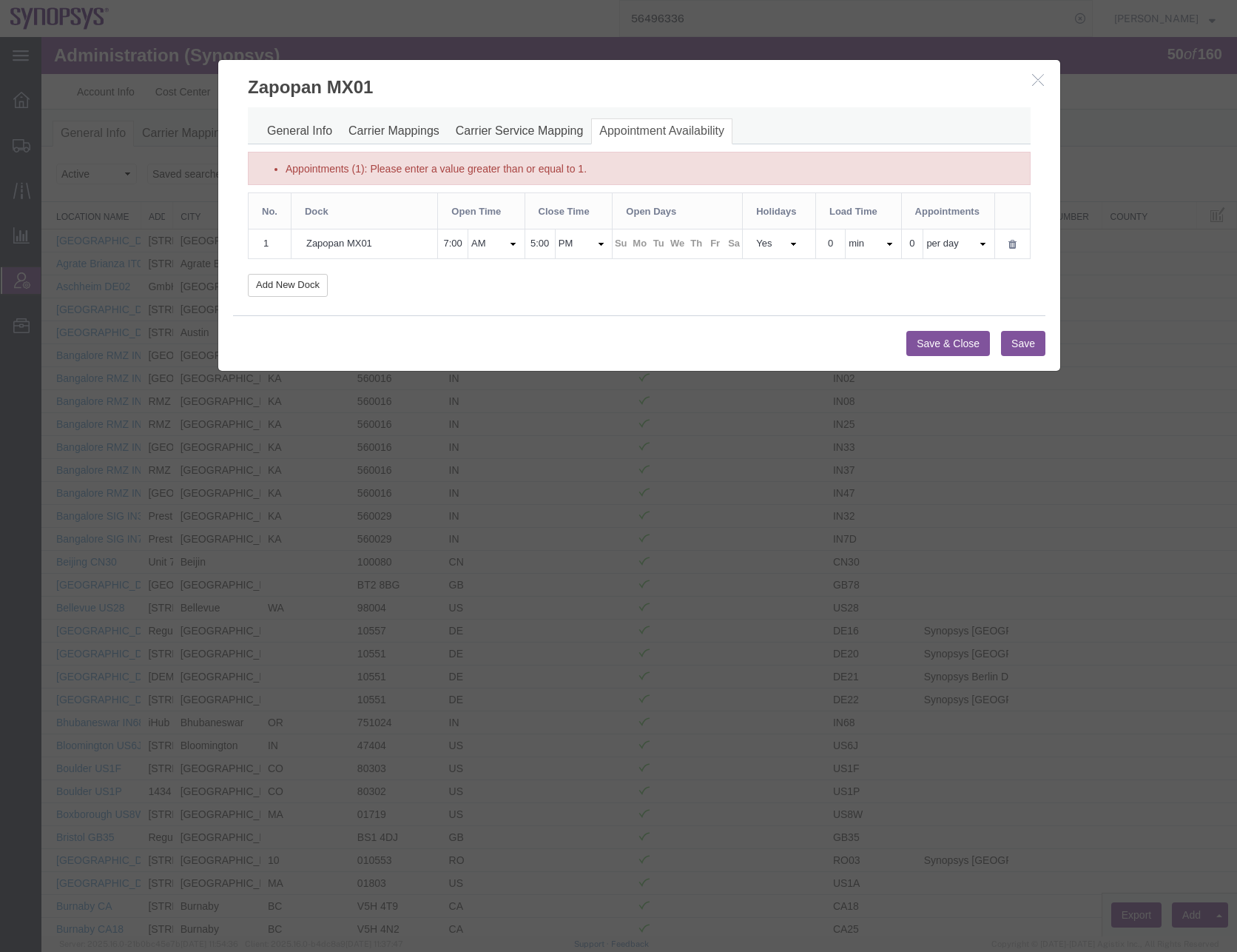
click at [1043, 81] on button "button" at bounding box center [1040, 80] width 18 height 18
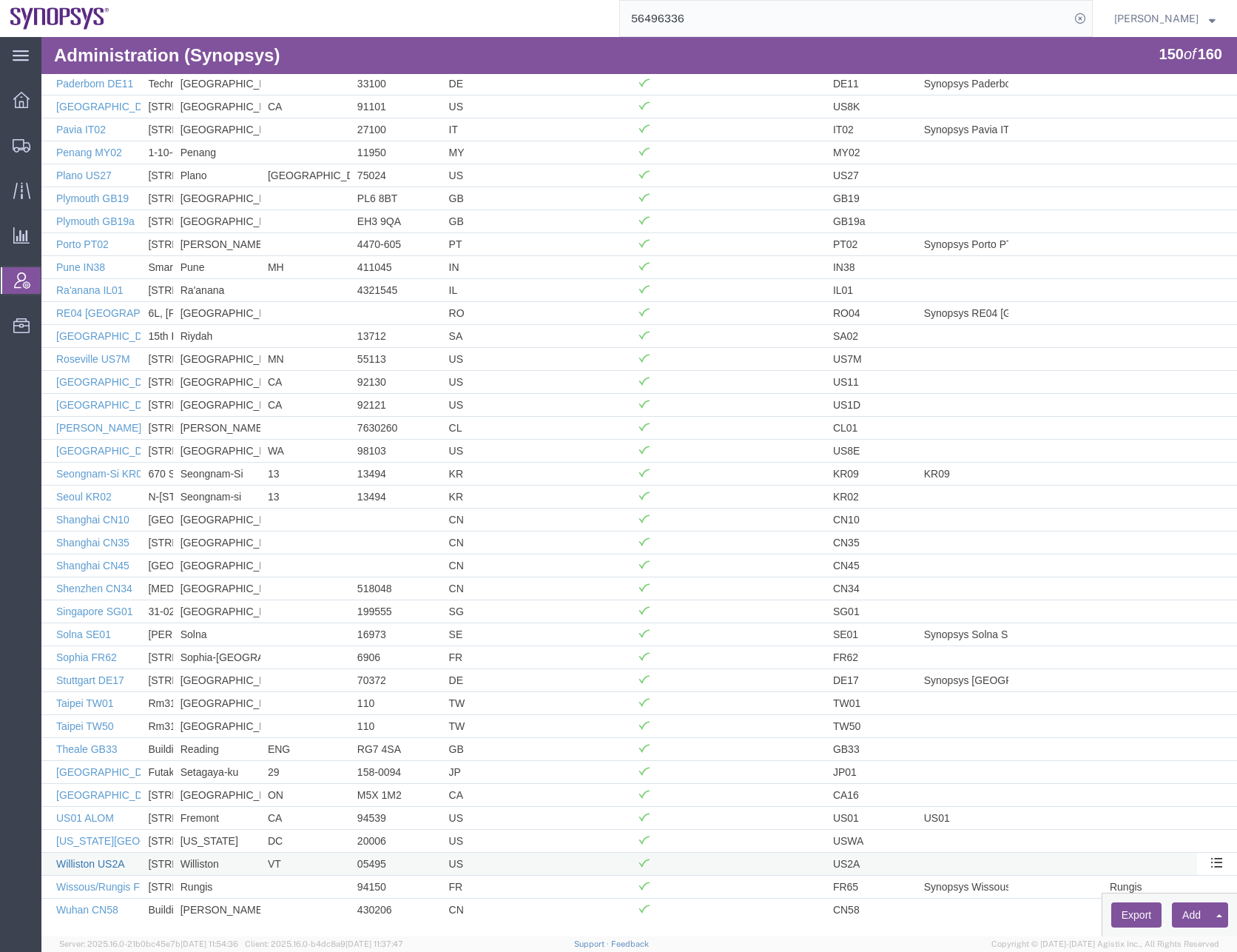
scroll to position [2980, 0]
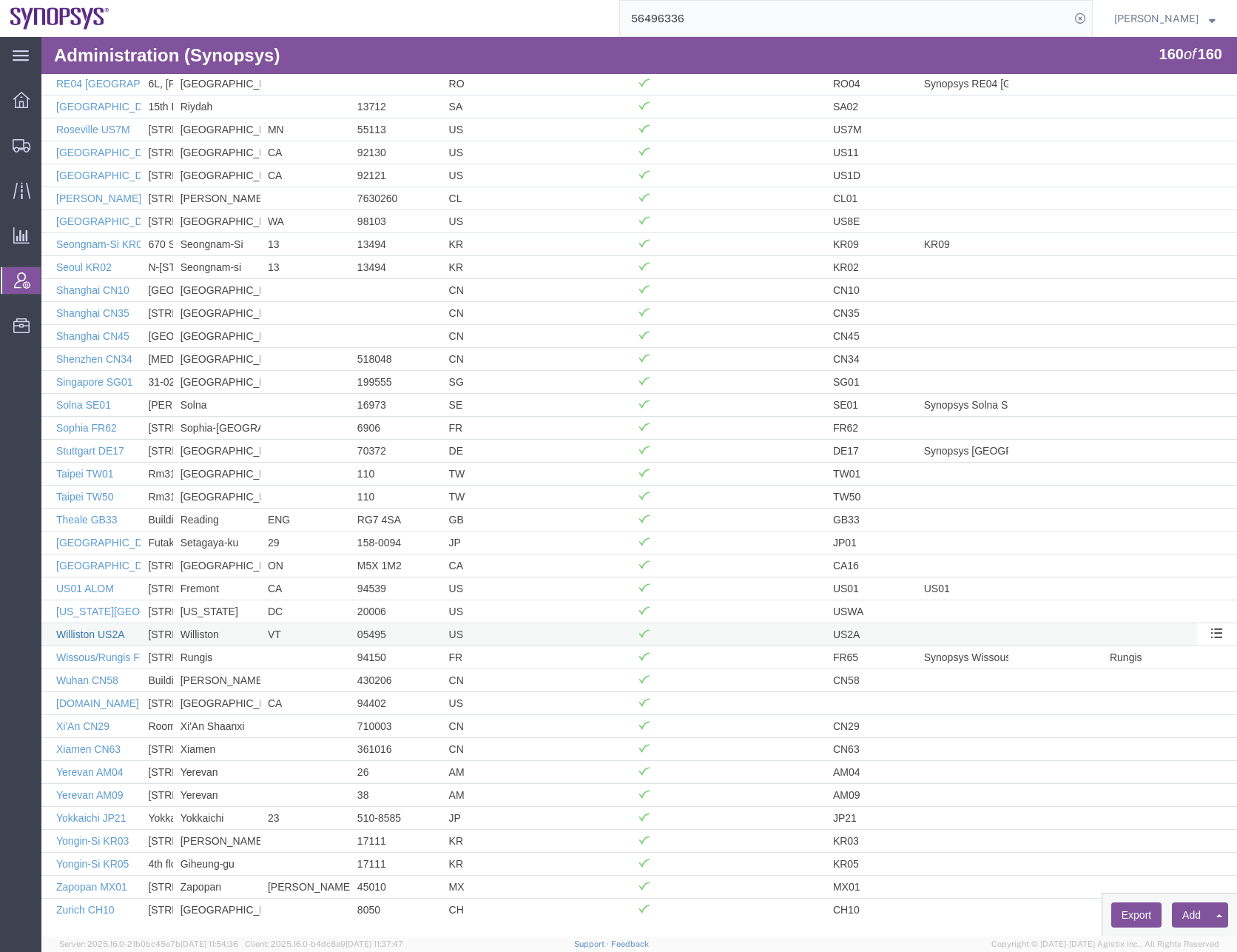
drag, startPoint x: 90, startPoint y: 484, endPoint x: 95, endPoint y: 862, distance: 378.0
click at [88, 884] on link "Zapopan MX01" at bounding box center [91, 886] width 71 height 12
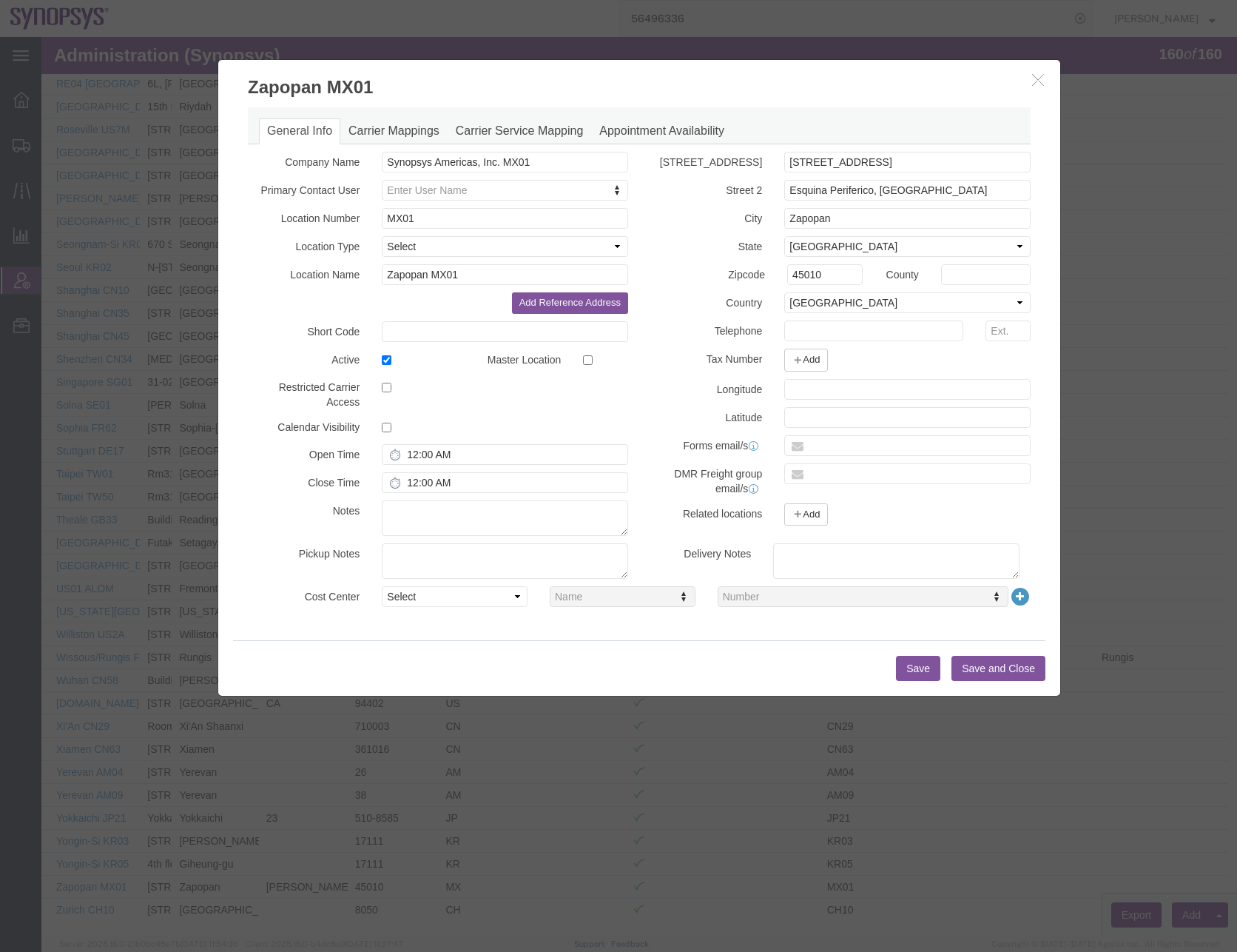
click at [996, 670] on button "Save and Close" at bounding box center [999, 668] width 94 height 25
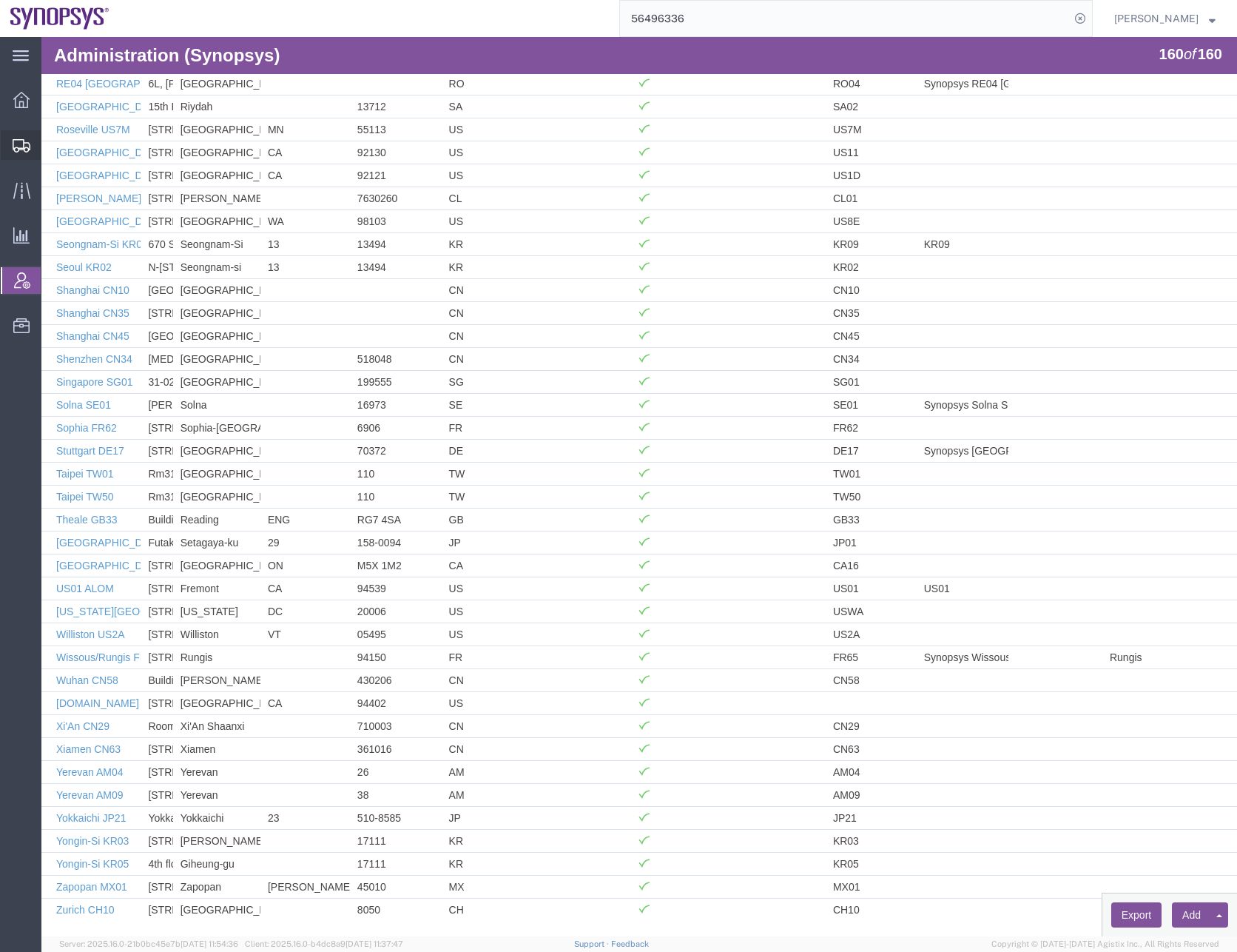
click at [27, 149] on icon at bounding box center [21, 146] width 18 height 13
